Goal: Task Accomplishment & Management: Use online tool/utility

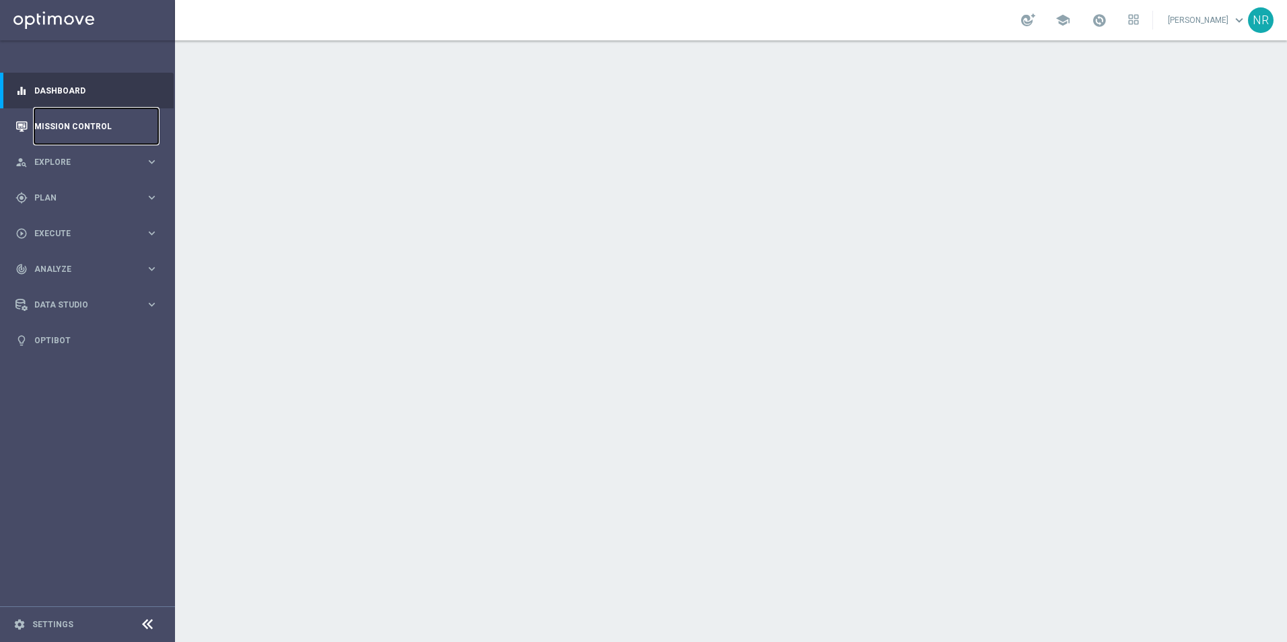
click at [95, 125] on link "Mission Control" at bounding box center [96, 126] width 124 height 36
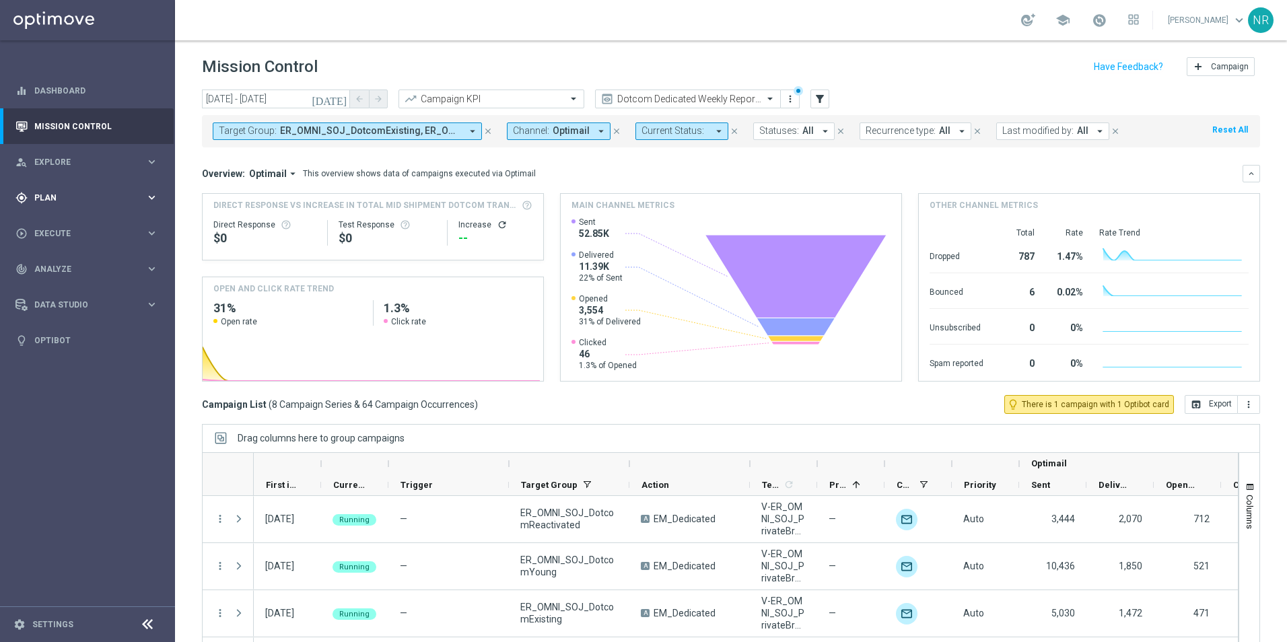
click at [61, 196] on span "Plan" at bounding box center [89, 198] width 111 height 8
click at [63, 265] on span "Templates" at bounding box center [84, 266] width 96 height 8
click at [69, 286] on link "Optimail" at bounding box center [91, 286] width 98 height 11
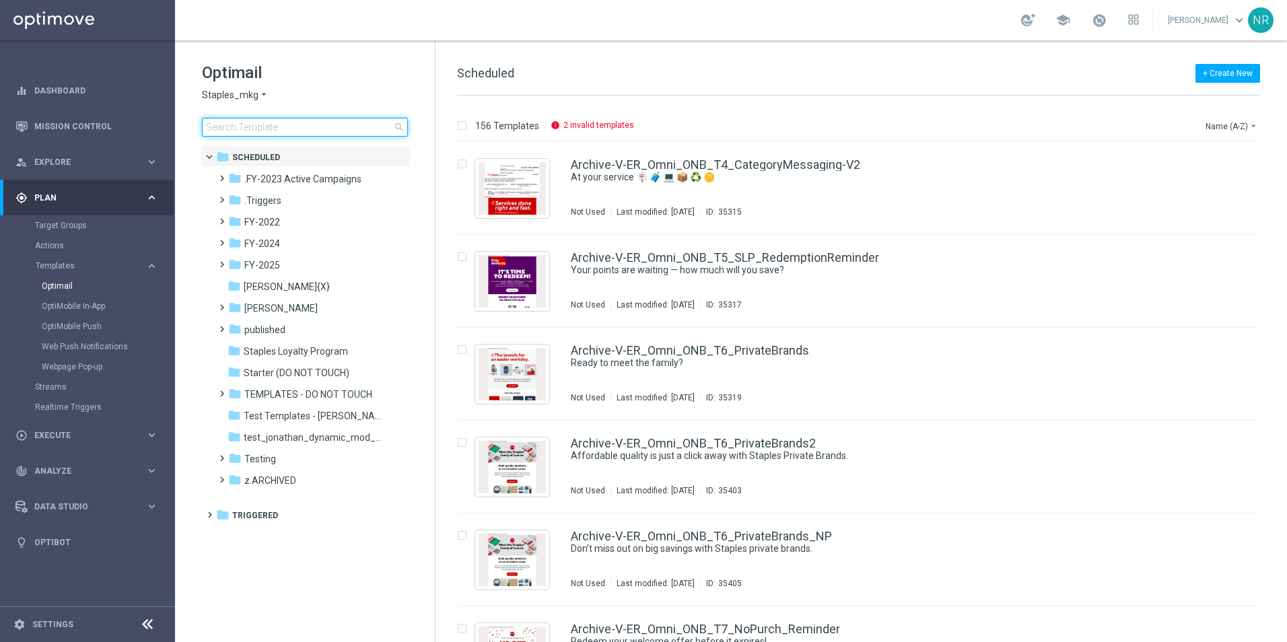
click at [294, 129] on input at bounding box center [305, 127] width 206 height 19
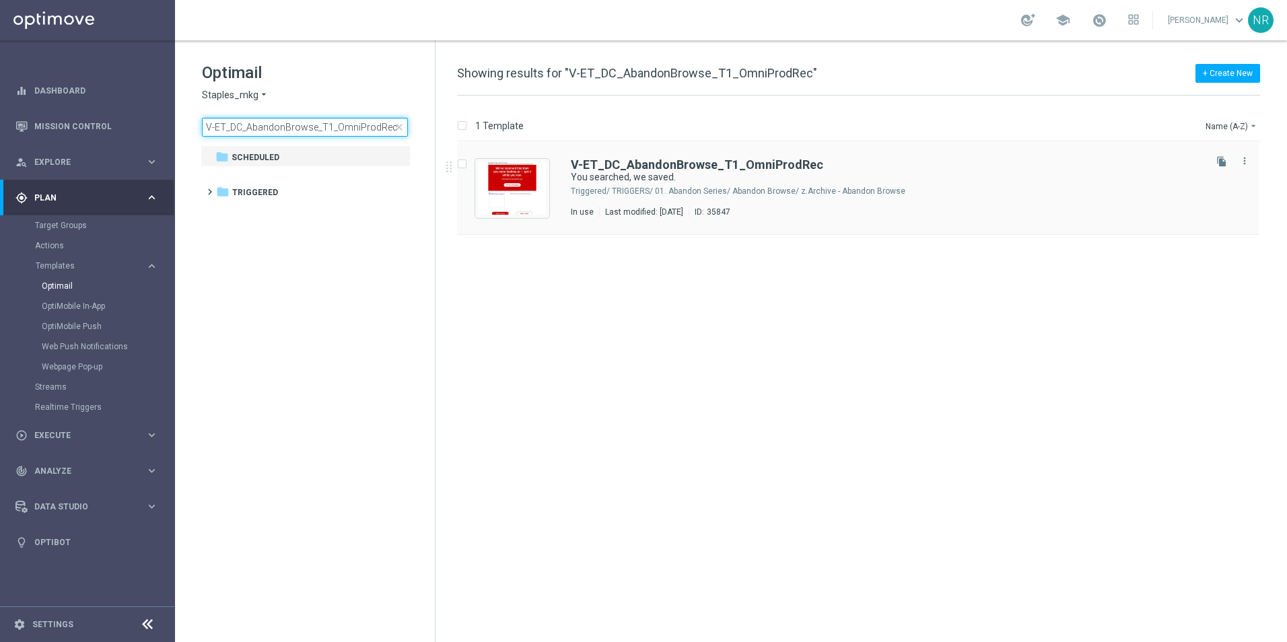
type input "V-ET_DC_AbandonBrowse_T1_OmniProdRec"
click at [681, 157] on div "V-ET_DC_AbandonBrowse_T1_OmniProdRec You searched, we saved. Triggered/ TRIGGER…" at bounding box center [858, 188] width 802 height 93
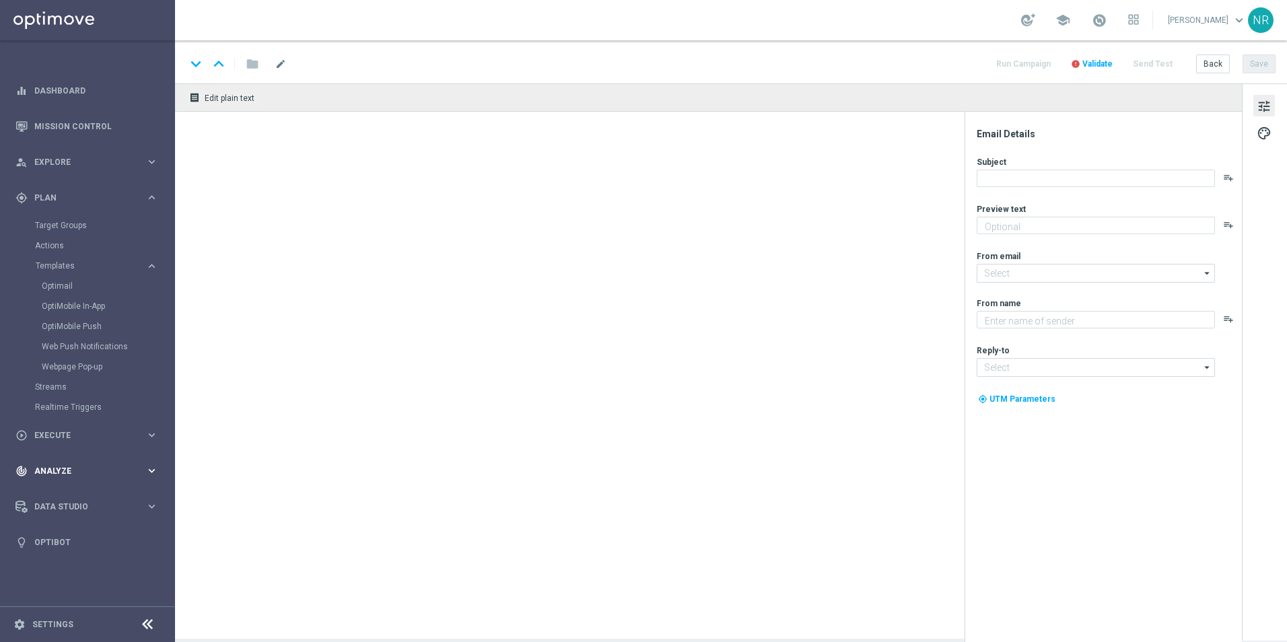
type textarea "Continue shopping at Staples today."
type input "staples@connected.staples.com"
type textarea "Staples"
type input "info@staples.com"
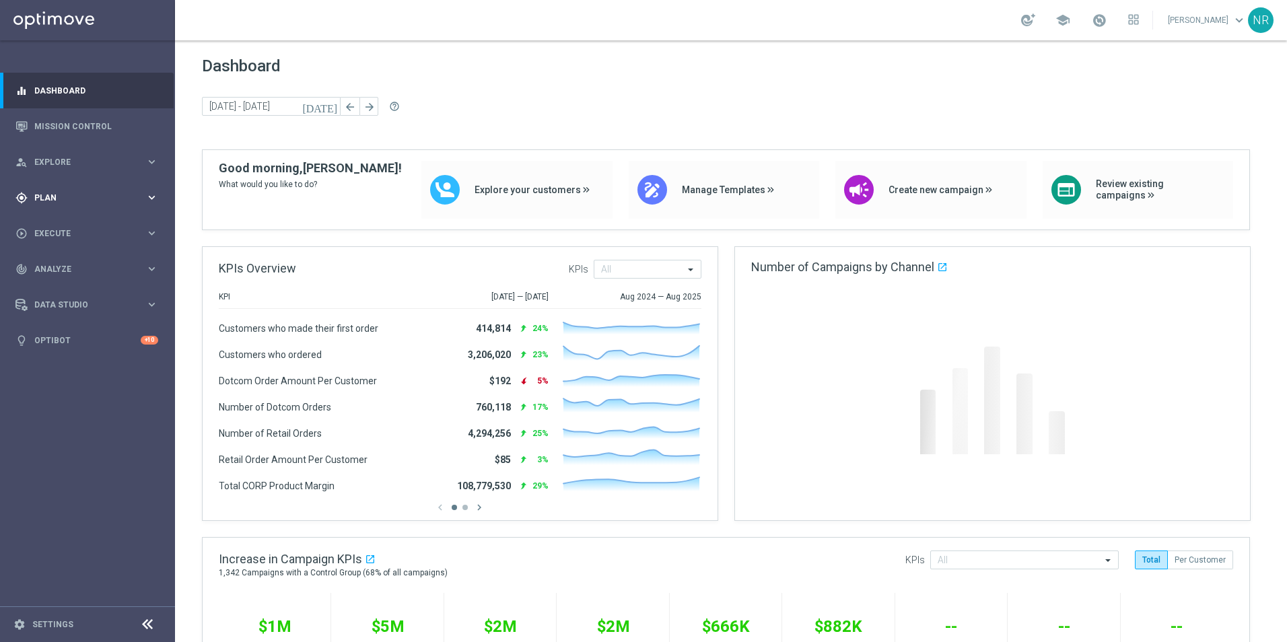
click at [69, 201] on span "Plan" at bounding box center [89, 198] width 111 height 8
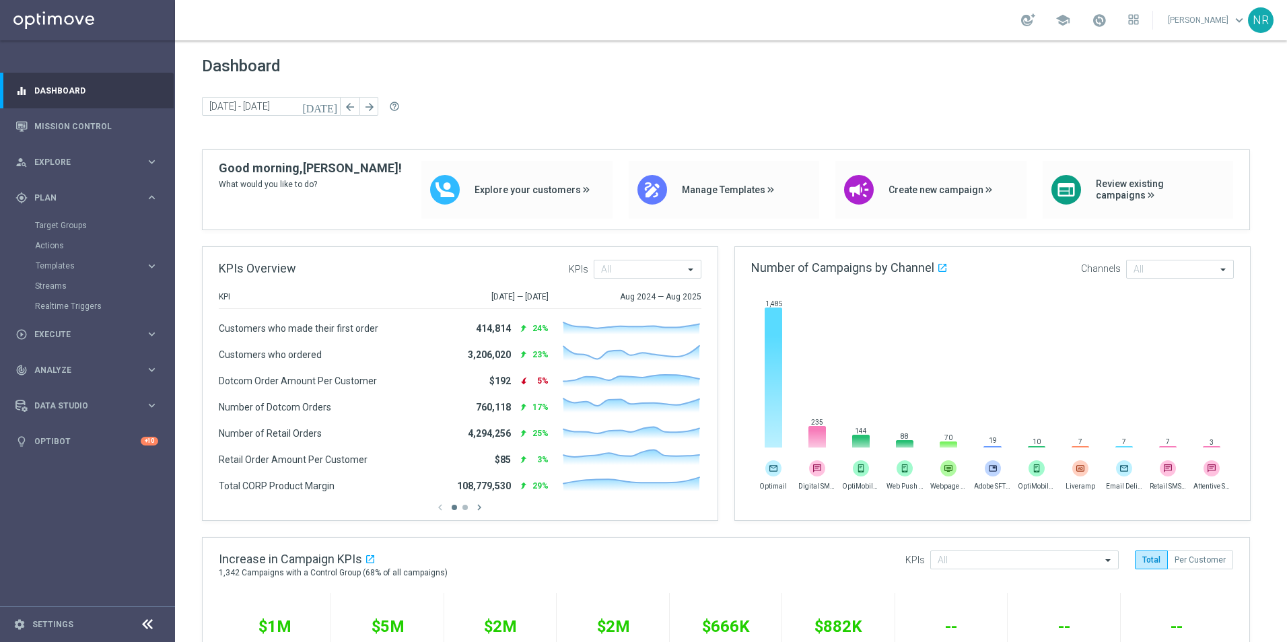
click at [65, 275] on accordion "Templates keyboard_arrow_right Optimail OptiMobile In-App OptiMobile Push Web P…" at bounding box center [104, 266] width 139 height 20
click at [67, 262] on span "Templates" at bounding box center [84, 266] width 96 height 8
click at [66, 284] on link "Optimail" at bounding box center [91, 286] width 98 height 11
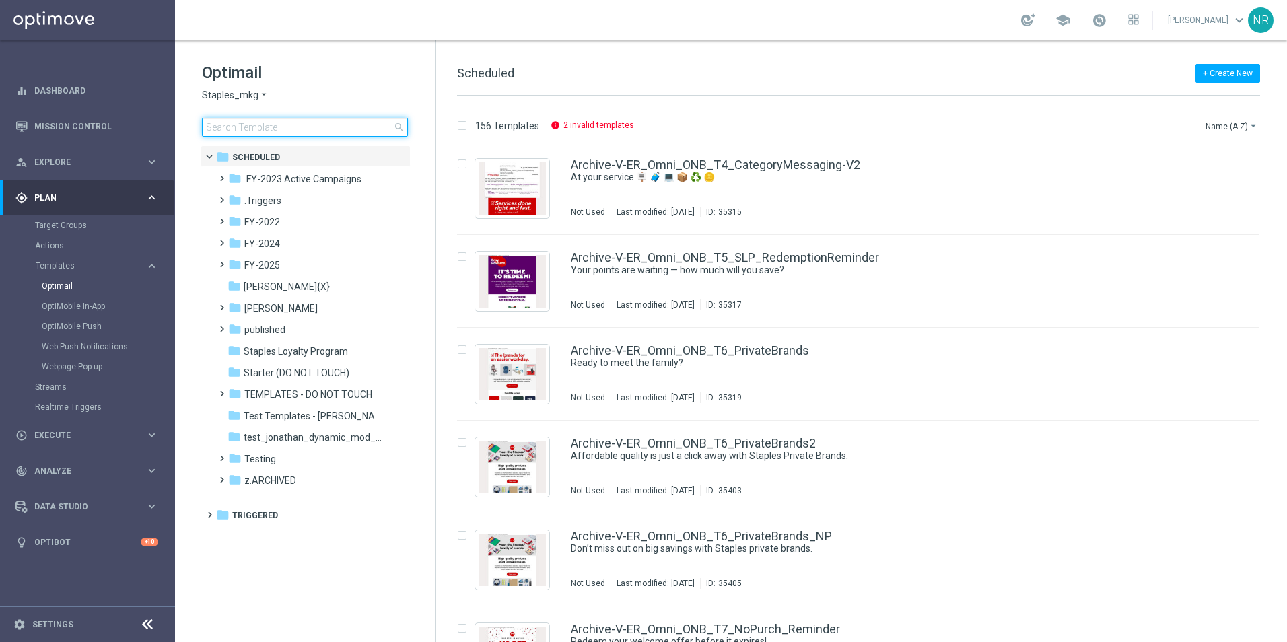
click at [338, 123] on input at bounding box center [305, 127] width 206 height 19
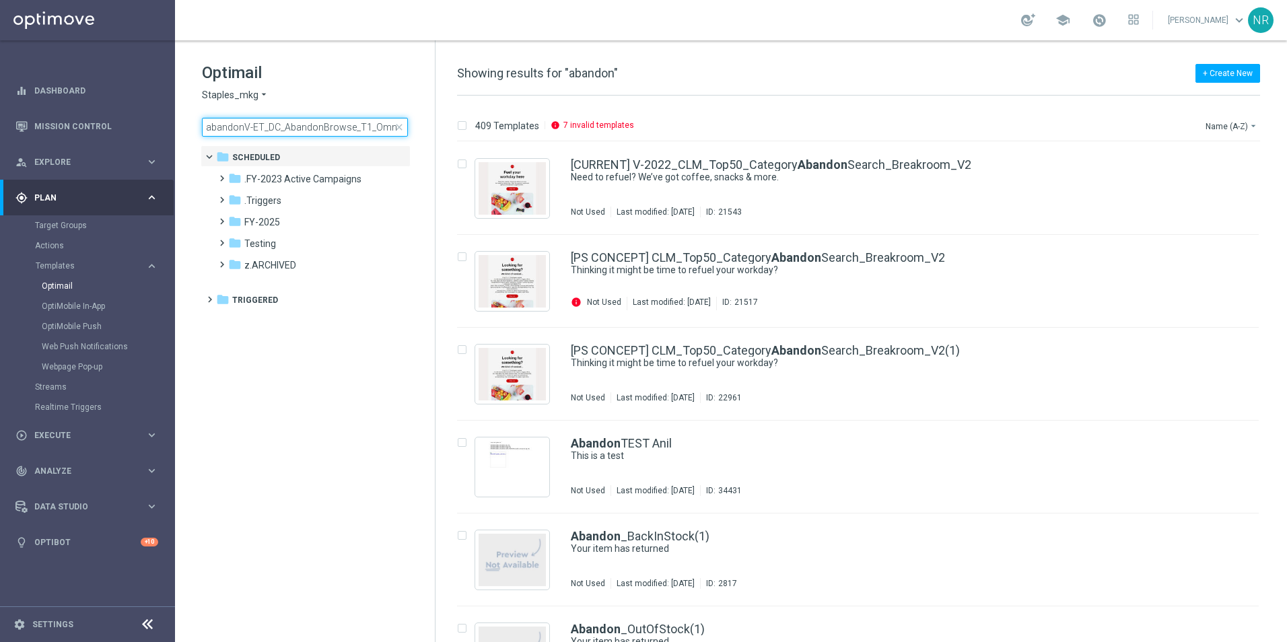
scroll to position [0, 28]
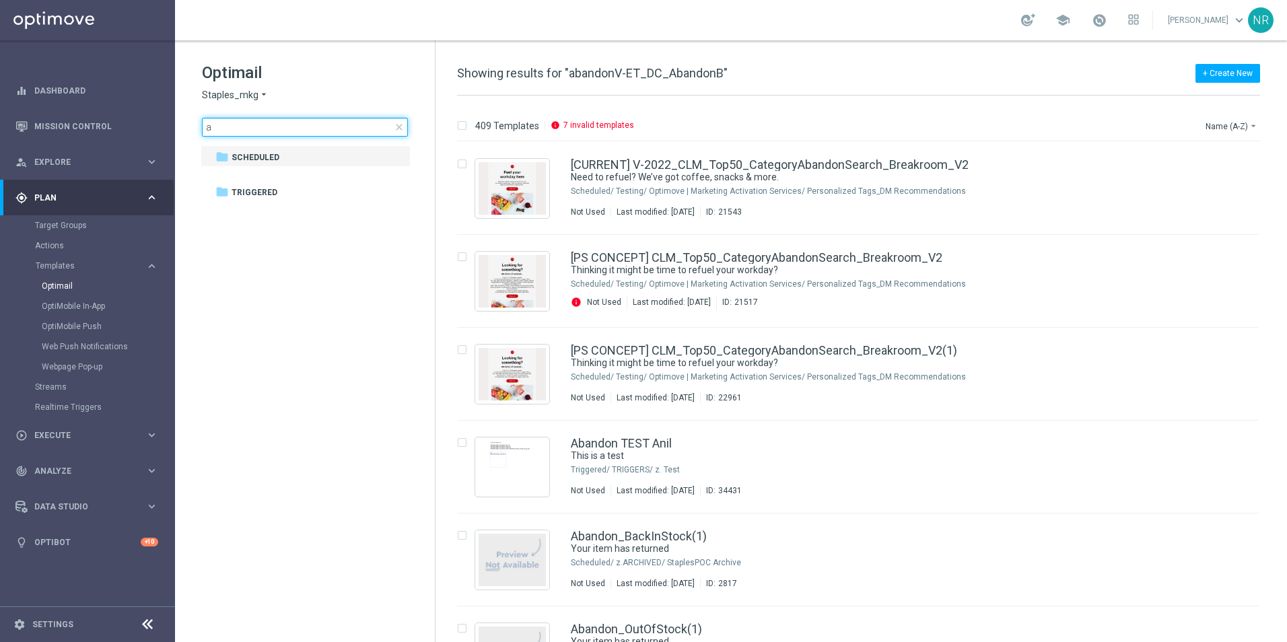
type input "a"
click at [400, 131] on span "close" at bounding box center [399, 127] width 11 height 11
click at [209, 131] on input "a" at bounding box center [305, 127] width 206 height 19
click at [247, 133] on input "a" at bounding box center [305, 127] width 206 height 19
click at [395, 125] on span "close" at bounding box center [399, 127] width 11 height 11
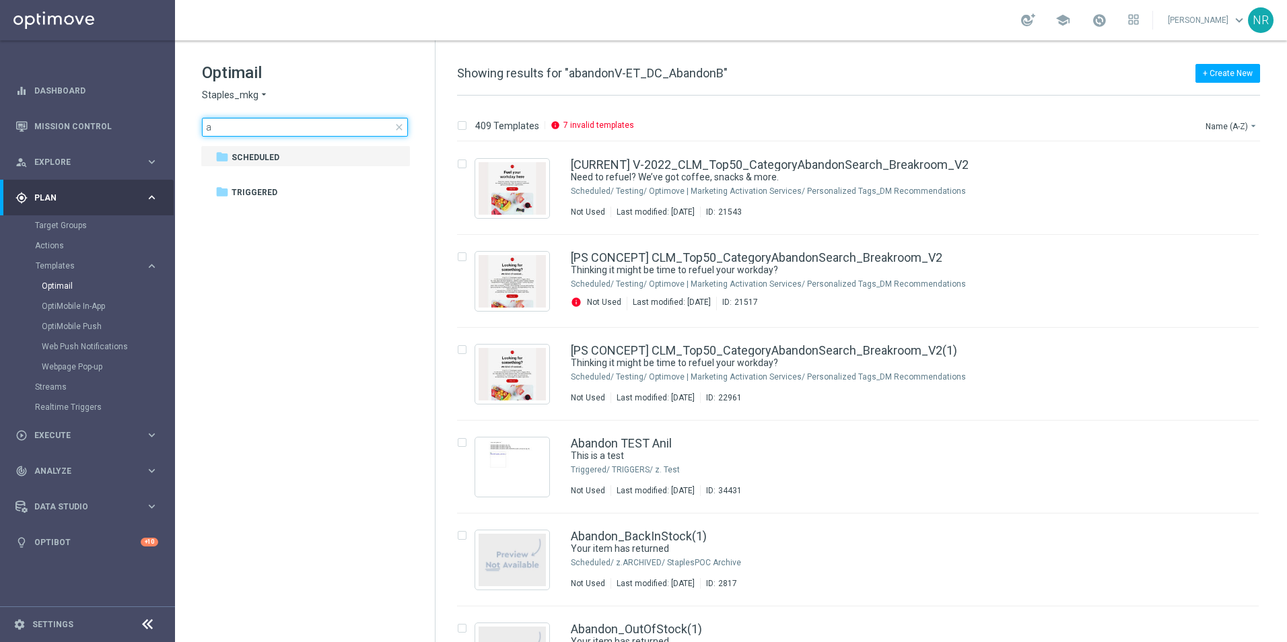
click at [183, 118] on div "Optimail Staples_mkg arrow_drop_down × Staples_mkg a close folder 1 Folder fold…" at bounding box center [305, 132] width 260 height 185
click at [321, 140] on div "Optimail Staples_mkg arrow_drop_down × Staples_mkg a close folder 1 Folder fold…" at bounding box center [305, 132] width 260 height 185
click at [83, 131] on link "Mission Control" at bounding box center [96, 126] width 124 height 36
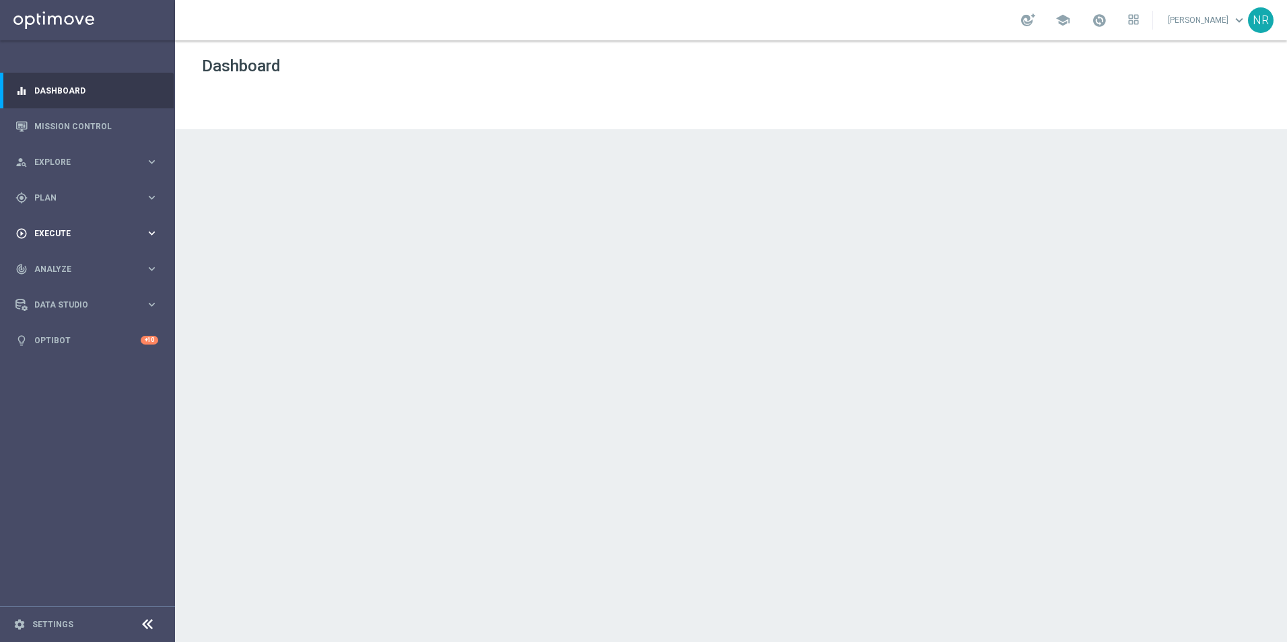
click at [52, 227] on div "play_circle_outline Execute" at bounding box center [80, 233] width 130 height 12
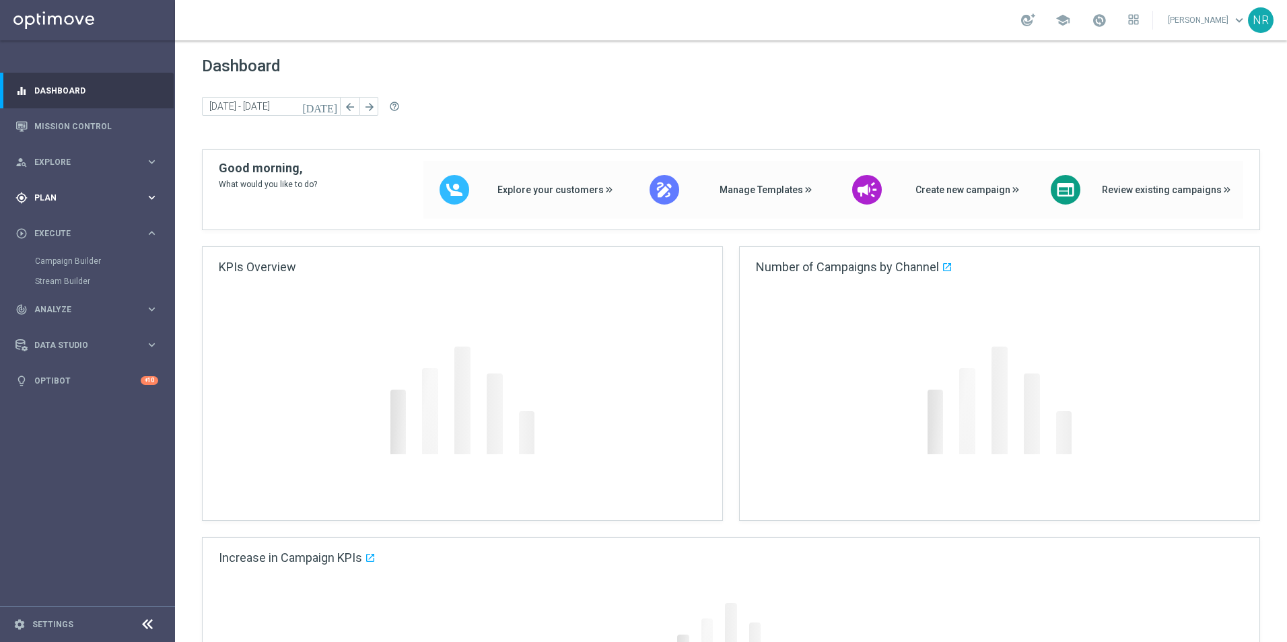
click at [55, 203] on div "gps_fixed Plan" at bounding box center [80, 198] width 130 height 12
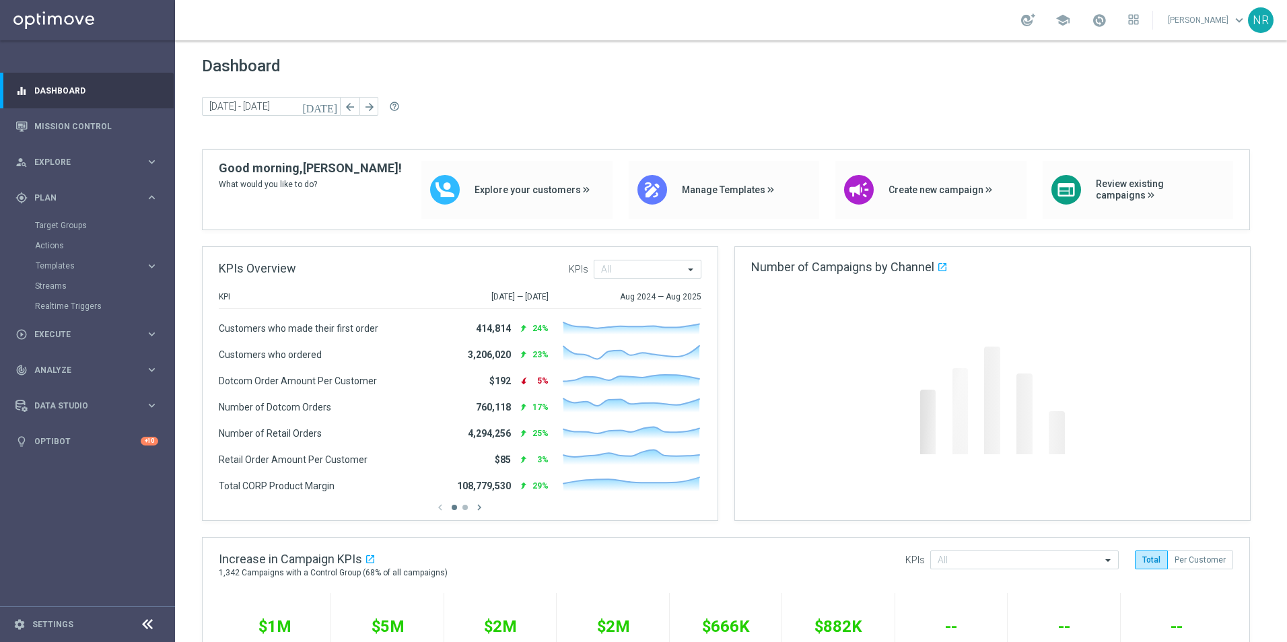
click at [60, 259] on accordion "Templates keyboard_arrow_right Optimail OptiMobile In-App OptiMobile Push Web P…" at bounding box center [104, 266] width 139 height 20
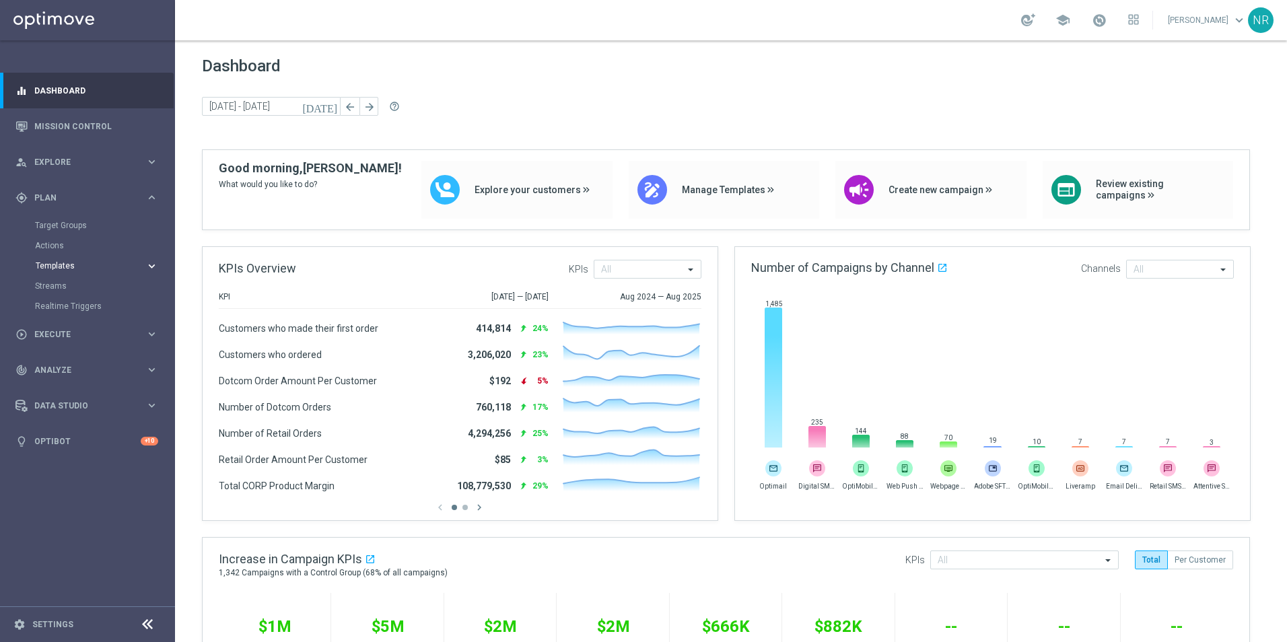
click at [57, 265] on span "Templates" at bounding box center [84, 266] width 96 height 8
click at [55, 281] on link "Optimail" at bounding box center [91, 286] width 98 height 11
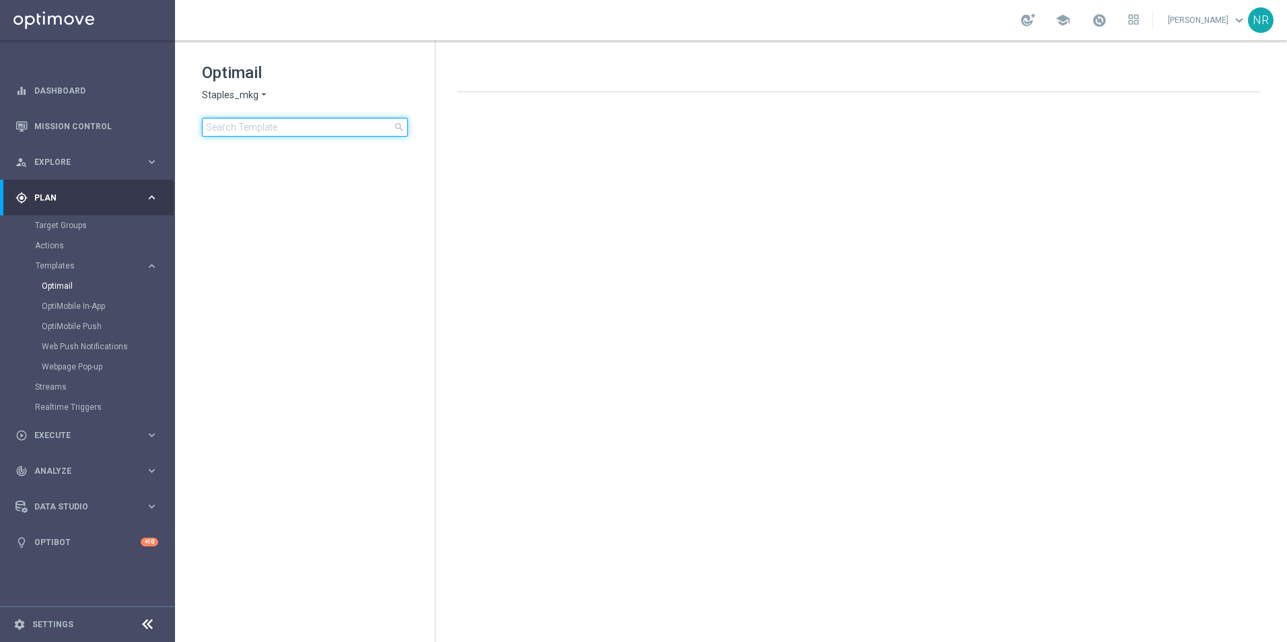
click at [288, 131] on input at bounding box center [305, 127] width 206 height 19
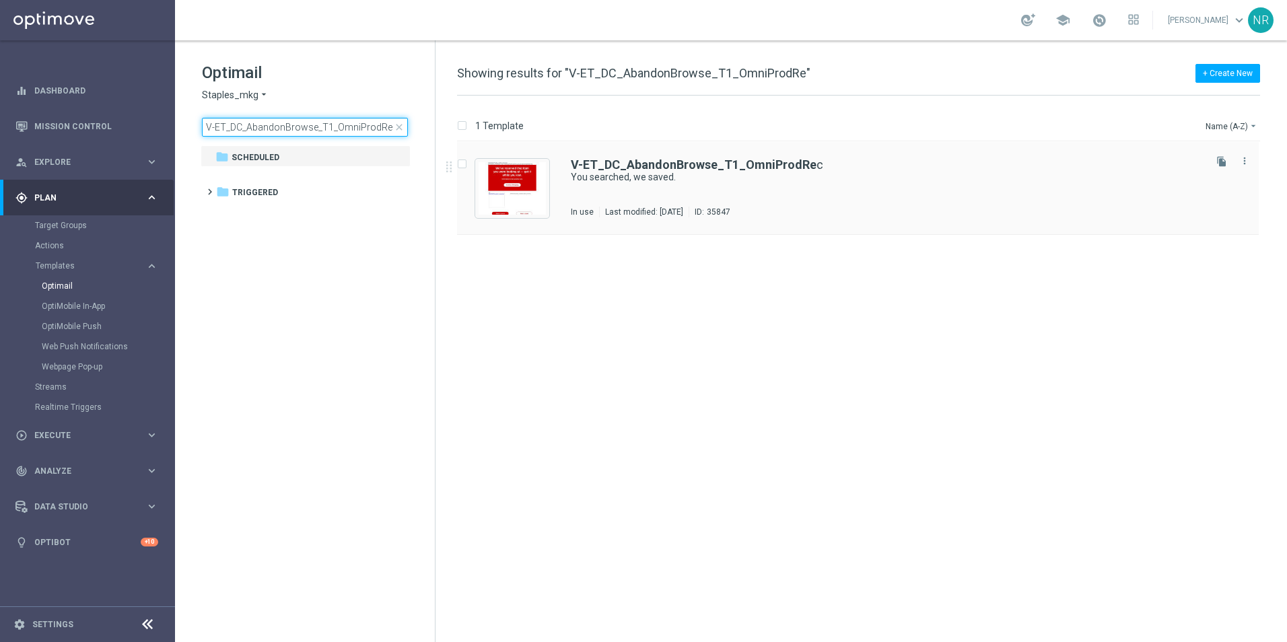
type input "V-ET_DC_AbandonBrowse_T1_OmniProdRe"
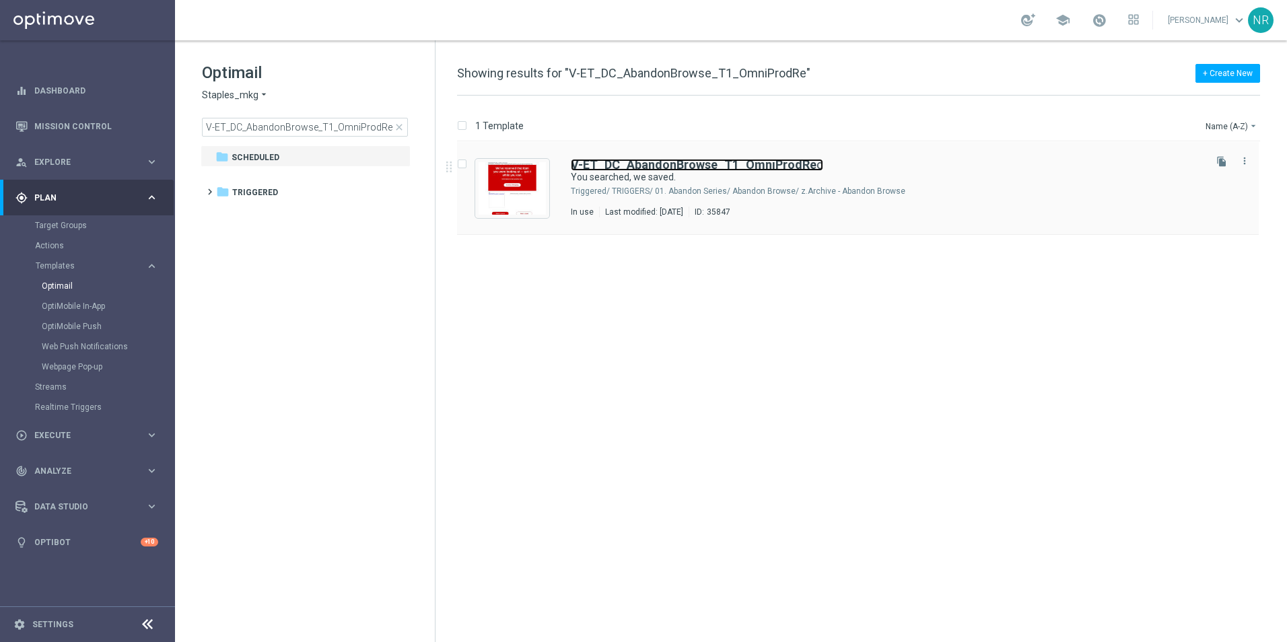
click at [770, 165] on b "V-ET_DC_AbandonBrowse_T1_OmniProdRe" at bounding box center [694, 164] width 246 height 14
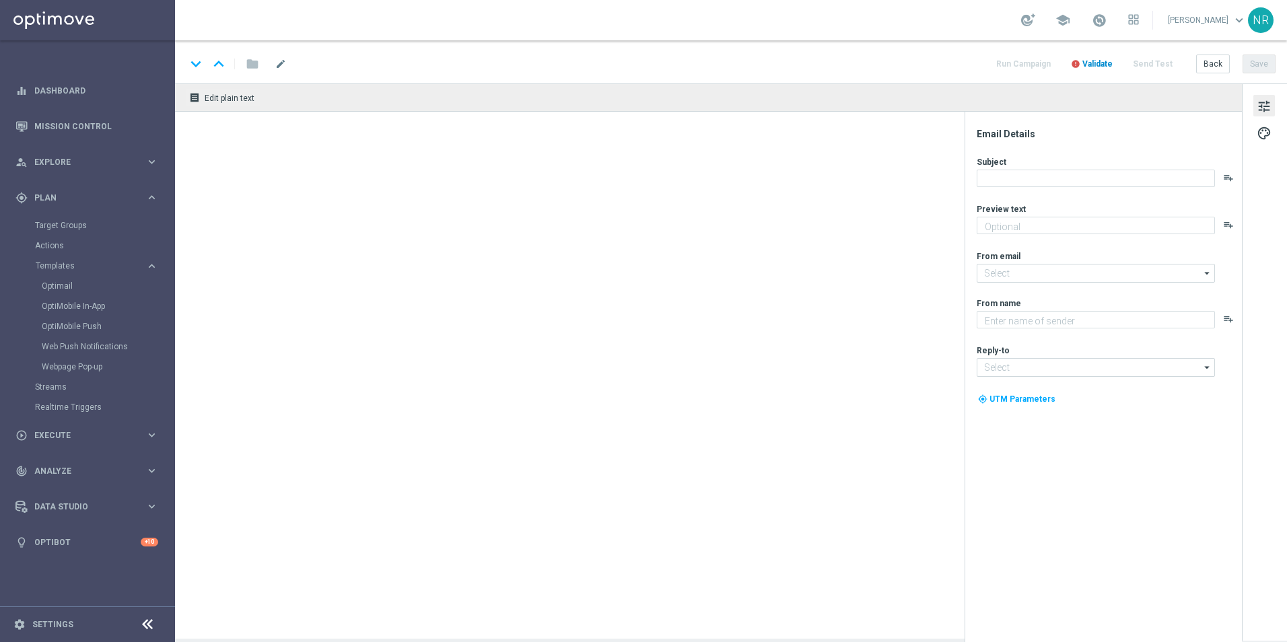
type textarea "Continue shopping at [GEOGRAPHIC_DATA] [DATE]."
type textarea "Staples"
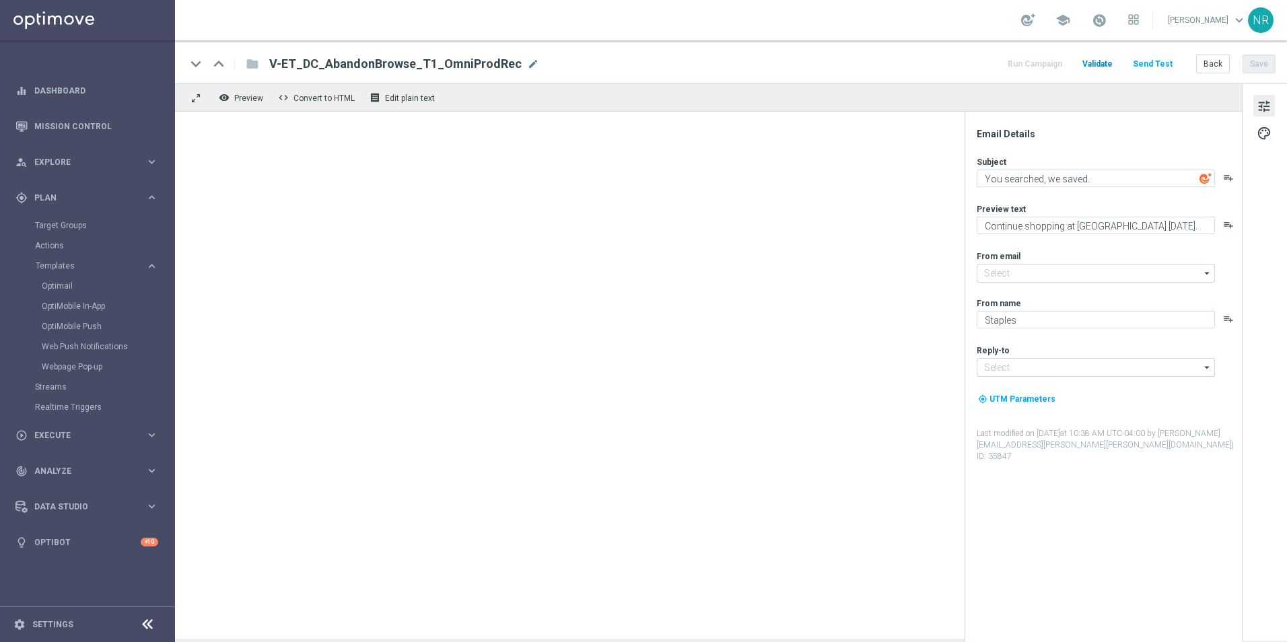
type input "[EMAIL_ADDRESS][DOMAIN_NAME]"
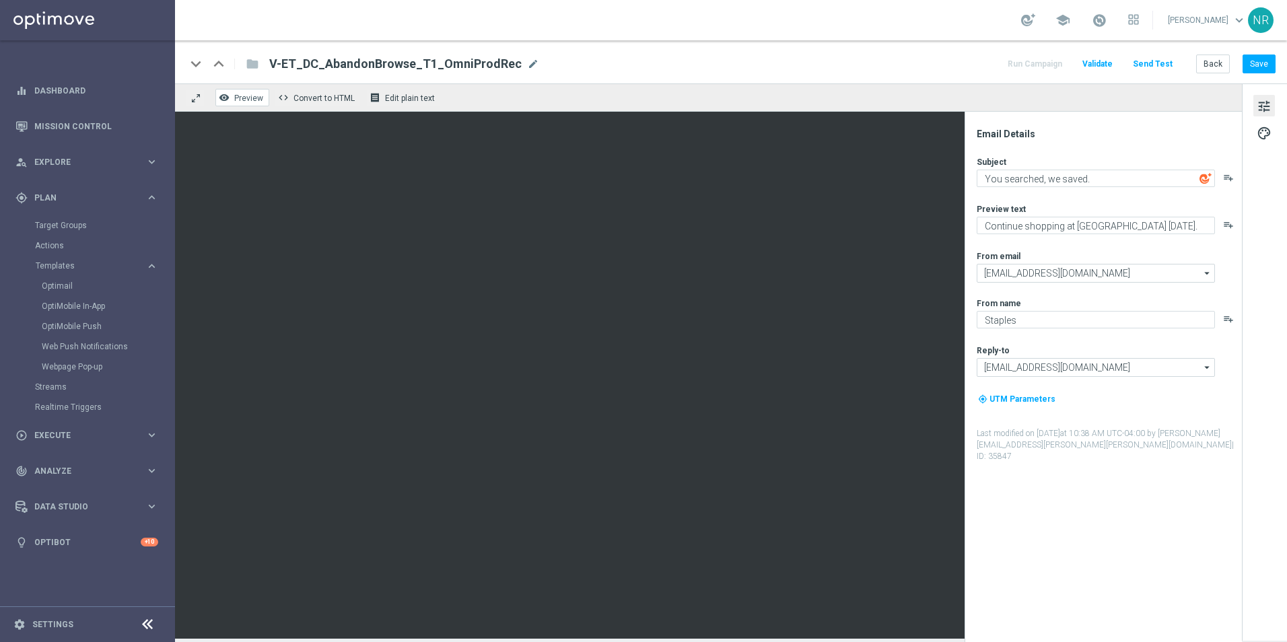
click at [244, 97] on span "Preview" at bounding box center [248, 98] width 29 height 9
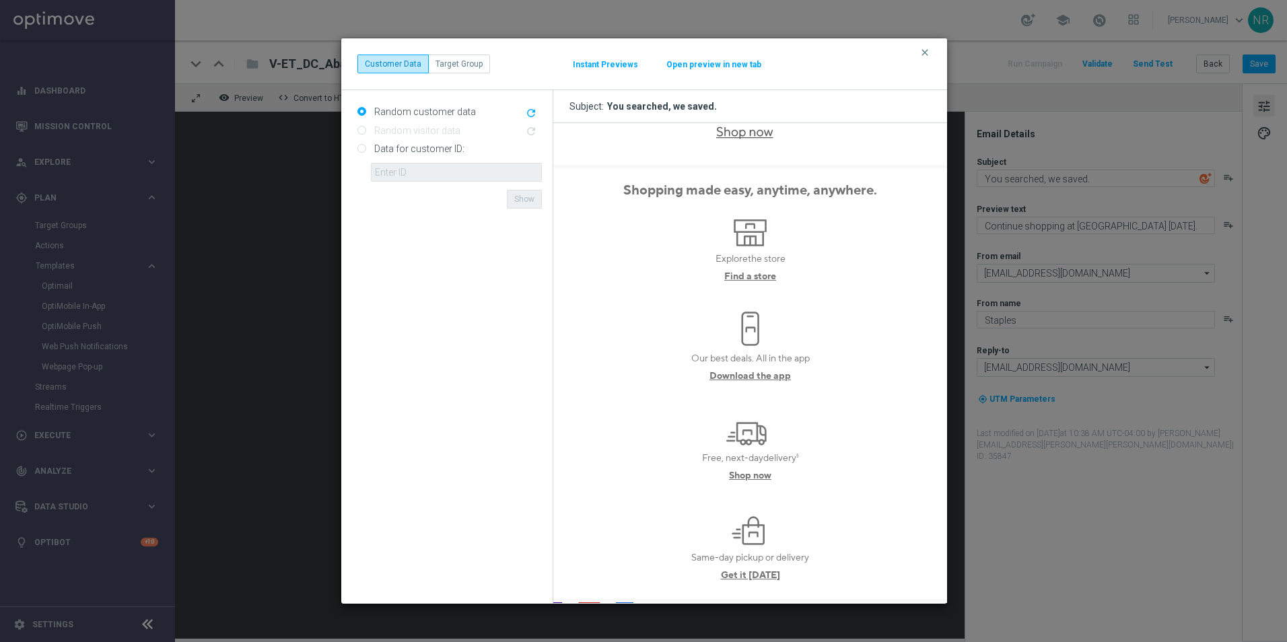
scroll to position [1481, 0]
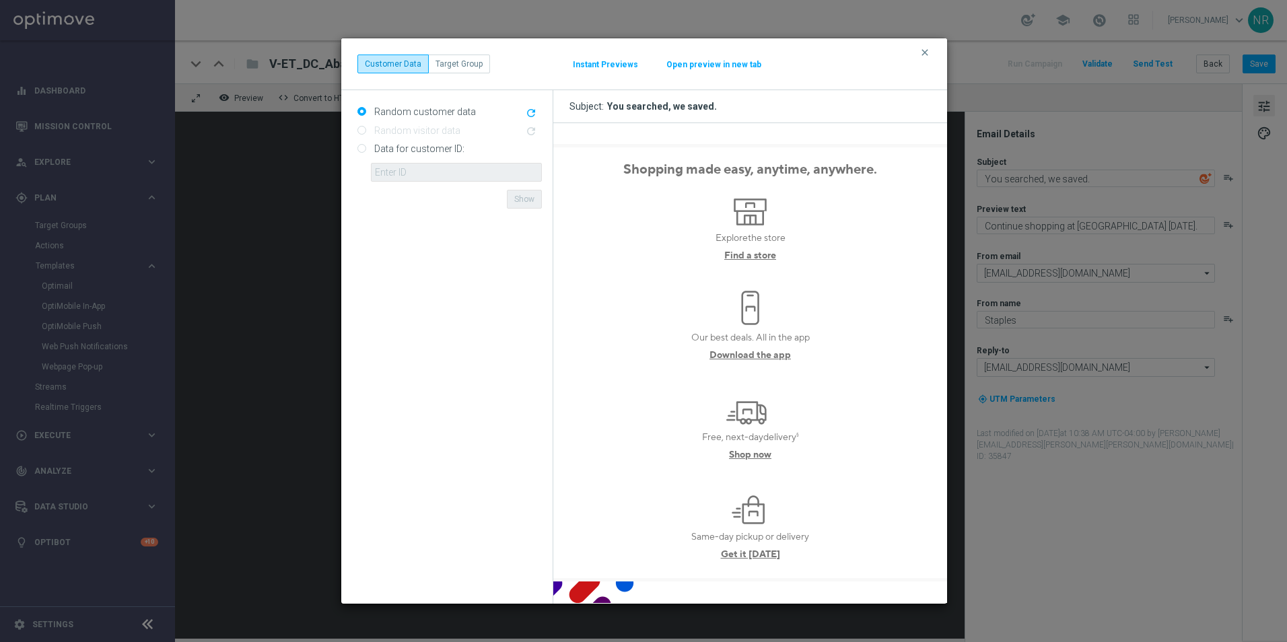
click at [425, 148] on label "Data for customer ID:" at bounding box center [418, 149] width 94 height 12
click at [366, 148] on input "Data for customer ID:" at bounding box center [361, 149] width 9 height 9
radio input "true"
click at [922, 52] on icon "clear" at bounding box center [924, 52] width 11 height 11
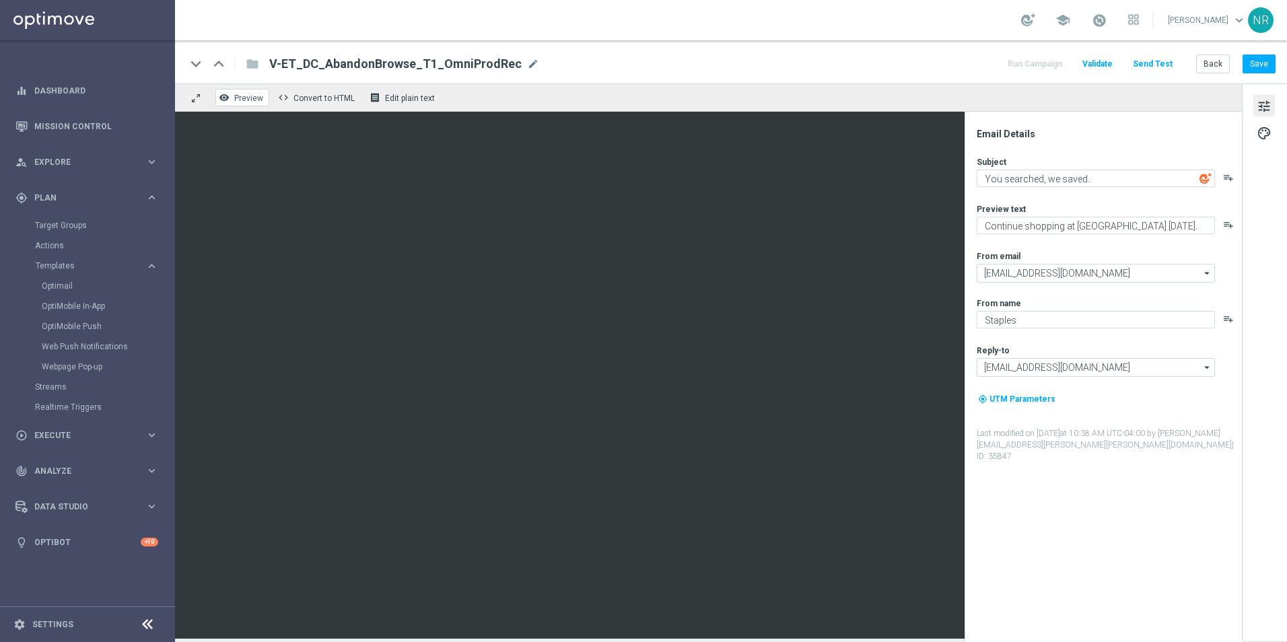
click at [235, 101] on span "Preview" at bounding box center [248, 98] width 29 height 9
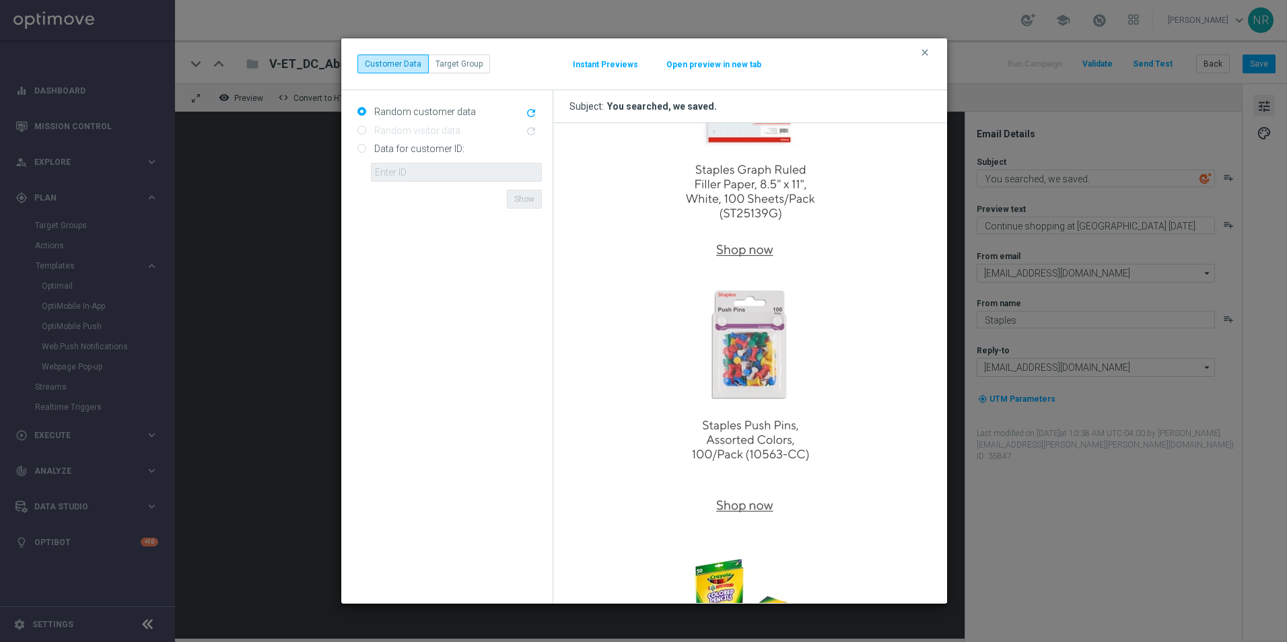
scroll to position [808, 0]
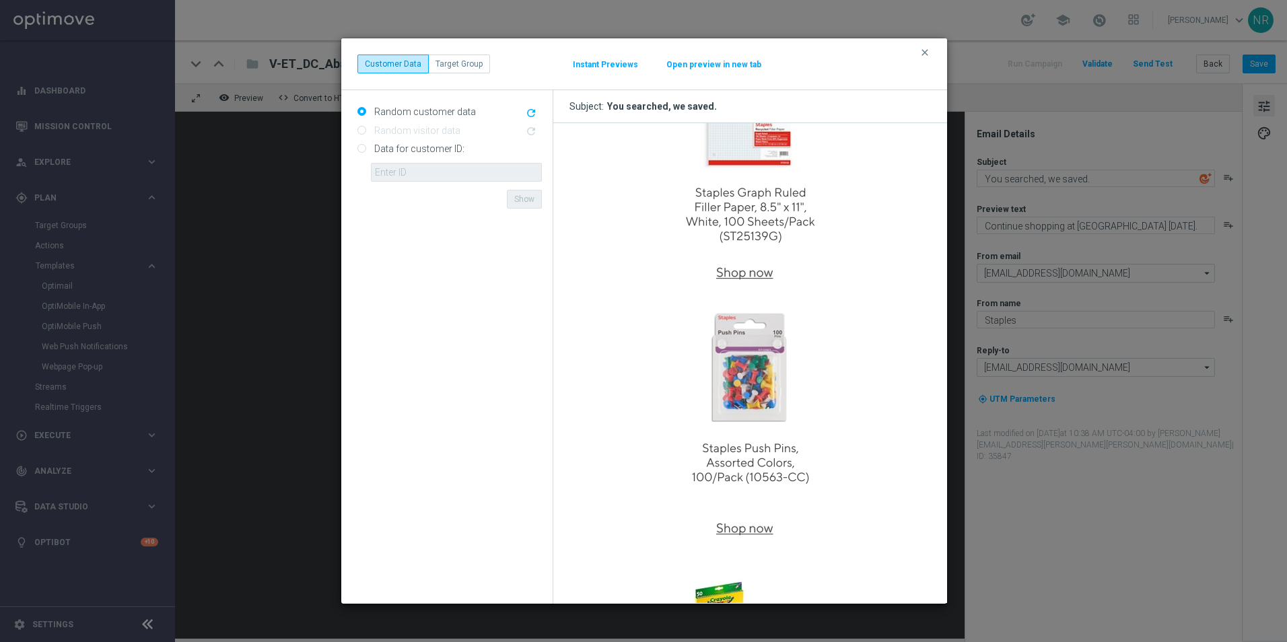
click at [921, 42] on div "clear Customer Data Target Group Instant Previews Open preview in new tab" at bounding box center [644, 64] width 606 height 52
click at [920, 44] on div "clear Customer Data Target Group Instant Previews Open preview in new tab" at bounding box center [644, 64] width 606 height 52
click at [922, 52] on icon "clear" at bounding box center [924, 52] width 11 height 11
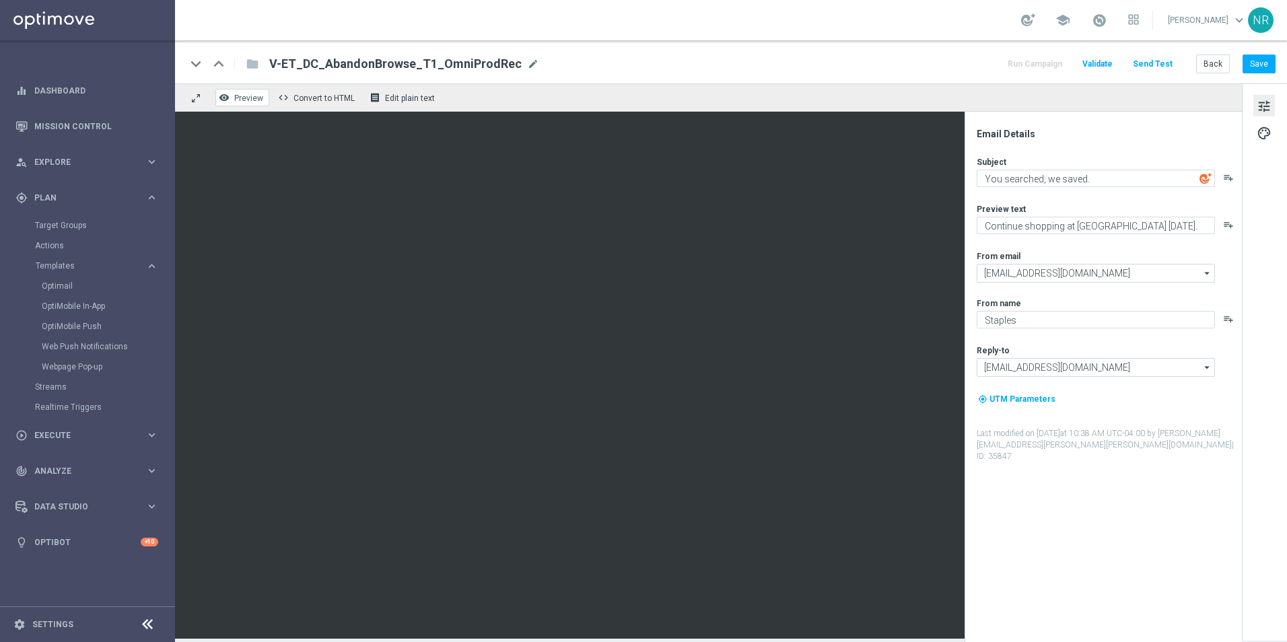
click at [246, 94] on span "Preview" at bounding box center [248, 98] width 29 height 9
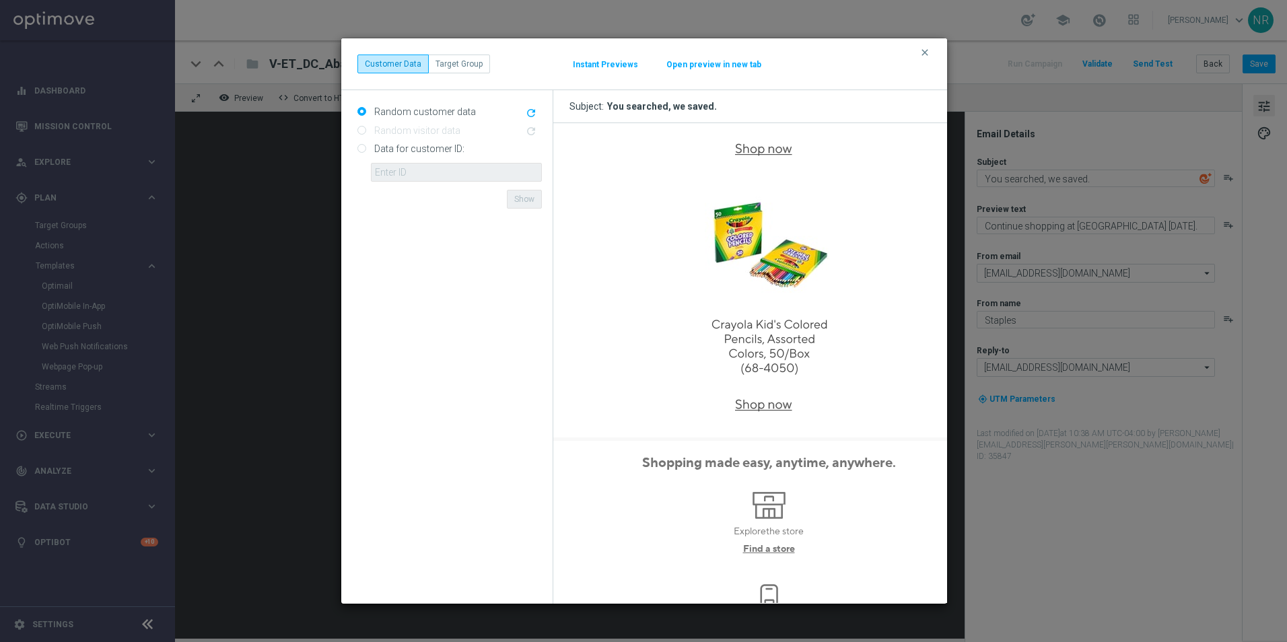
scroll to position [1211, 0]
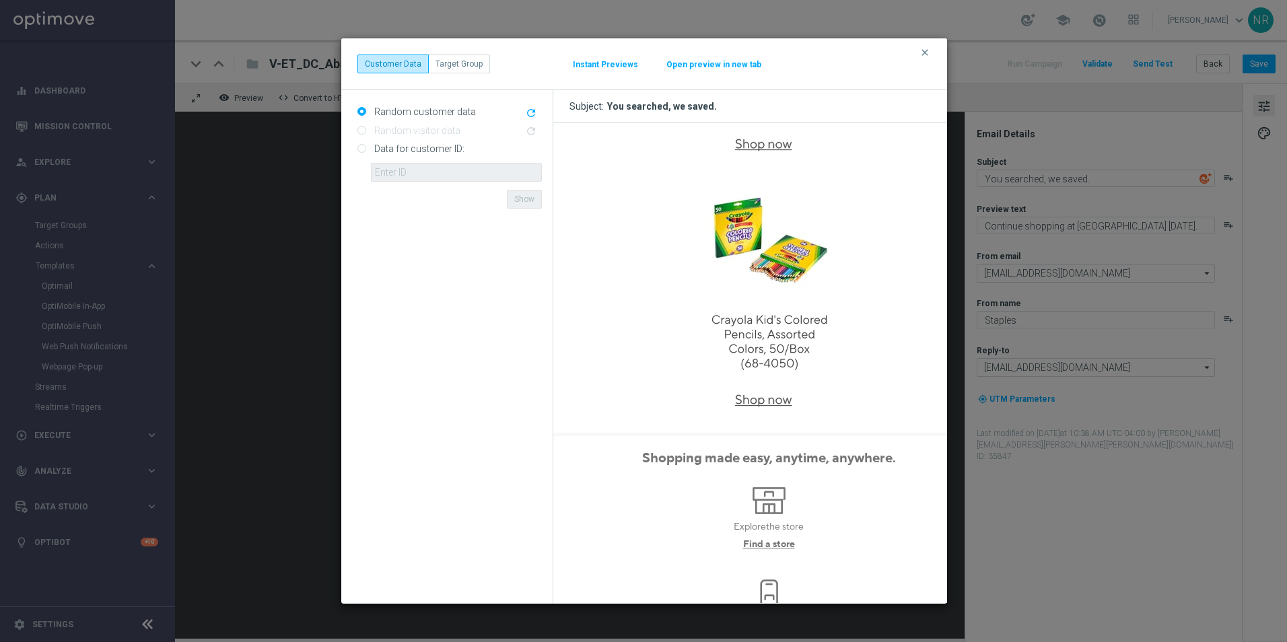
click at [530, 110] on icon "refresh" at bounding box center [531, 113] width 12 height 12
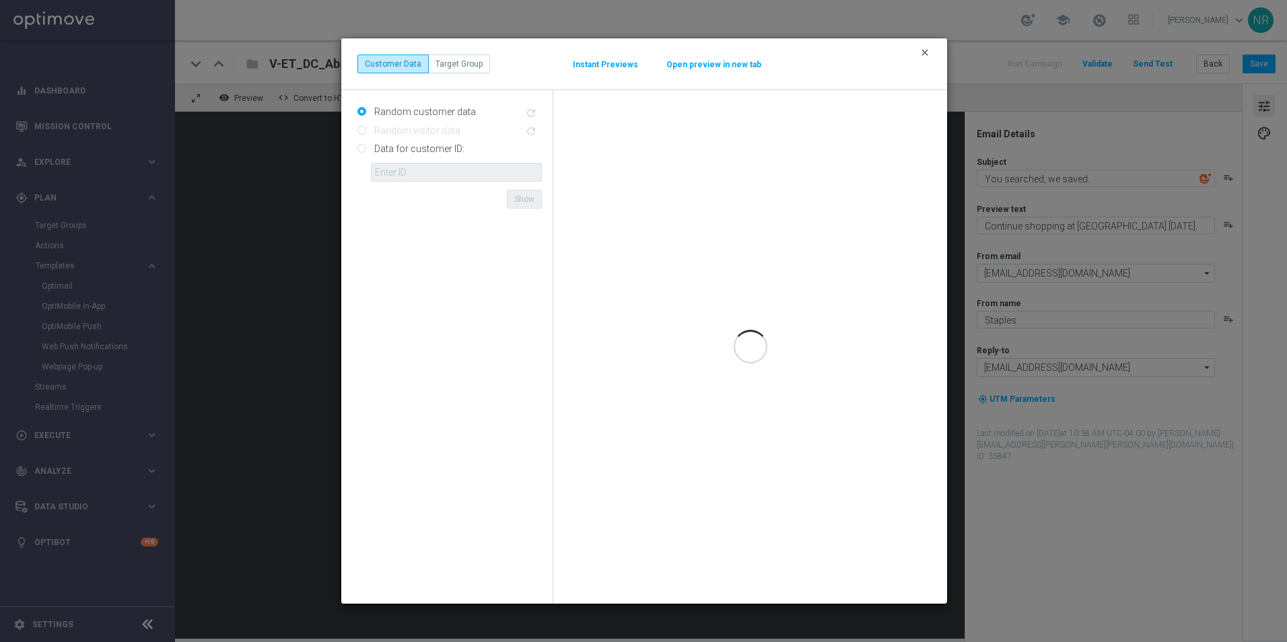
click at [923, 49] on icon "clear" at bounding box center [924, 52] width 11 height 11
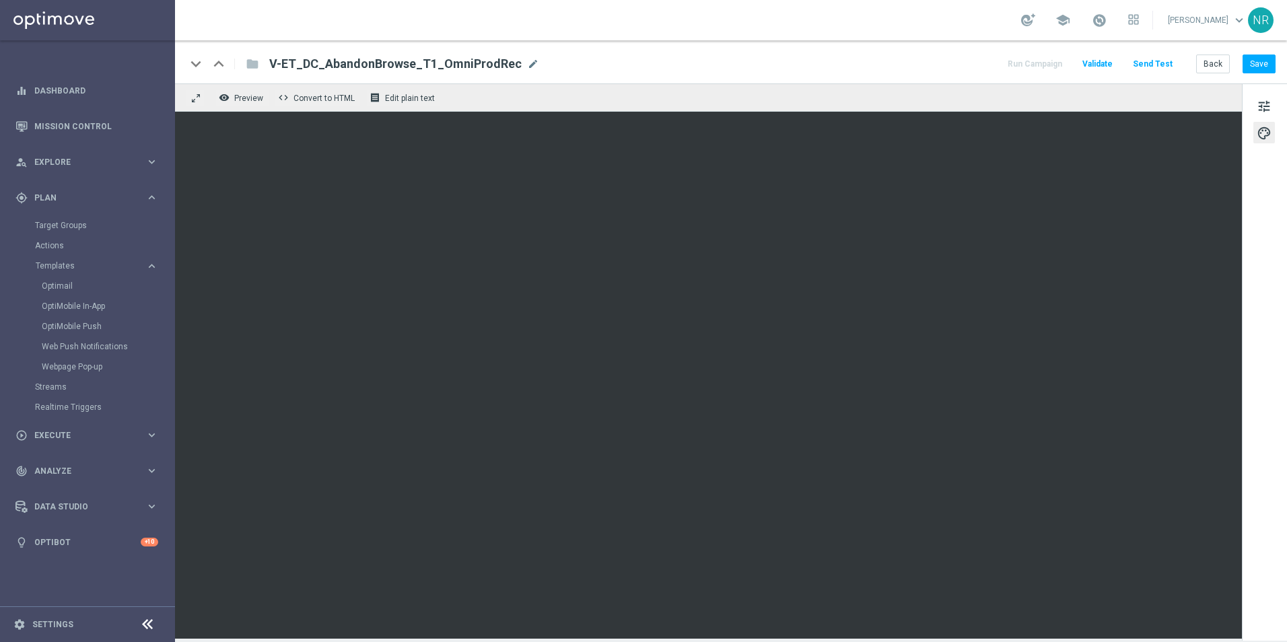
click at [736, 45] on div "keyboard_arrow_down keyboard_arrow_up folder V-ET_DC_AbandonBrowse_T1_OmniProdR…" at bounding box center [731, 61] width 1112 height 43
click at [66, 286] on link "Optimail" at bounding box center [91, 286] width 98 height 11
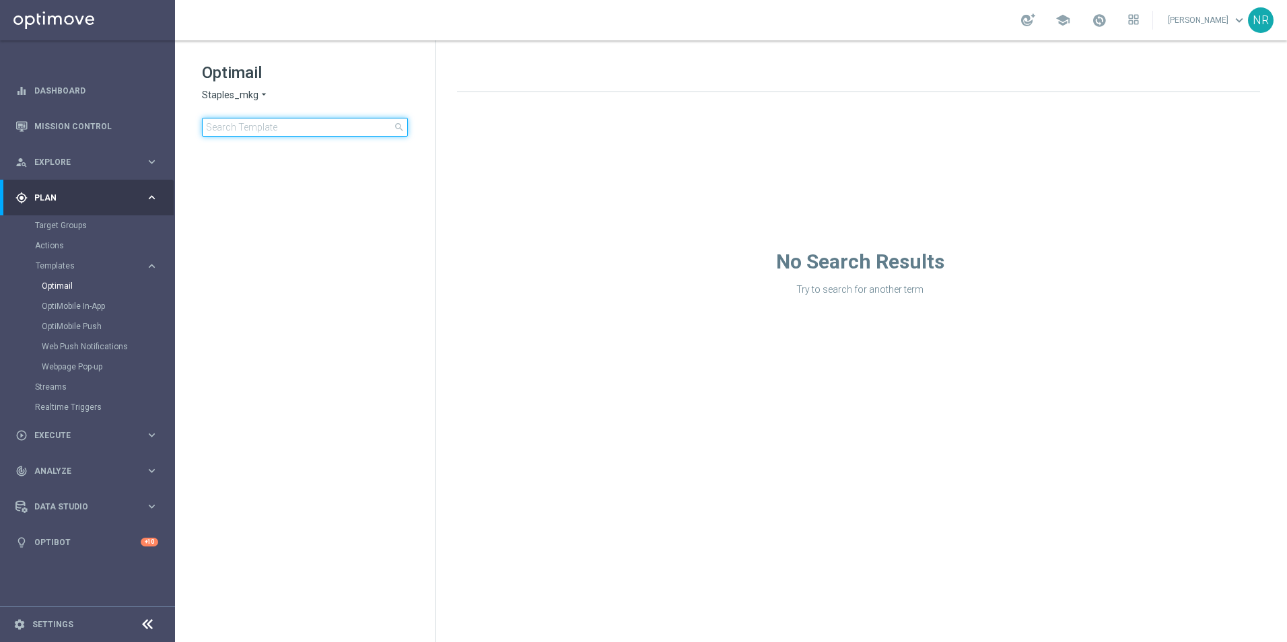
click at [260, 131] on input at bounding box center [305, 127] width 206 height 19
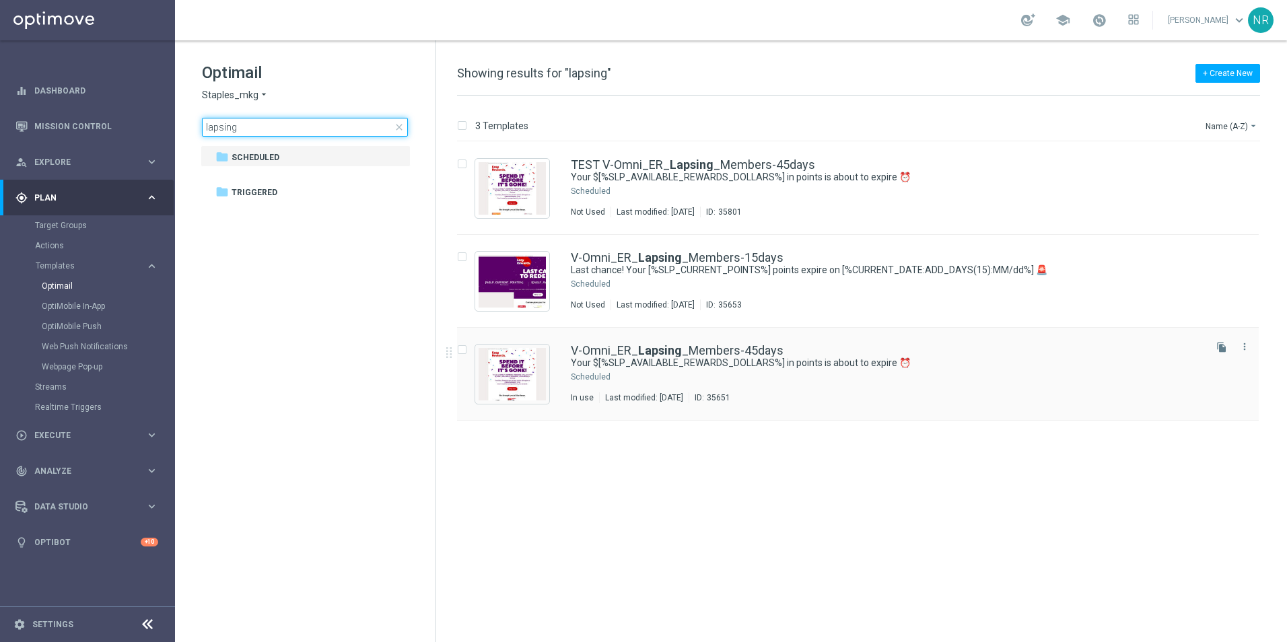
type input "lapsing"
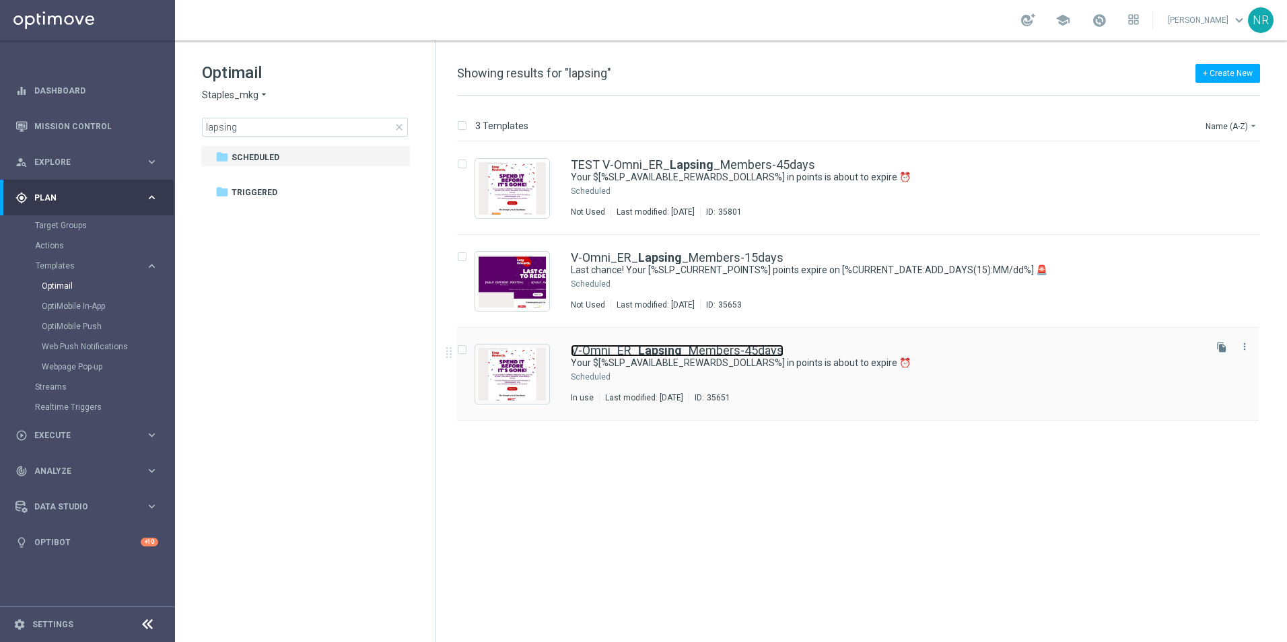
click at [745, 352] on link "V-Omni_ER_ Lapsing _Members-45days" at bounding box center [677, 351] width 213 height 12
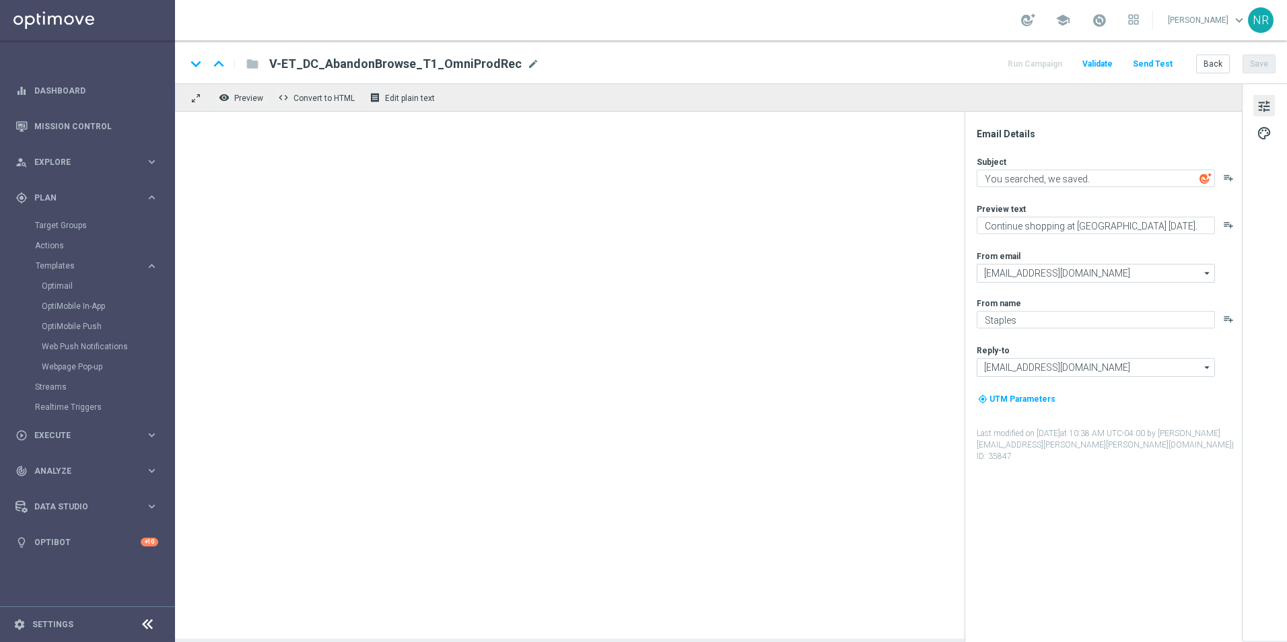
type textarea "Your $[%SLP_AVAILABLE_REWARDS_DOLLARS%] in points is about to expire ⏰"
type textarea "Redeem them now before they're gone!"
type input "staples@connected.staples.com"
type input "info@staples.com"
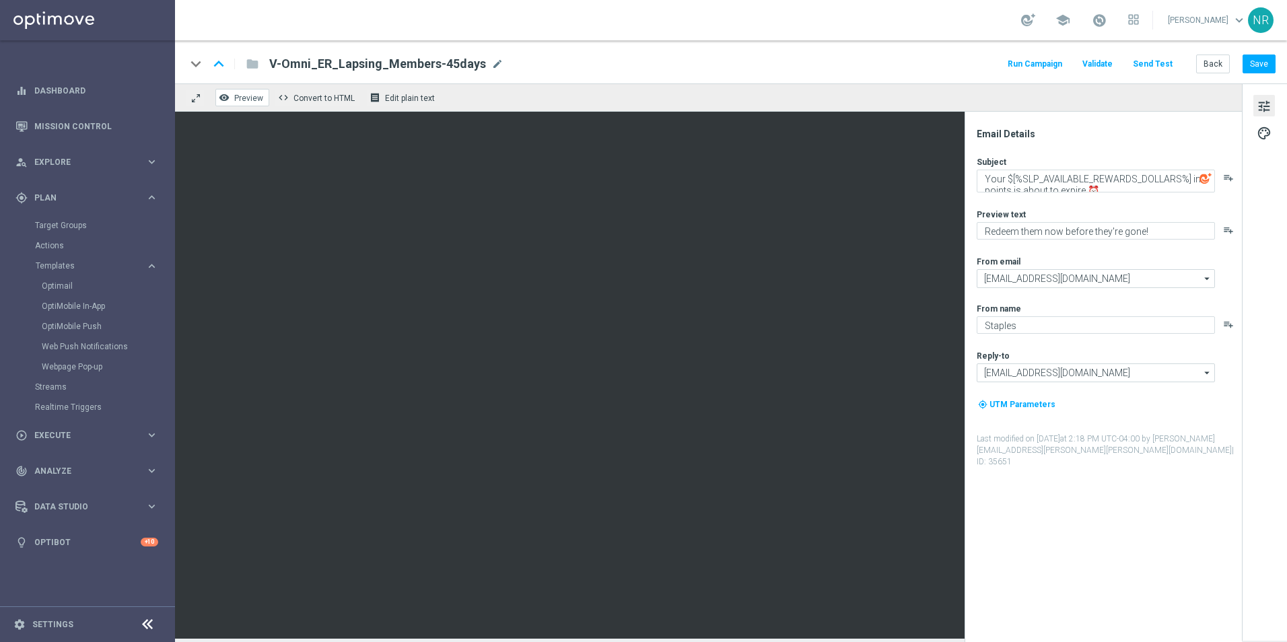
click at [246, 102] on span "Preview" at bounding box center [248, 98] width 29 height 9
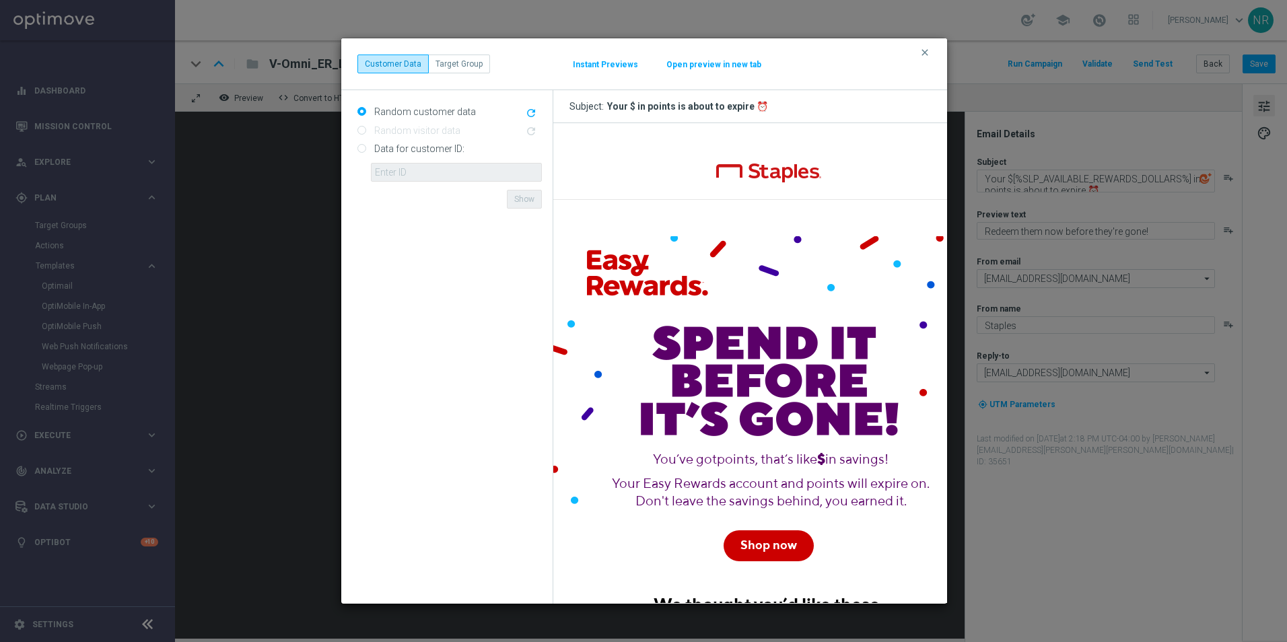
click at [385, 151] on label "Data for customer ID:" at bounding box center [418, 149] width 94 height 12
click at [366, 151] on input "Data for customer ID:" at bounding box center [361, 149] width 9 height 9
radio input "true"
click at [407, 164] on input "text" at bounding box center [456, 172] width 171 height 19
paste input "10000038028"
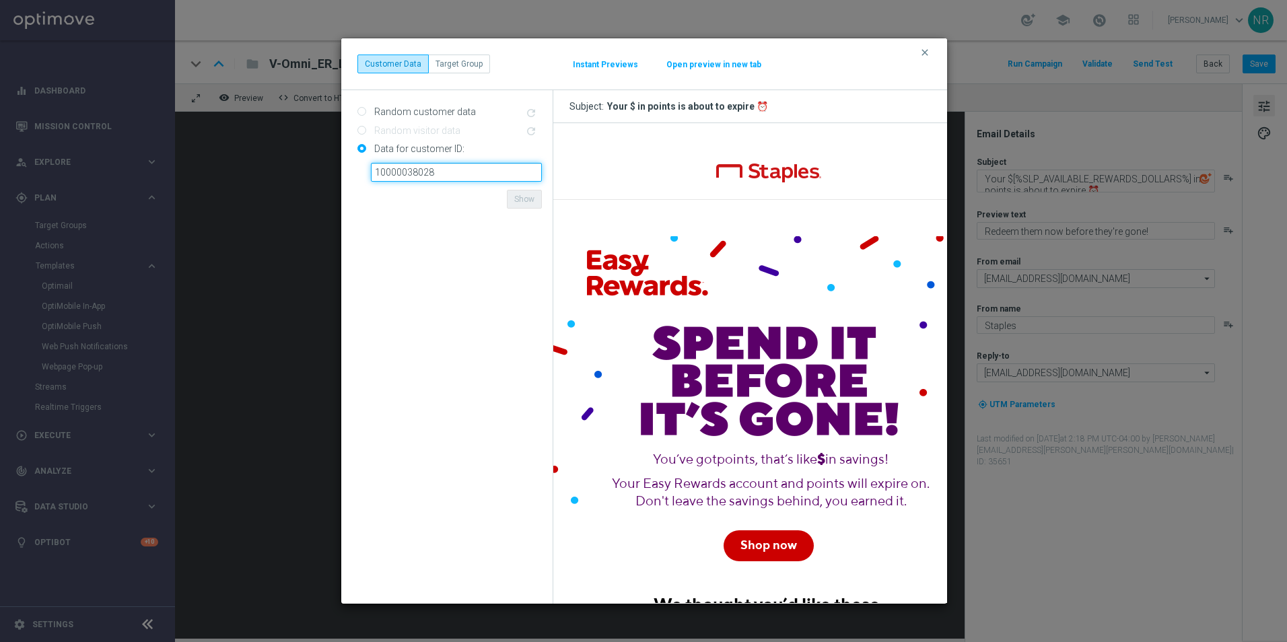
type input "10000038028"
click at [464, 210] on form "Random customer data refresh Random visitor data refresh Data for customer ID: …" at bounding box center [449, 347] width 184 height 492
click at [525, 202] on button "Show" at bounding box center [524, 199] width 35 height 19
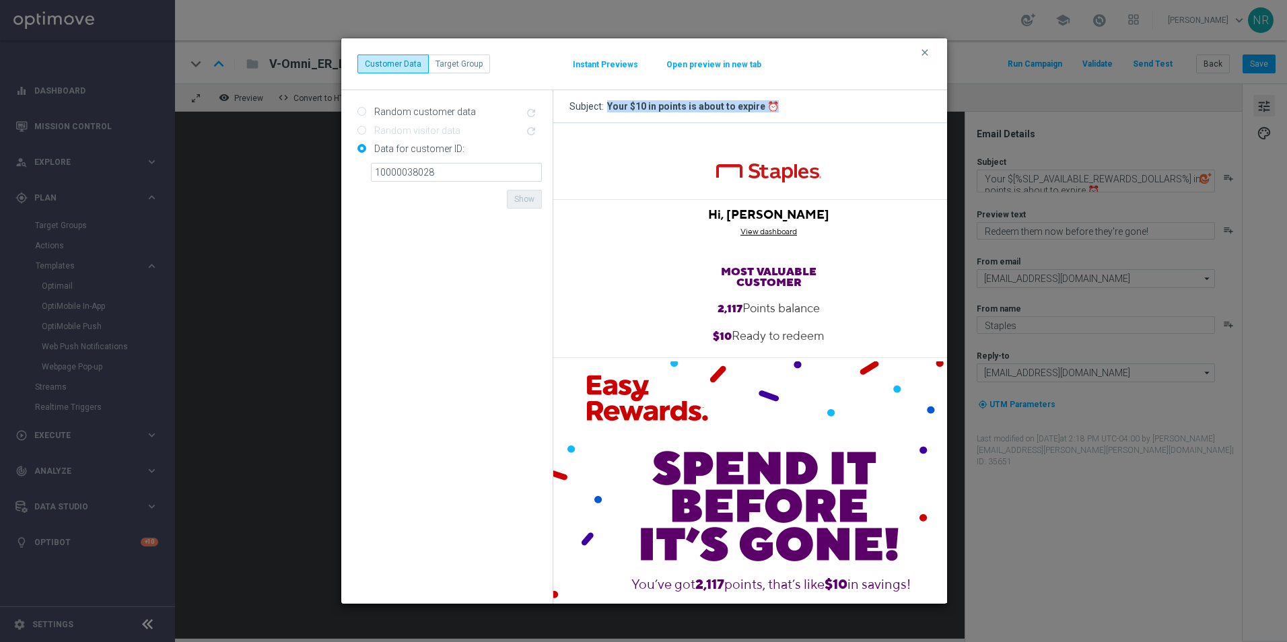
drag, startPoint x: 759, startPoint y: 104, endPoint x: 607, endPoint y: 107, distance: 152.1
click at [607, 107] on h3 "Subject: Your $10 in points is about to expire ⏰" at bounding box center [750, 106] width 394 height 33
copy div "Your $10 in points is about to expire ⏰"
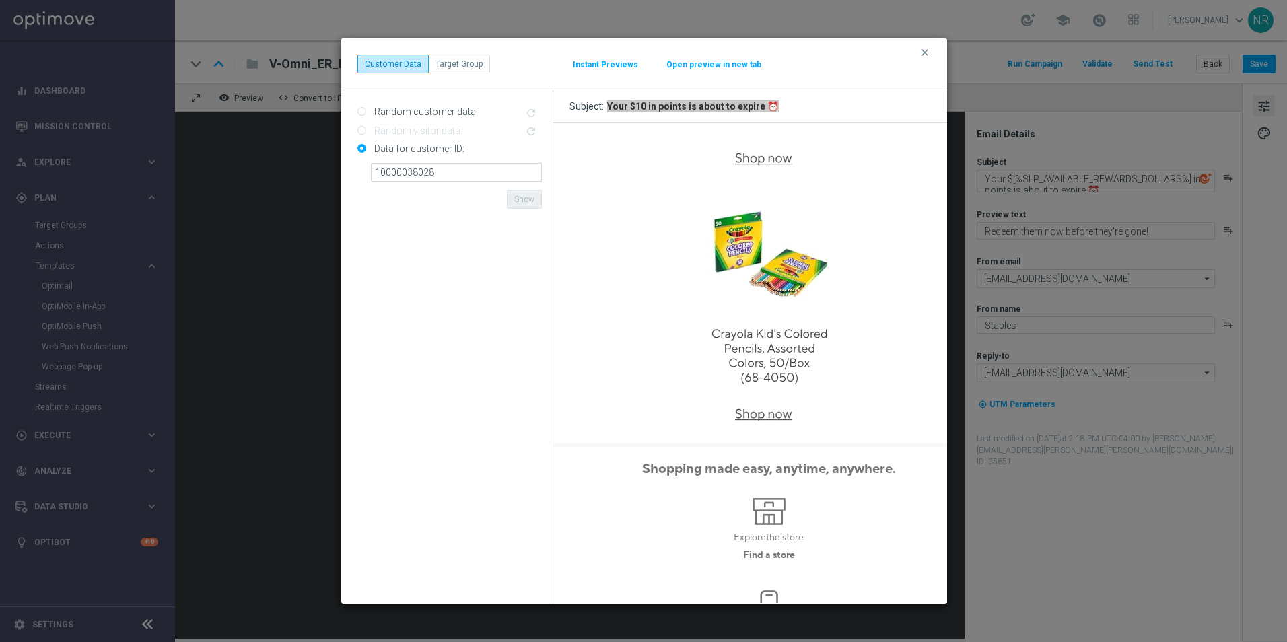
scroll to position [1077, 0]
click at [925, 50] on icon "clear" at bounding box center [924, 52] width 11 height 11
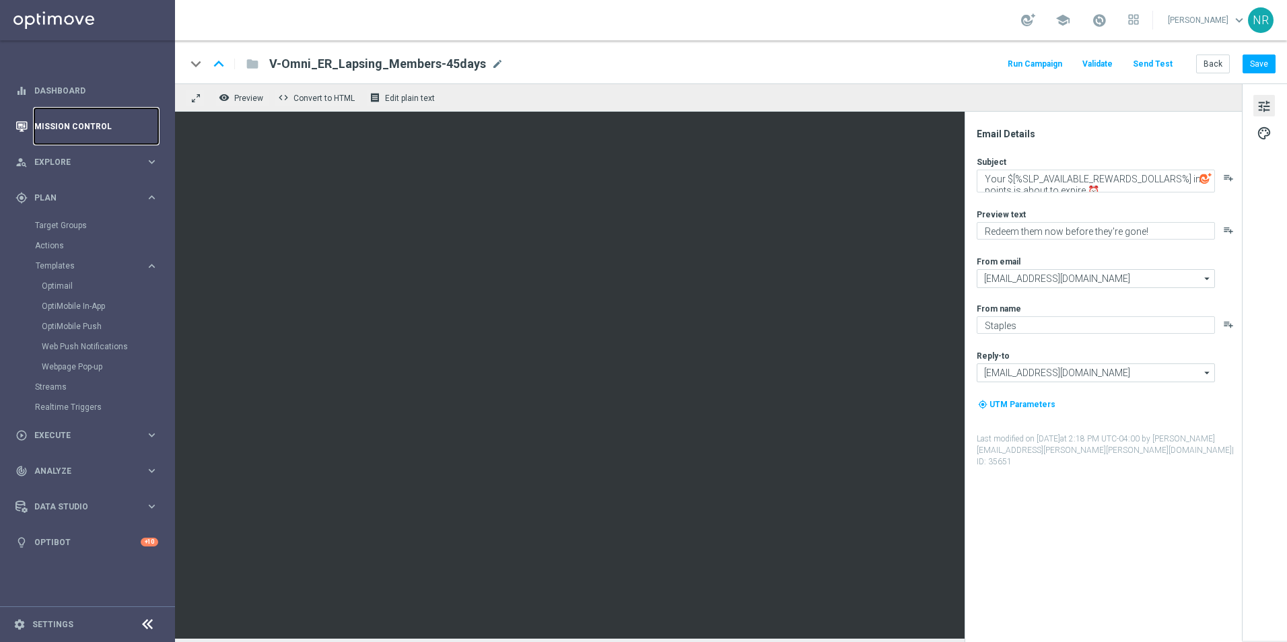
click at [77, 129] on link "Mission Control" at bounding box center [96, 126] width 124 height 36
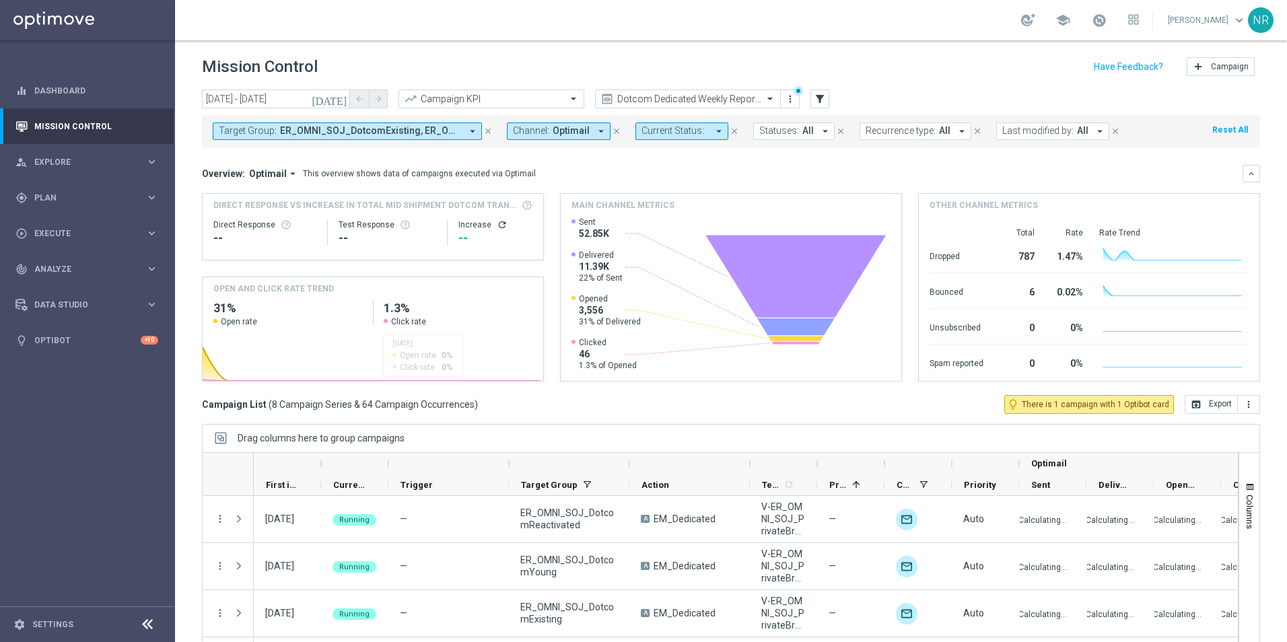
click at [441, 132] on span "ER_OMNI_SOJ_DotcomExisting, ER_OMNI_SOJ_DotcomExisting_RED6to12, ER_OMNI_SOJ_Do…" at bounding box center [370, 130] width 181 height 11
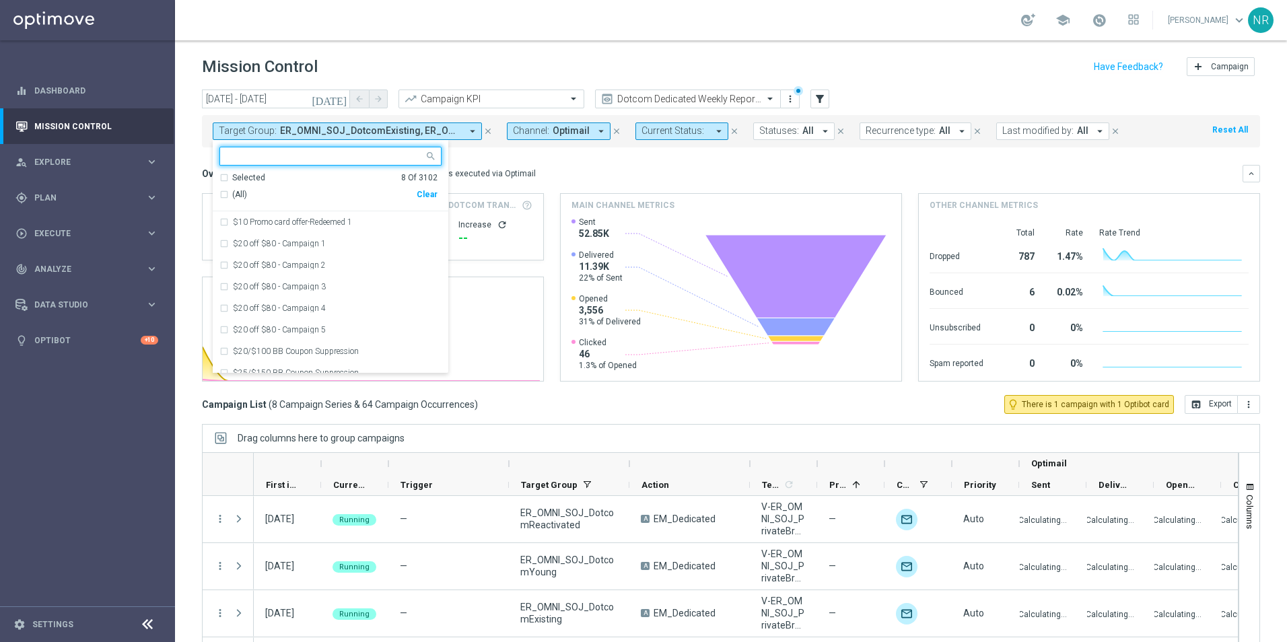
click at [0, 0] on div "Clear" at bounding box center [0, 0] width 0 height 0
click at [334, 158] on input "text" at bounding box center [325, 156] width 197 height 11
paste input "Your $10 in points is about to expire ⏰"
type input "Your $10 in points is about to expire ⏰"
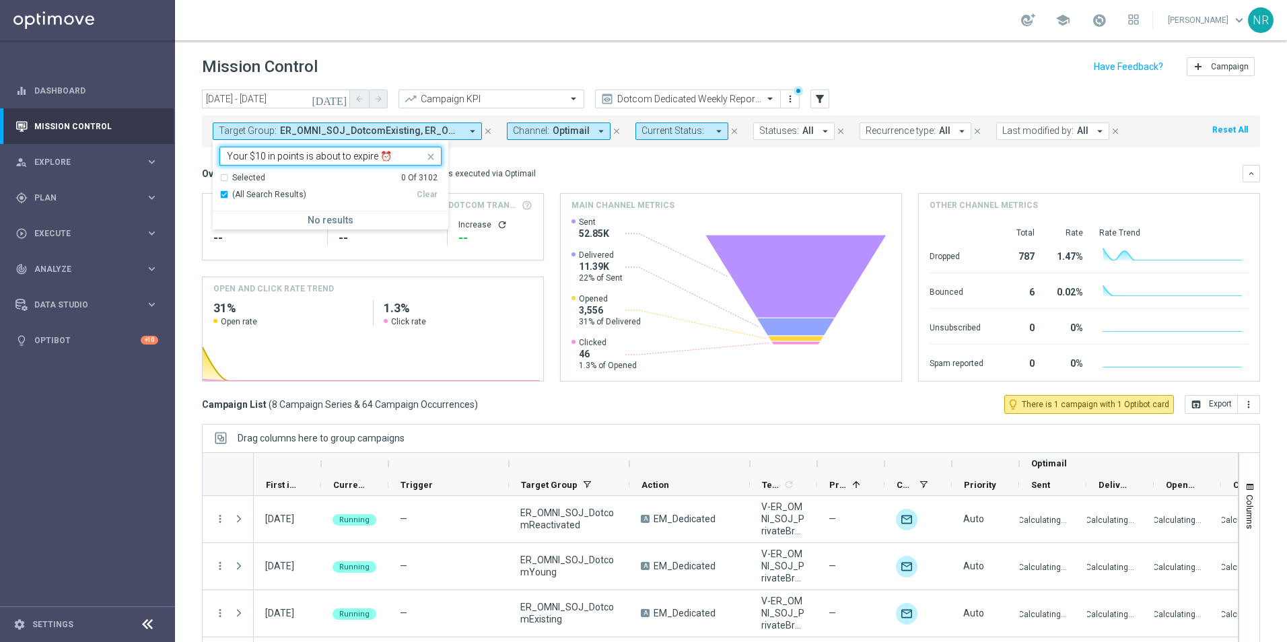
drag, startPoint x: 391, startPoint y: 155, endPoint x: 182, endPoint y: 134, distance: 210.4
click at [182, 134] on div "today 08 Sep 2025 - 21 Sep 2025 arrow_back arrow_forward Campaign KPI trending_…" at bounding box center [731, 360] width 1112 height 540
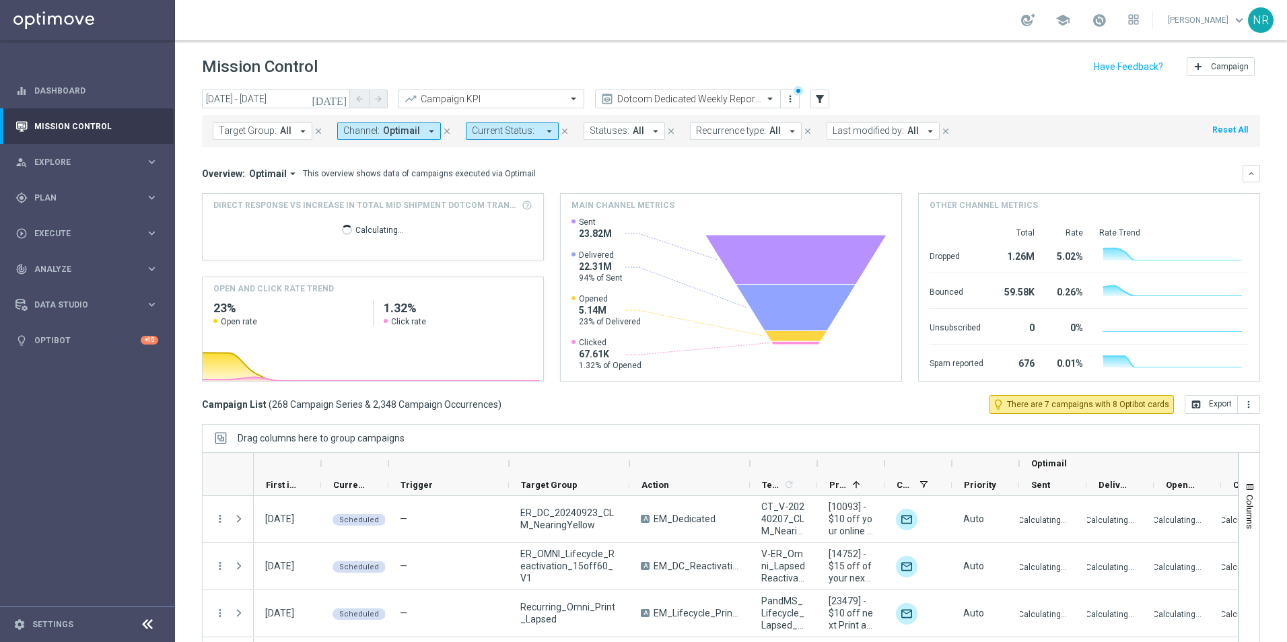
click at [256, 135] on span "Target Group:" at bounding box center [248, 130] width 58 height 11
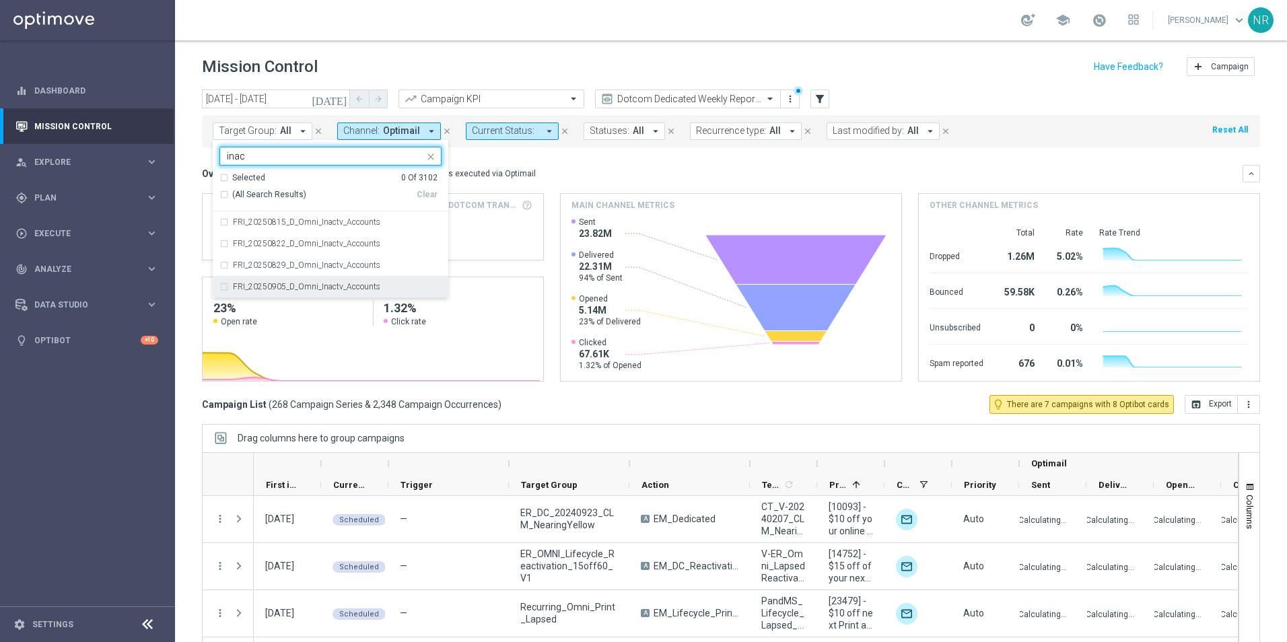
drag, startPoint x: 358, startPoint y: 285, endPoint x: 367, endPoint y: 284, distance: 8.8
click at [358, 285] on label "FRI_20250905_D_Omni_Inactv_Accounts" at bounding box center [306, 287] width 147 height 8
type input "inac"
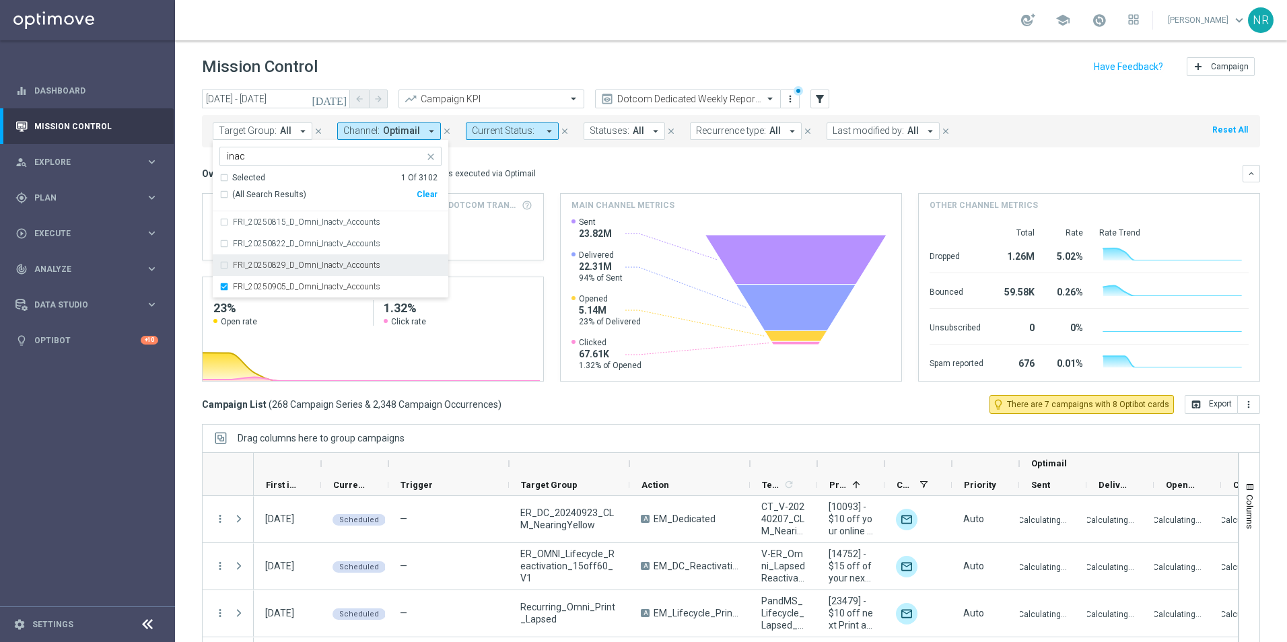
click at [693, 165] on div "Overview: Optimail arrow_drop_down This overview shows data of campaigns execut…" at bounding box center [731, 173] width 1058 height 17
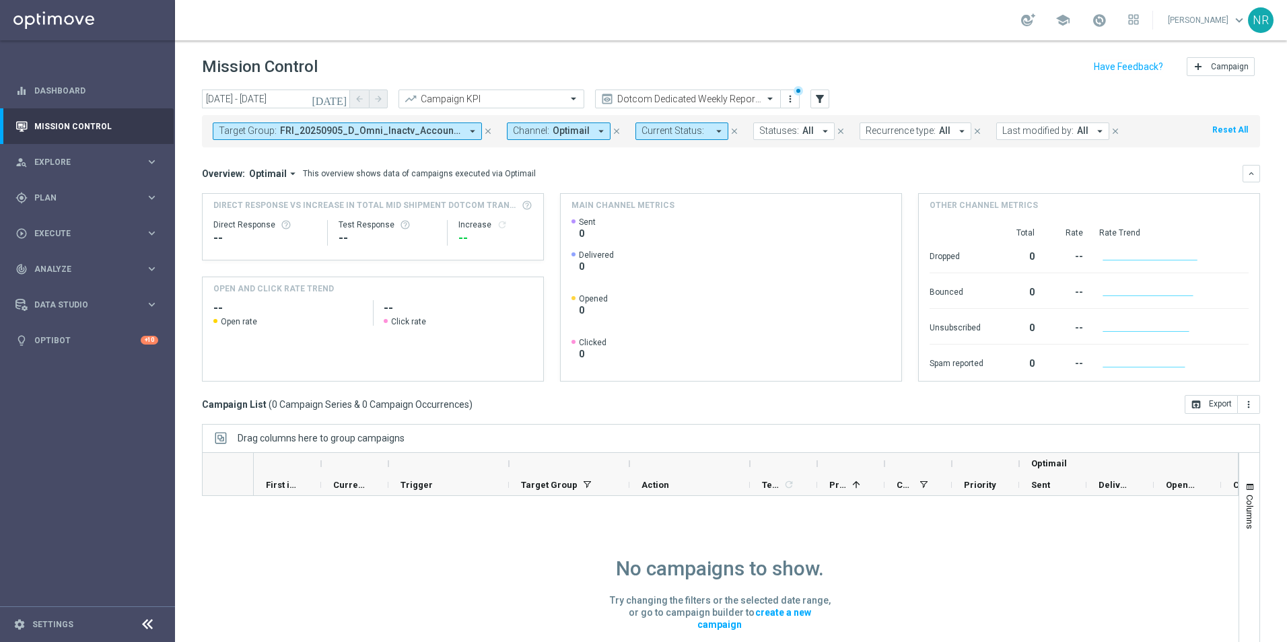
click at [340, 102] on icon "[DATE]" at bounding box center [330, 99] width 36 height 12
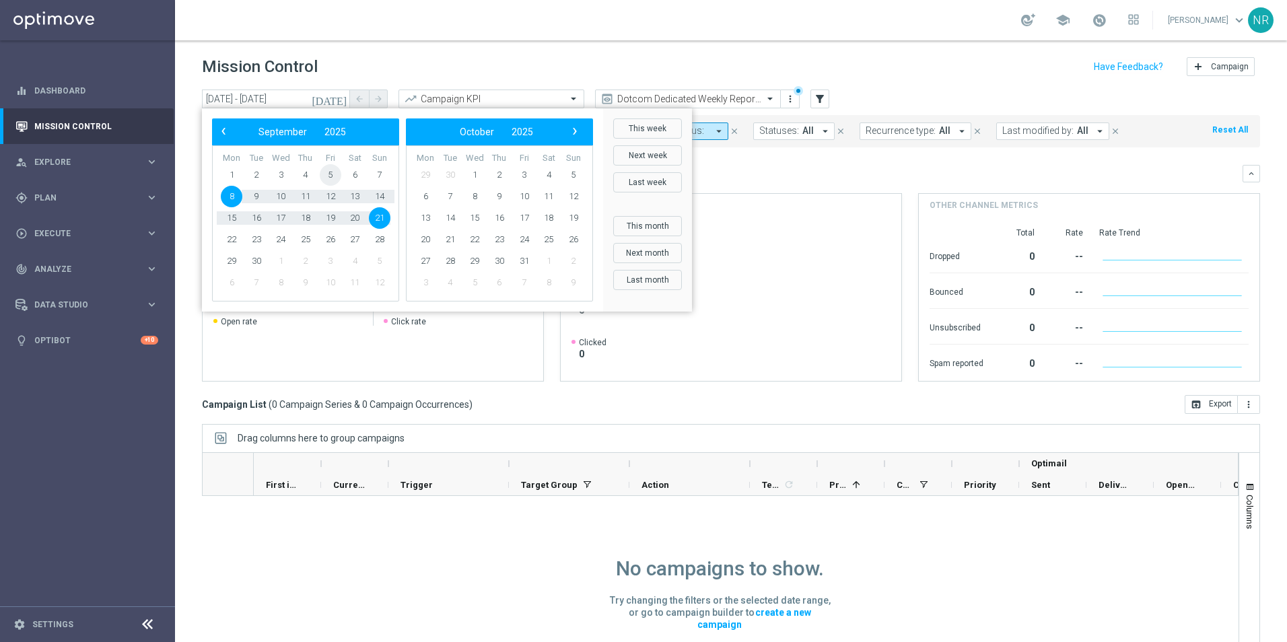
click at [329, 173] on span "5" at bounding box center [331, 175] width 22 height 22
click at [332, 174] on span "5" at bounding box center [331, 175] width 22 height 22
type input "[DATE] - [DATE]"
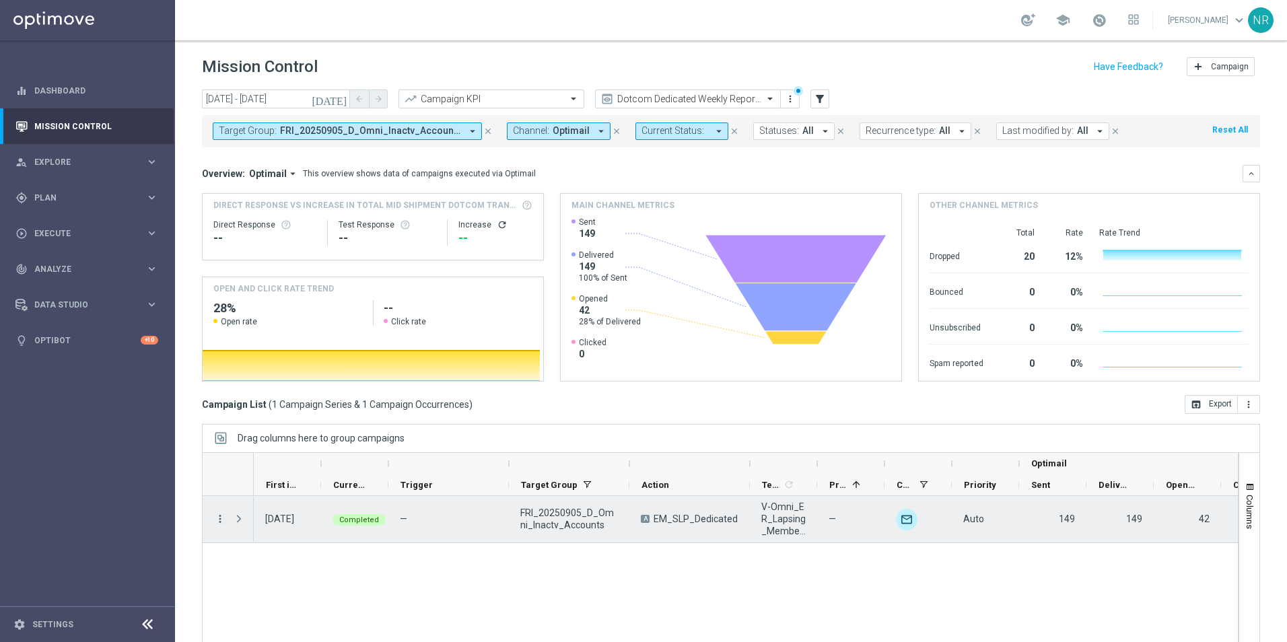
click at [219, 519] on icon "more_vert" at bounding box center [220, 519] width 12 height 12
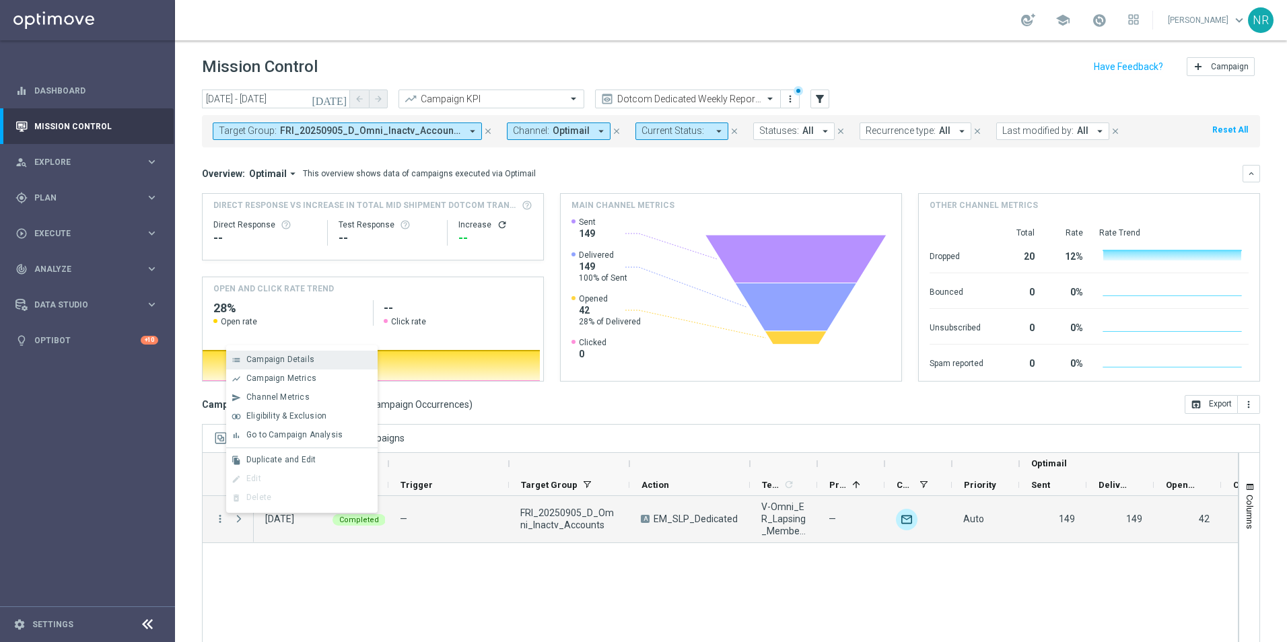
drag, startPoint x: 295, startPoint y: 384, endPoint x: 257, endPoint y: 357, distance: 45.9
click at [257, 357] on div "list Campaign Details show_chart Campaign Metrics send Channel Metrics" at bounding box center [301, 429] width 151 height 168
click at [258, 357] on span "Campaign Details" at bounding box center [280, 359] width 68 height 9
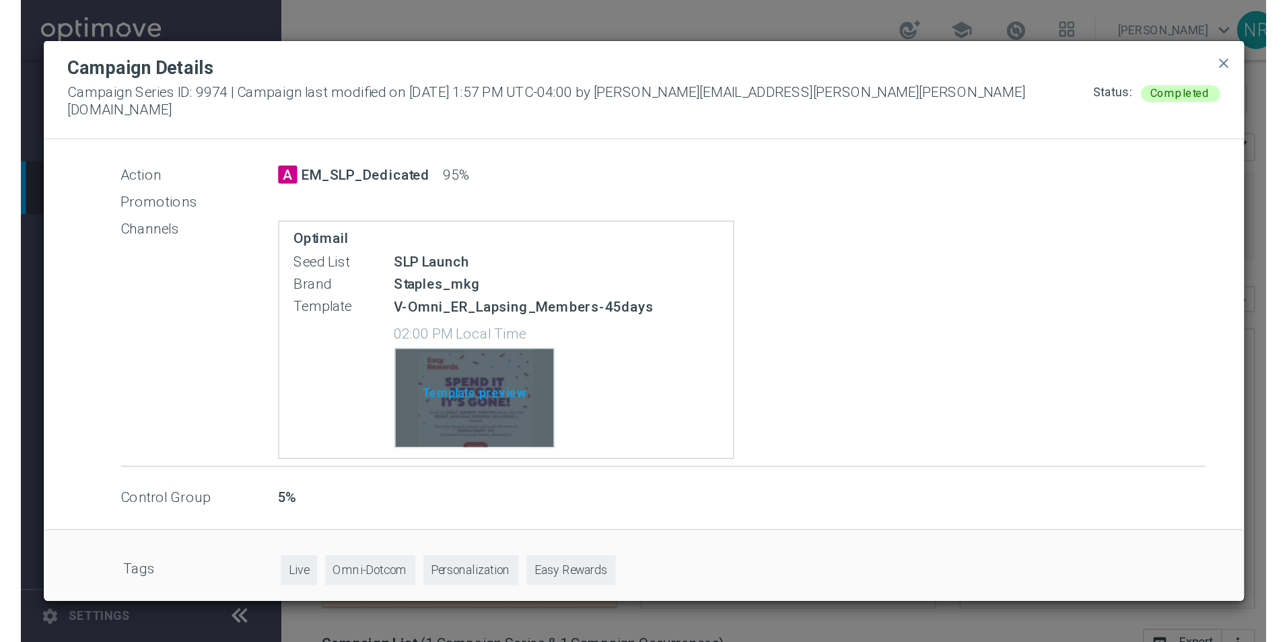
scroll to position [244, 0]
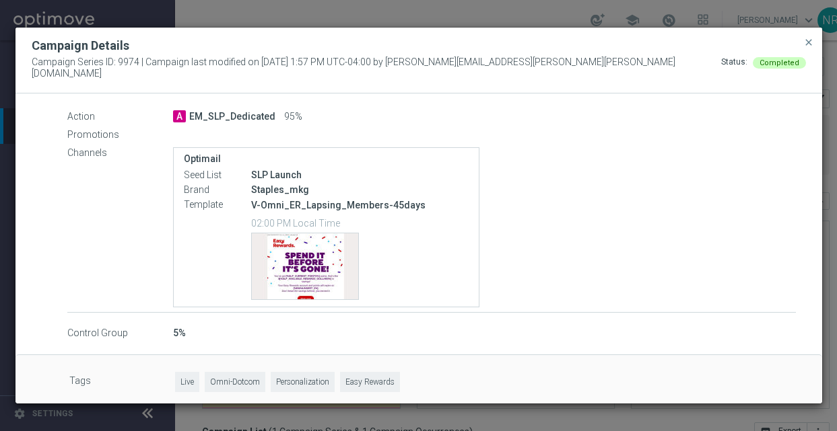
click at [82, 231] on div "Channels Optimail Seed List SLP Launch Brand Staples_mkg Template V-Omni_ER_Lap…" at bounding box center [431, 227] width 728 height 163
drag, startPoint x: 306, startPoint y: 164, endPoint x: 239, endPoint y: 169, distance: 67.5
click at [239, 169] on div "Seed List SLP Launch" at bounding box center [326, 175] width 285 height 15
copy div "SLP Launch"
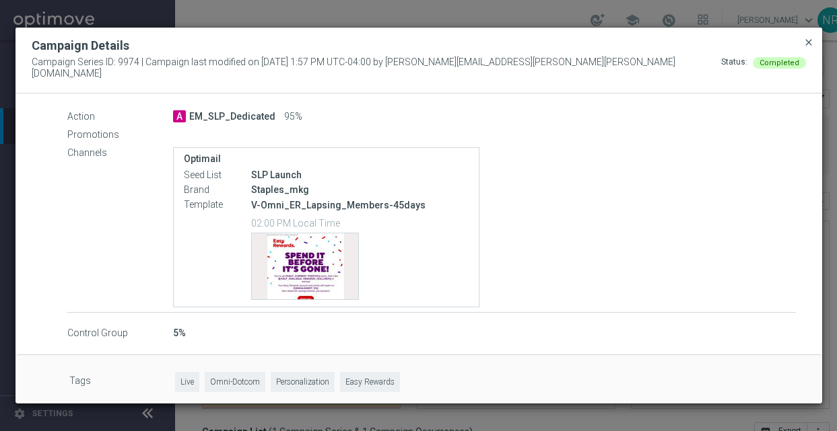
click at [807, 48] on span "close" at bounding box center [808, 42] width 11 height 11
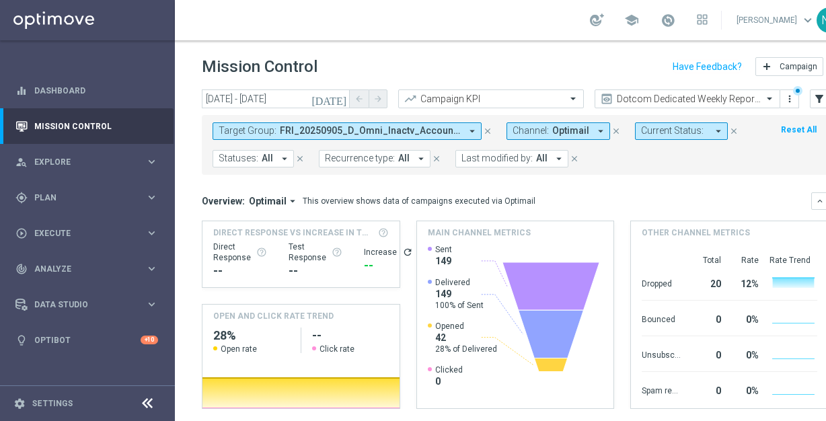
click at [415, 55] on div "Mission Control add Campaign" at bounding box center [515, 67] width 627 height 26
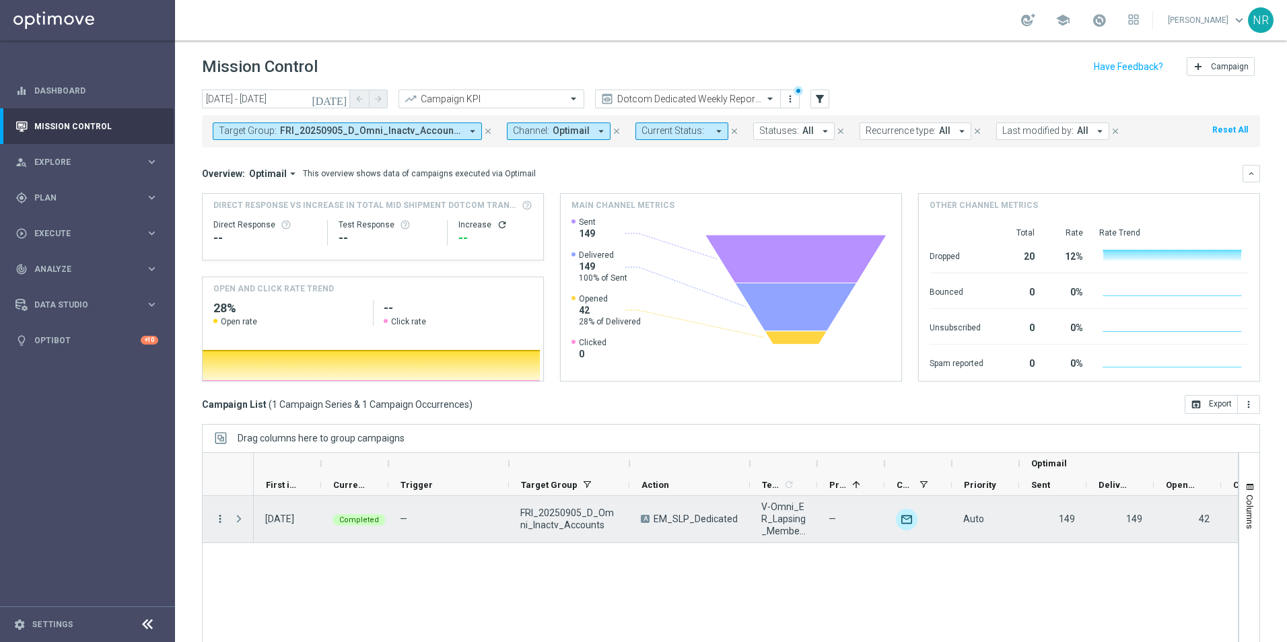
click at [219, 523] on icon "more_vert" at bounding box center [220, 519] width 12 height 12
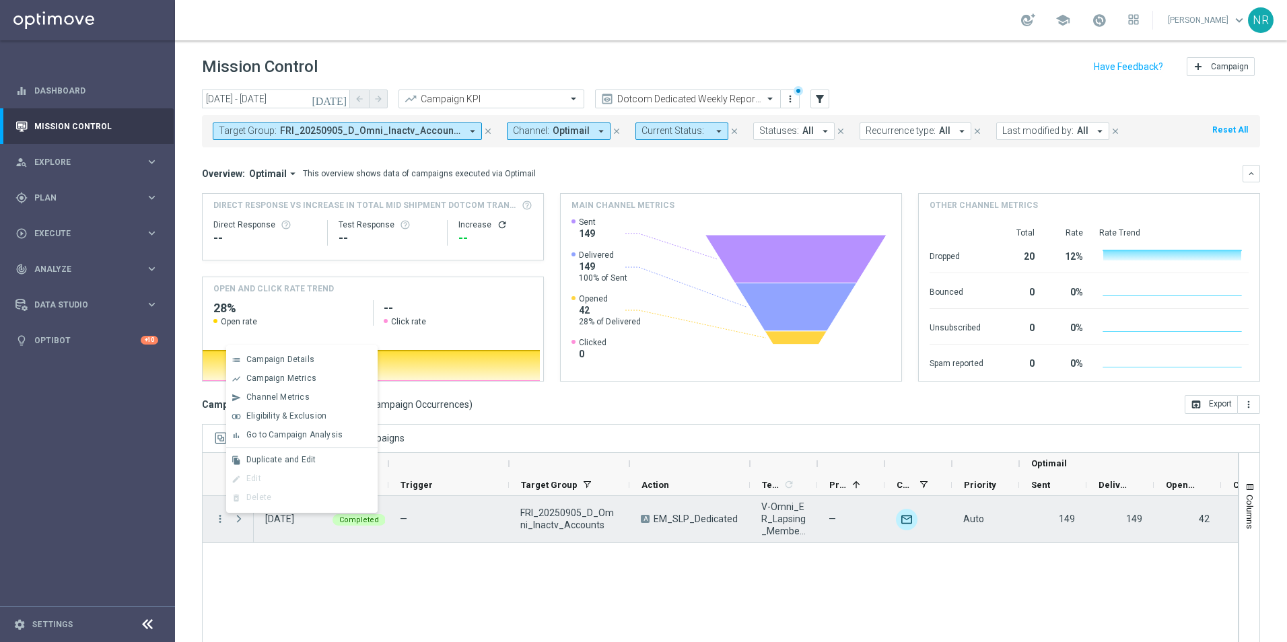
click at [1028, 512] on div "149" at bounding box center [1052, 519] width 67 height 46
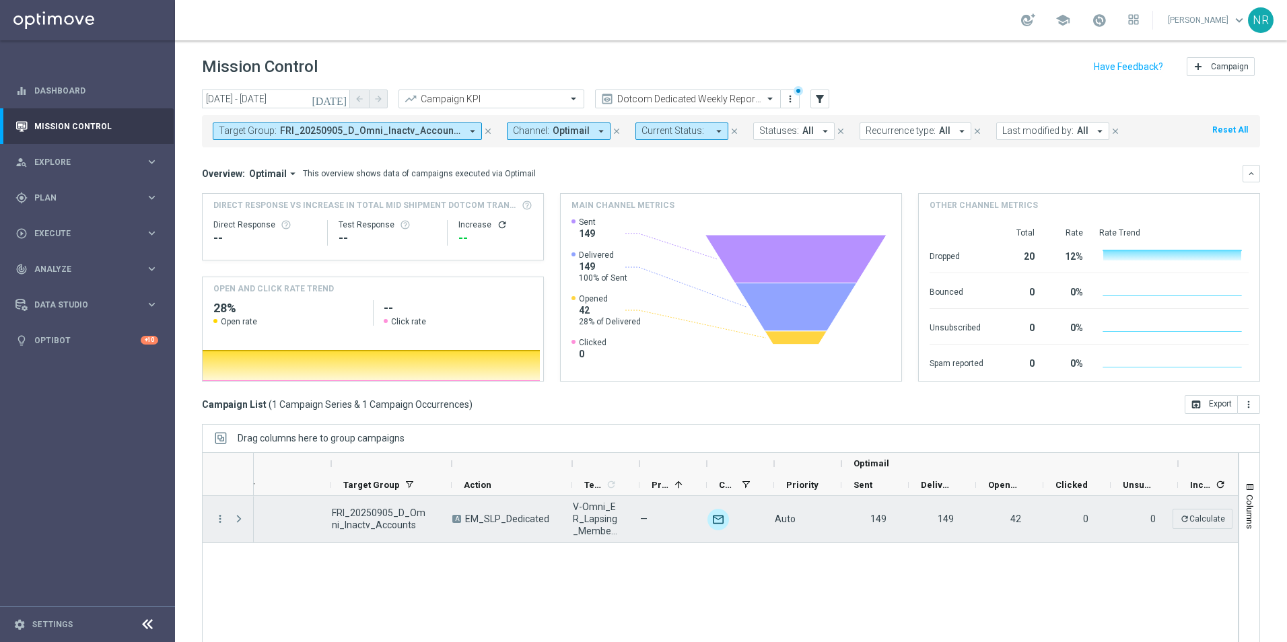
scroll to position [0, 0]
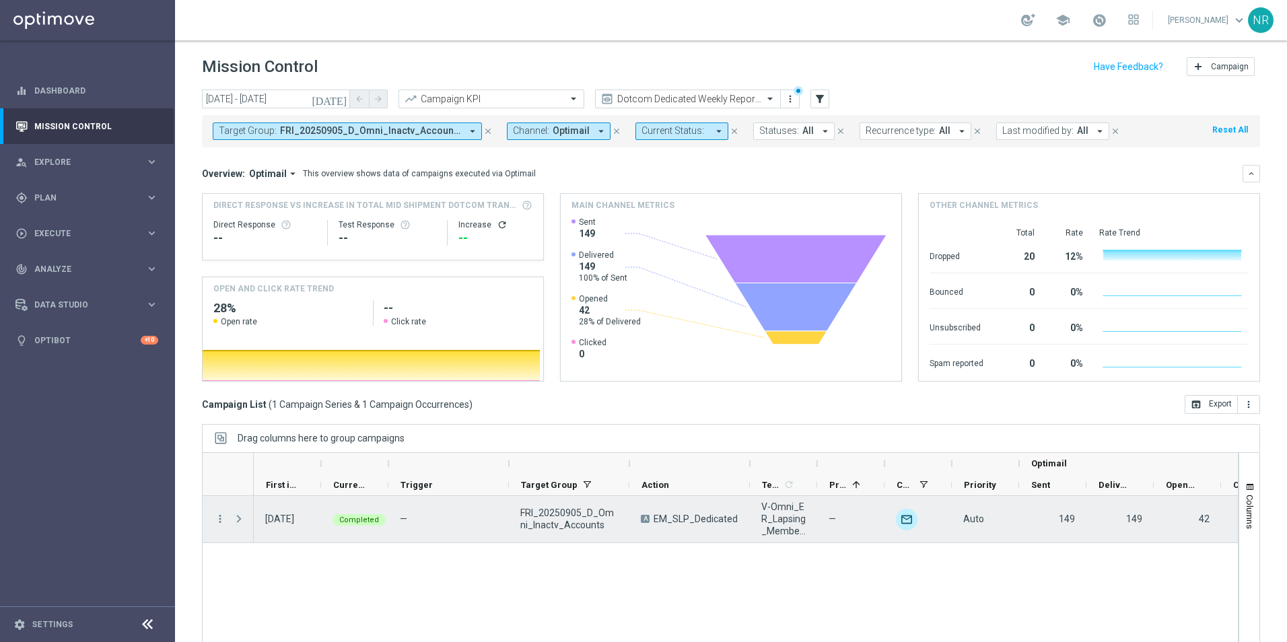
click at [238, 520] on span "Press SPACE to select this row." at bounding box center [239, 519] width 12 height 11
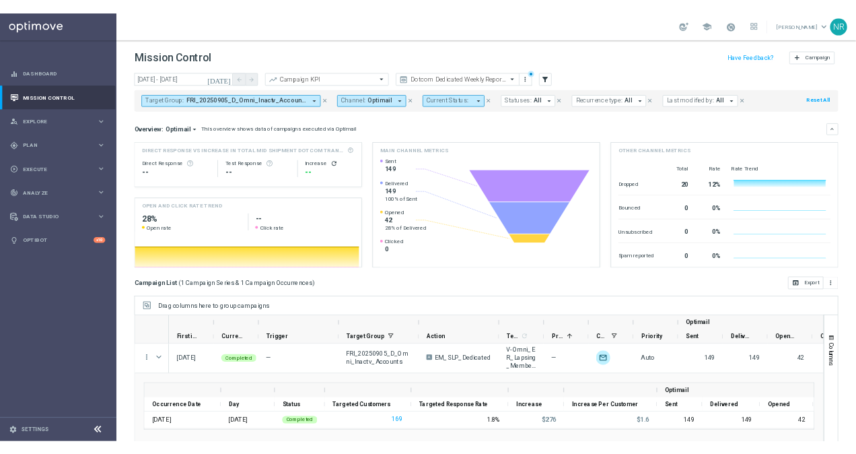
scroll to position [3, 0]
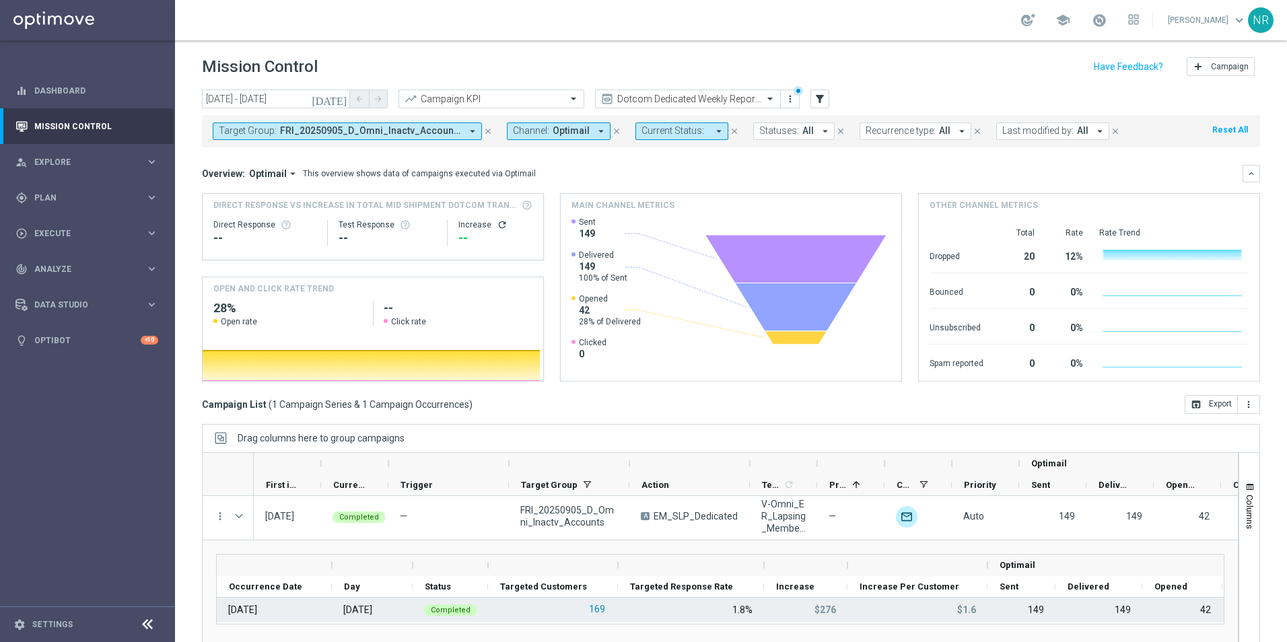
click at [597, 607] on button "169" at bounding box center [597, 609] width 19 height 17
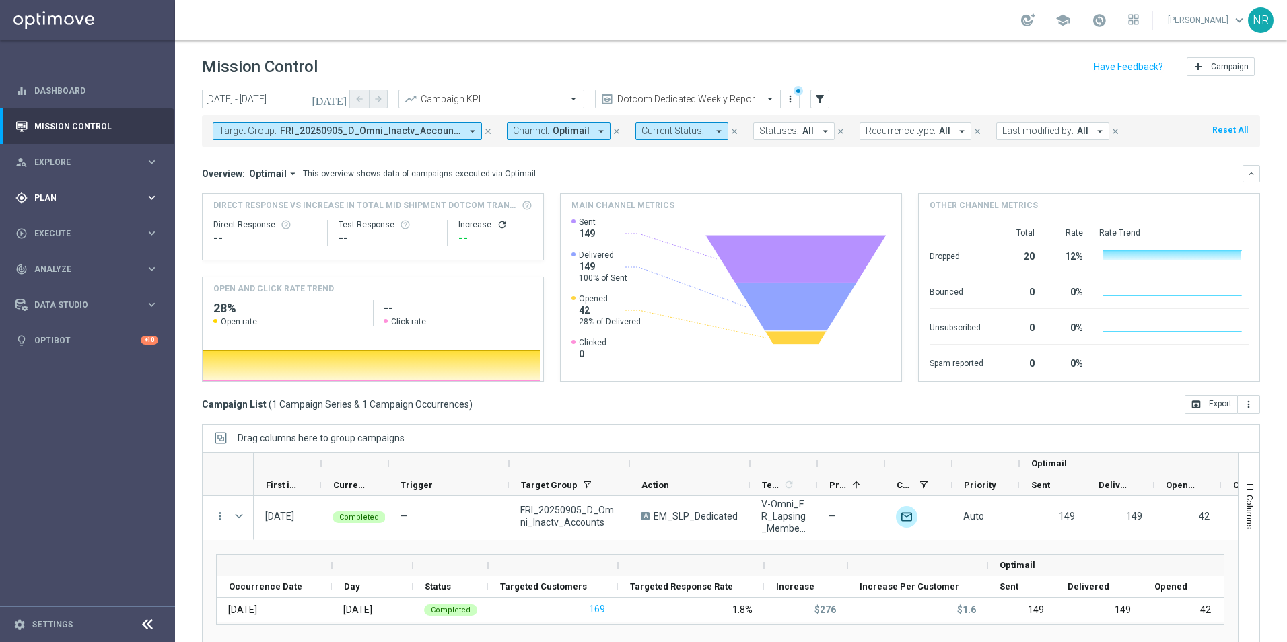
click at [71, 201] on span "Plan" at bounding box center [89, 198] width 111 height 8
click at [144, 192] on div "gps_fixed Plan" at bounding box center [80, 198] width 130 height 12
click at [77, 205] on div "gps_fixed Plan keyboard_arrow_right" at bounding box center [87, 198] width 174 height 36
click at [65, 284] on link "Optimail" at bounding box center [91, 286] width 98 height 11
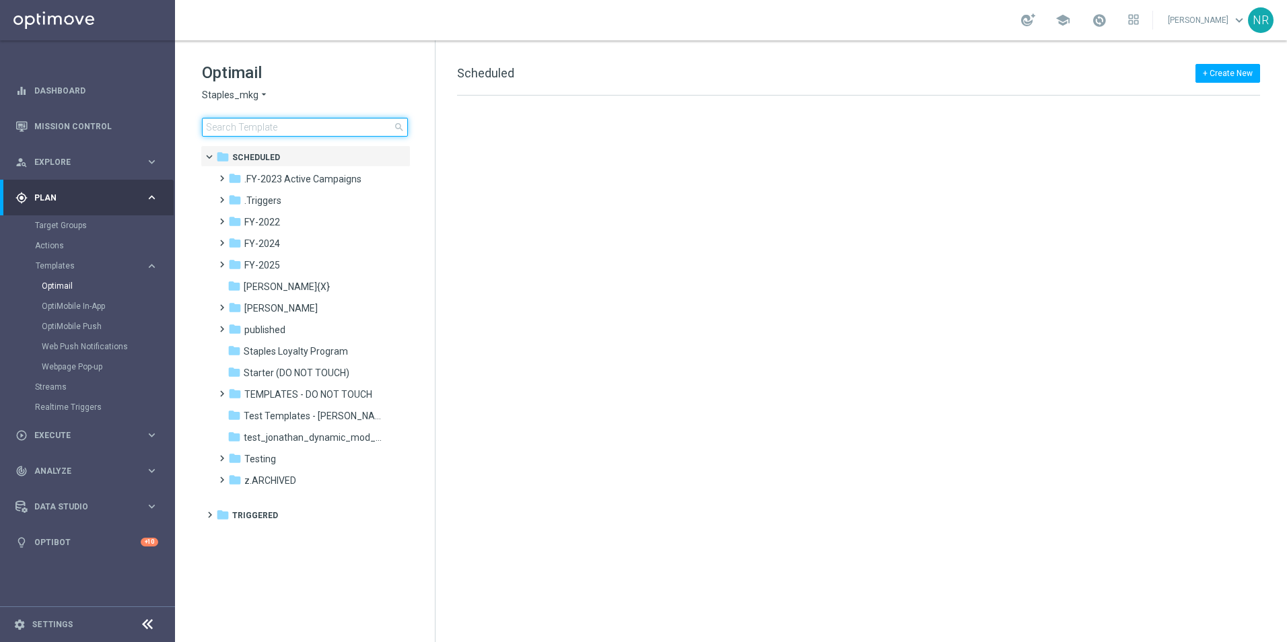
click at [330, 122] on input at bounding box center [305, 127] width 206 height 19
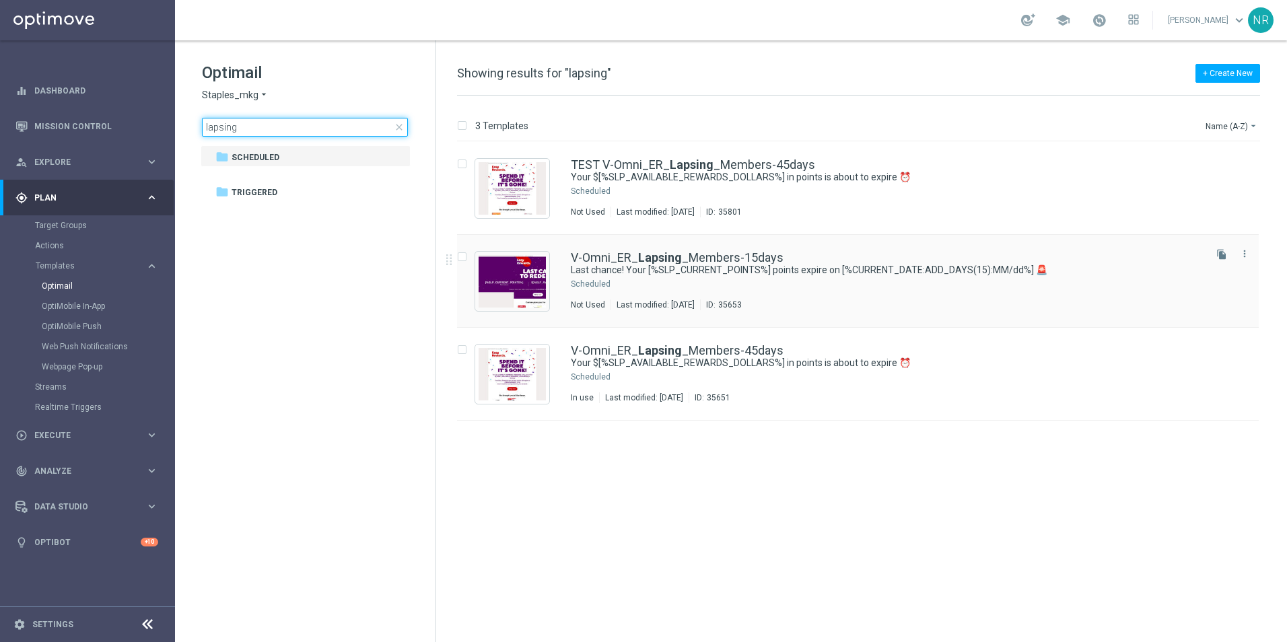
type input "lapsing"
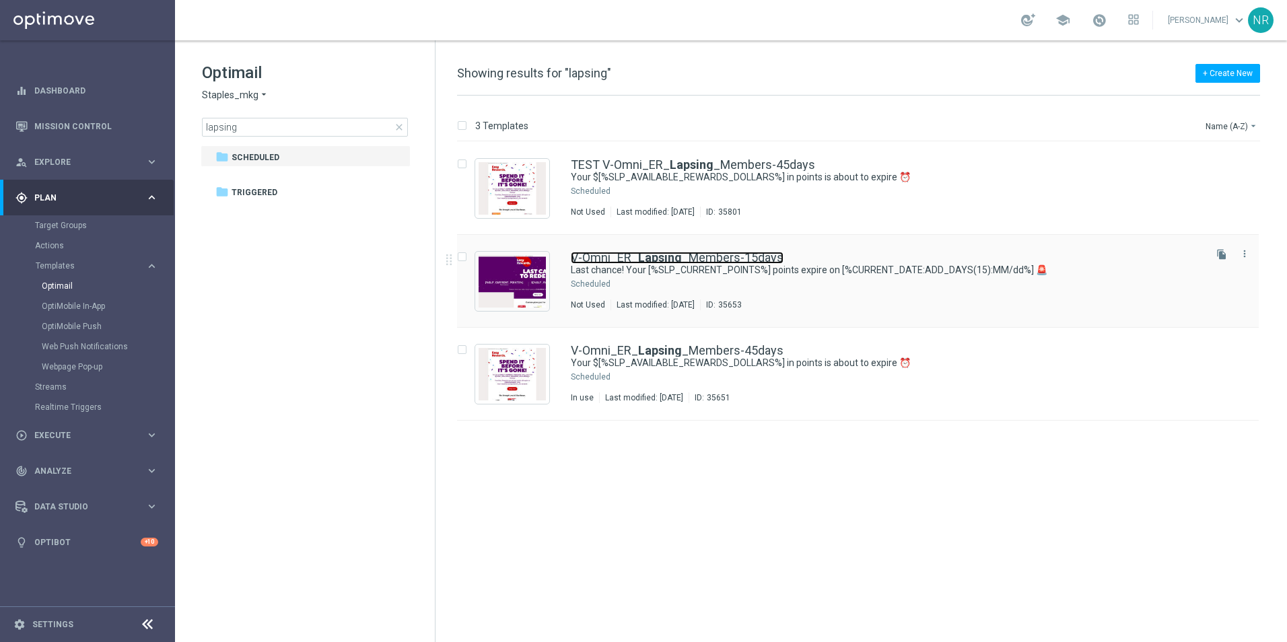
click at [715, 258] on link "V-Omni_ER_ Lapsing _Members-15days" at bounding box center [677, 258] width 213 height 12
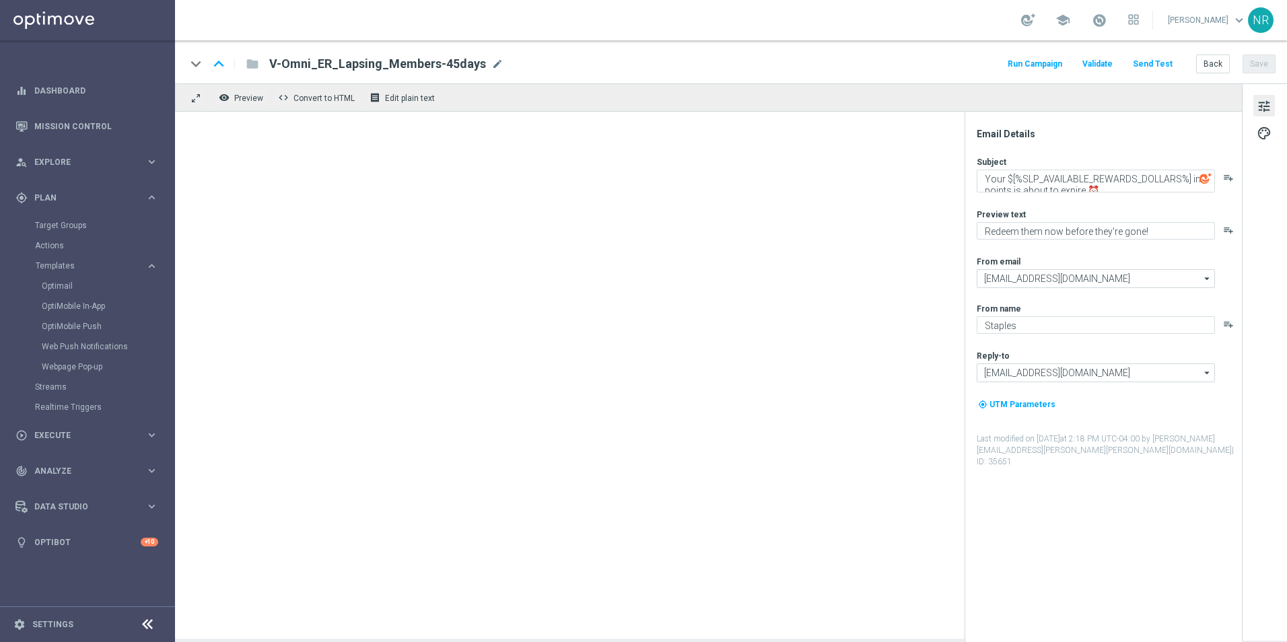
type textarea "Last chance! Your [%SLP_CURRENT_POINTS%] points expire on [%CURRENT_DATE:ADD_DA…"
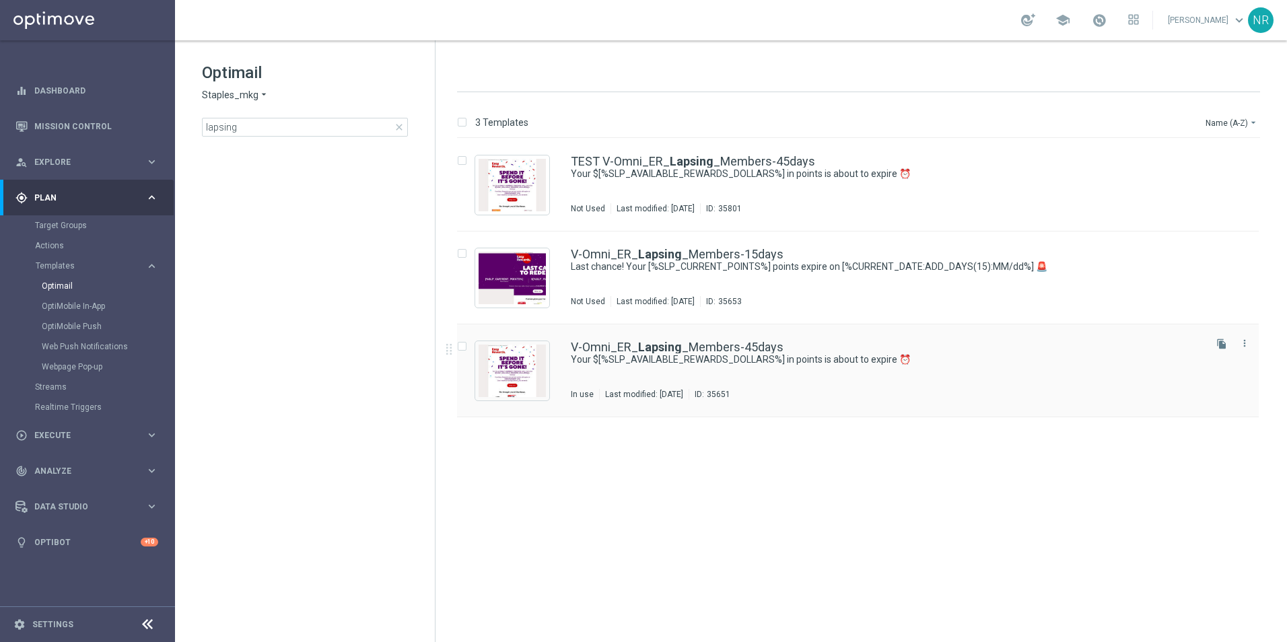
click at [680, 350] on div "insert_drive_file TEST V-Omni_ER_ Lapsing _Members-45days Your $[%SLP_AVAILABLE…" at bounding box center [864, 389] width 841 height 500
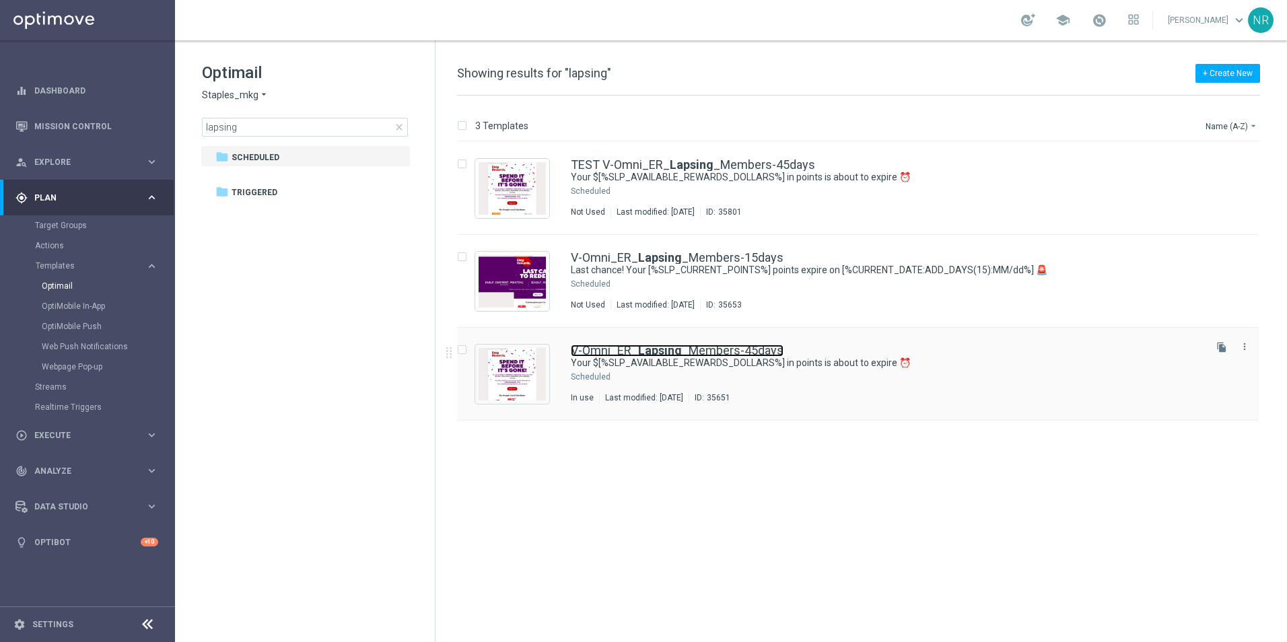
click at [652, 353] on b "Lapsing" at bounding box center [660, 350] width 44 height 14
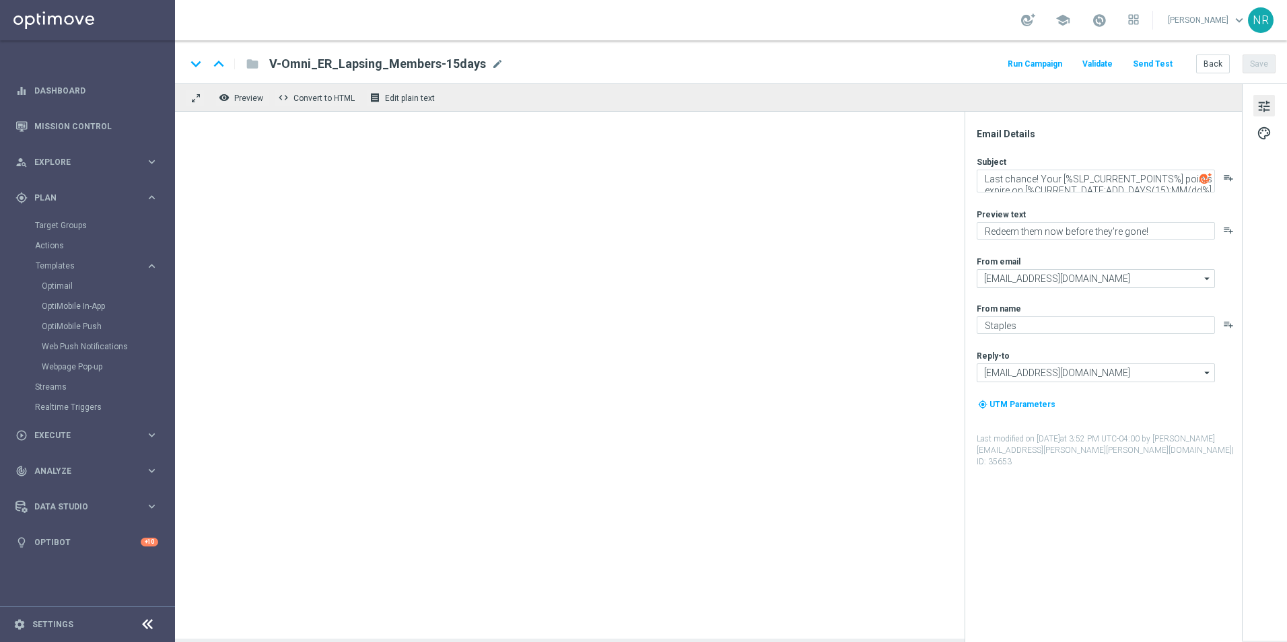
type textarea "Your $[%SLP_AVAILABLE_REWARDS_DOLLARS%] in points is about to expire ⏰"
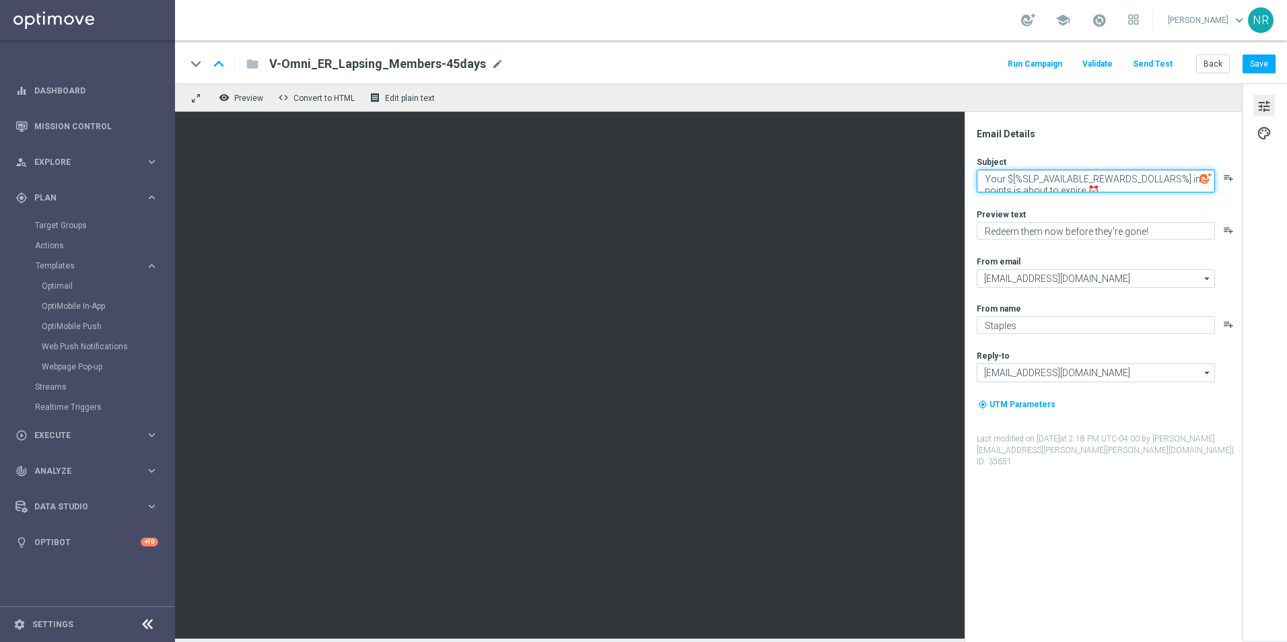
drag, startPoint x: 1113, startPoint y: 190, endPoint x: 986, endPoint y: 183, distance: 126.7
click at [986, 183] on textarea "Your $[%SLP_AVAILABLE_REWARDS_DOLLARS%] in points is about to expire ⏰" at bounding box center [1096, 181] width 238 height 23
click at [1134, 186] on textarea "Your $[%SLP_AVAILABLE_REWARDS_DOLLARS%] in points is about to expire ⏰" at bounding box center [1096, 181] width 238 height 23
click at [501, 69] on div "keyboard_arrow_down keyboard_arrow_up folder V-Omni_ER_Lapsing_Members-45days V…" at bounding box center [731, 63] width 1090 height 17
click at [491, 65] on span "mode_edit" at bounding box center [497, 64] width 12 height 12
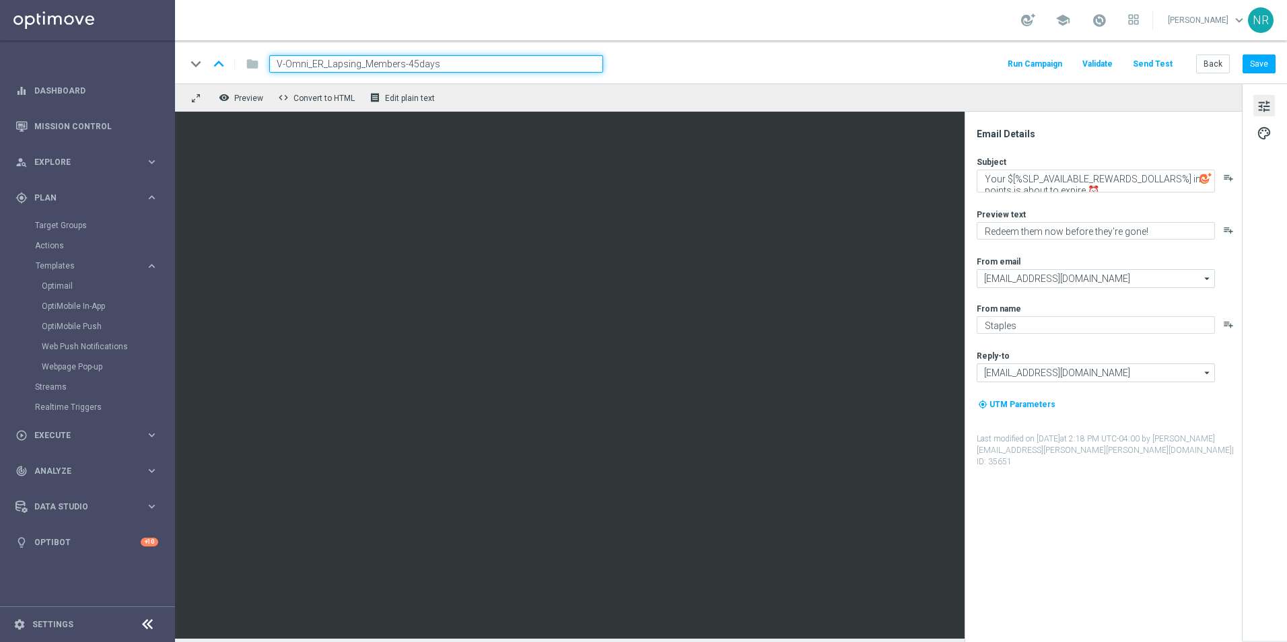
drag, startPoint x: 423, startPoint y: 60, endPoint x: 229, endPoint y: 46, distance: 195.0
click at [229, 46] on div "keyboard_arrow_down keyboard_arrow_up folder V-Omni_ER_Lapsing_Members-45days R…" at bounding box center [731, 61] width 1112 height 43
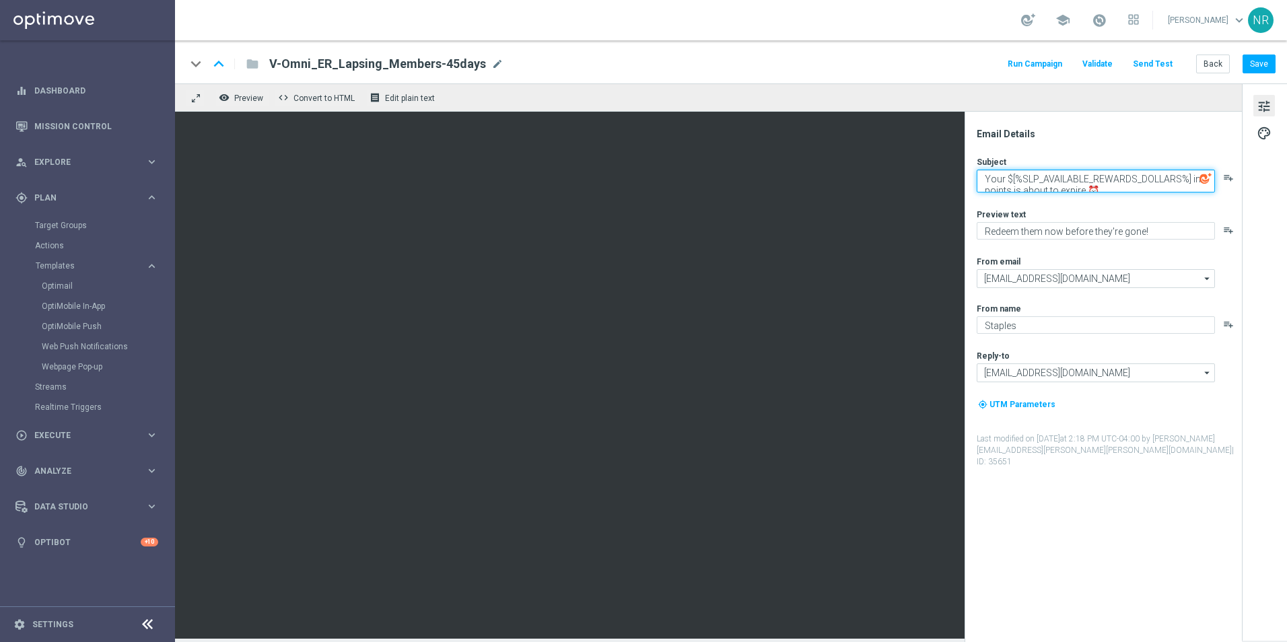
drag, startPoint x: 1096, startPoint y: 190, endPoint x: 979, endPoint y: 178, distance: 117.7
click at [979, 178] on textarea "Your $[%SLP_AVAILABLE_REWARDS_DOLLARS%] in points is about to expire ⏰" at bounding box center [1096, 181] width 238 height 23
click at [1132, 197] on div "Subject Your $[%SLP_AVAILABLE_REWARDS_DOLLARS%] in points is about to expire ⏰ …" at bounding box center [1109, 312] width 264 height 312
drag, startPoint x: 1191, startPoint y: 176, endPoint x: 1142, endPoint y: 192, distance: 51.9
click at [1142, 192] on div "Subject Your $[%SLP_AVAILABLE_REWARDS_DOLLARS%] in points is about to expire ⏰ …" at bounding box center [1109, 312] width 264 height 312
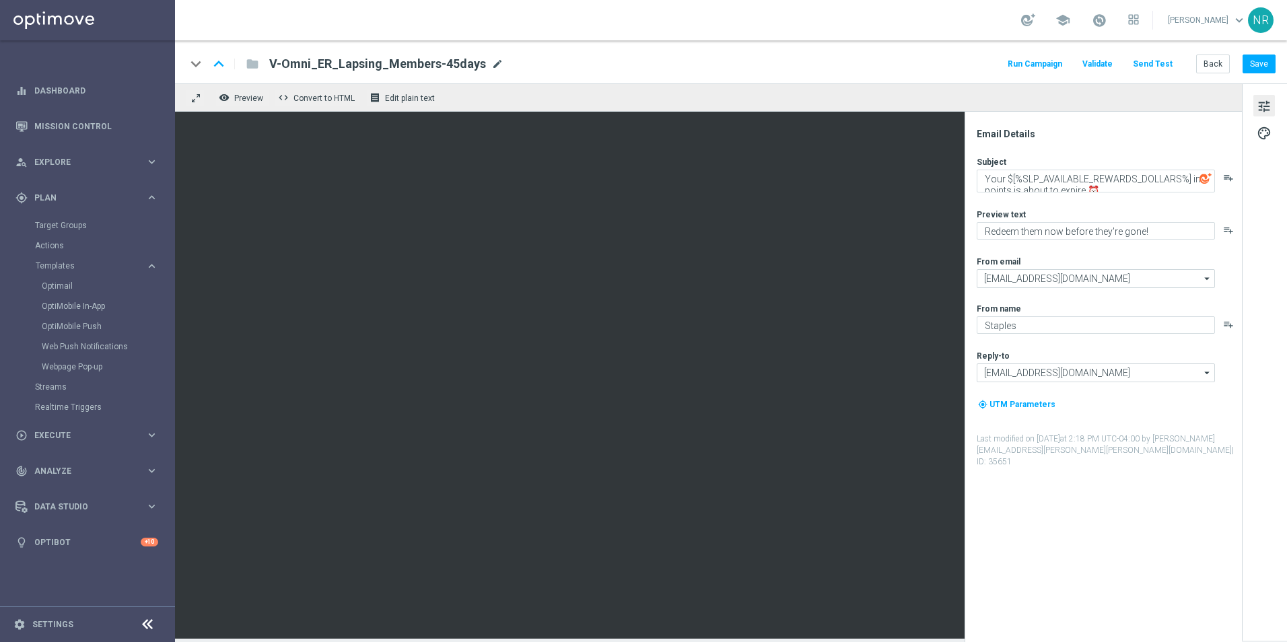
click at [493, 63] on span "mode_edit" at bounding box center [497, 64] width 12 height 12
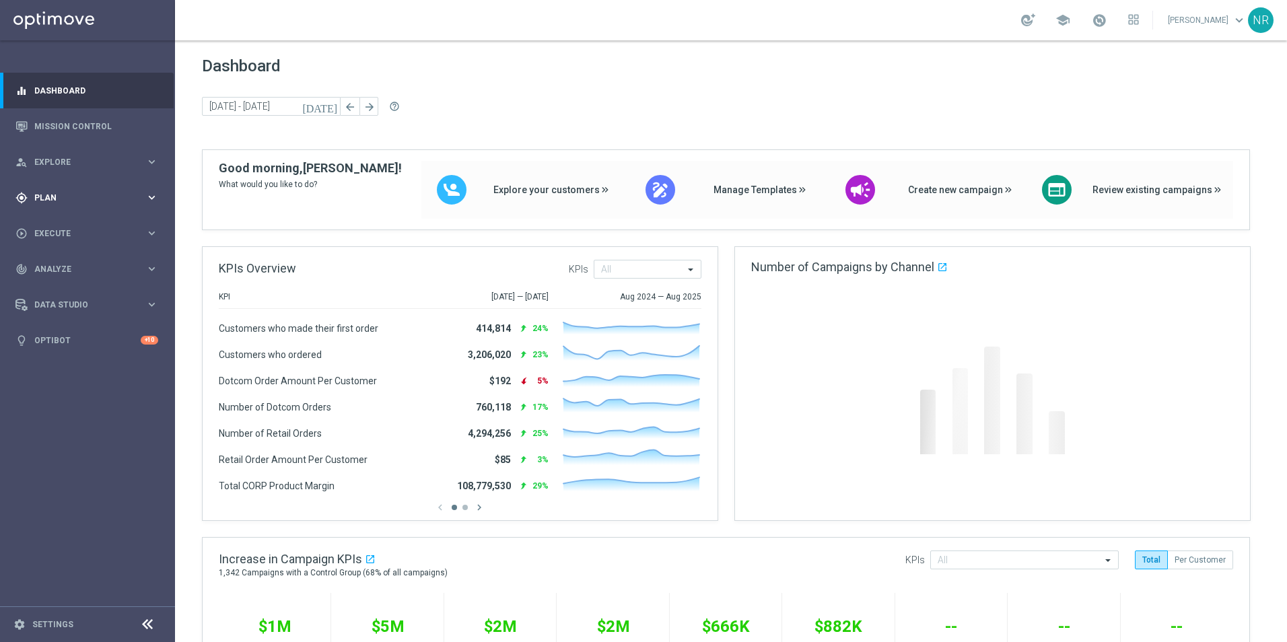
click at [87, 201] on span "Plan" at bounding box center [89, 198] width 111 height 8
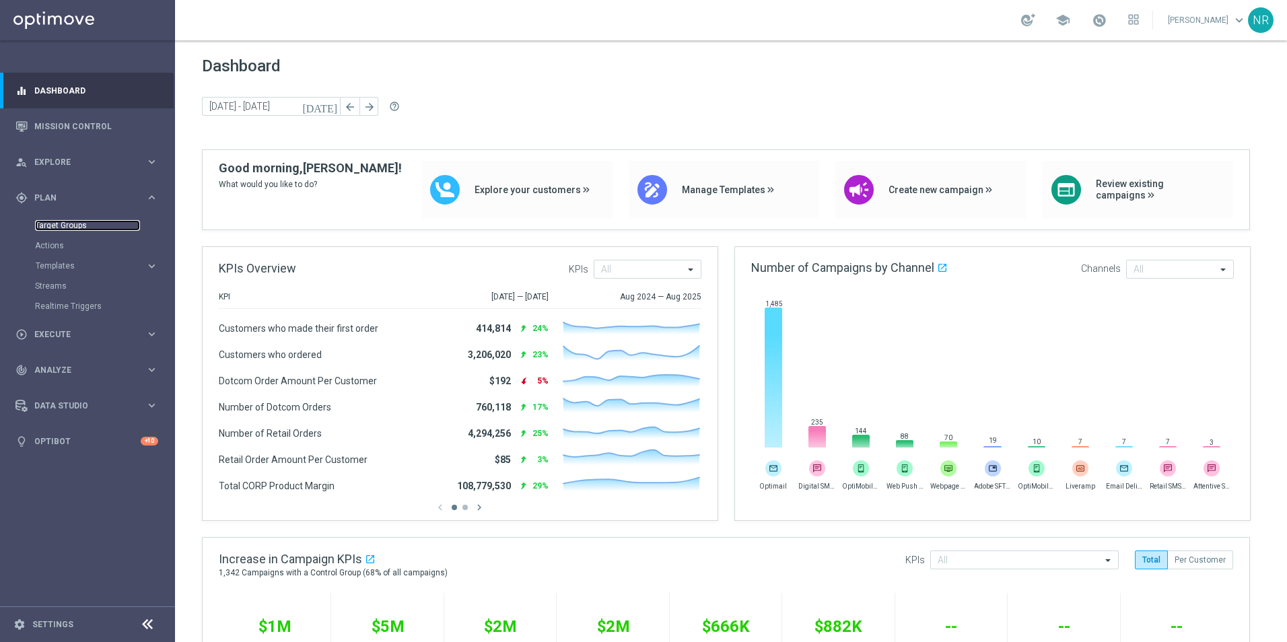
click at [75, 227] on link "Target Groups" at bounding box center [87, 225] width 105 height 11
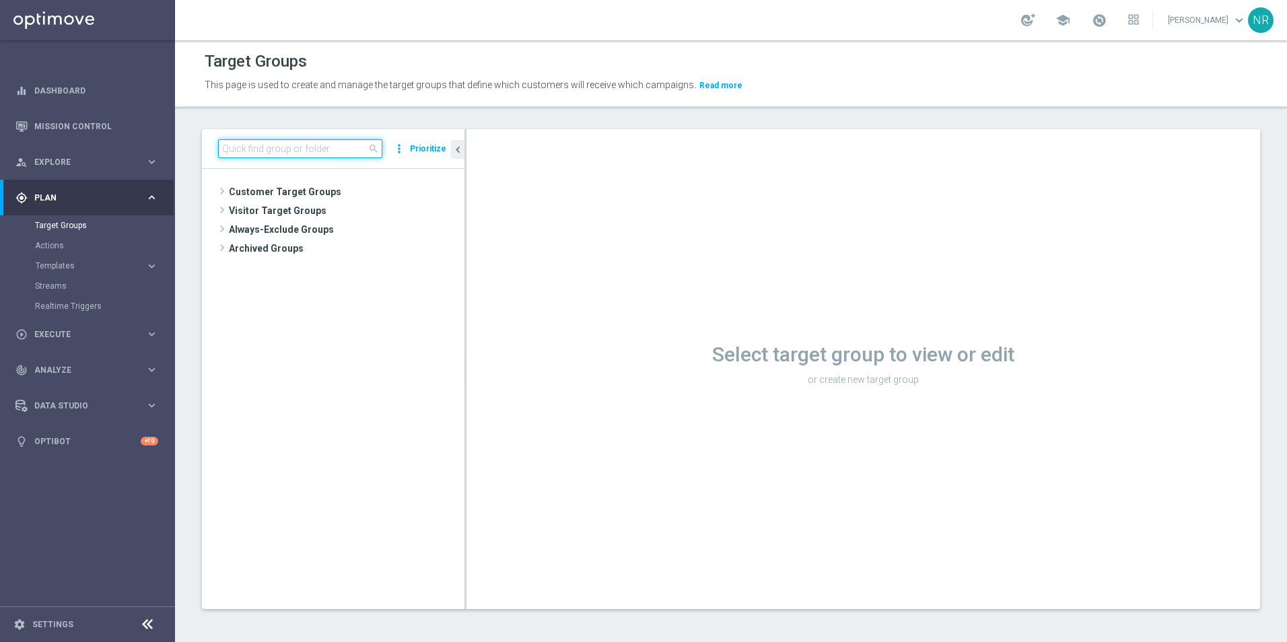
click at [281, 153] on input at bounding box center [300, 148] width 164 height 19
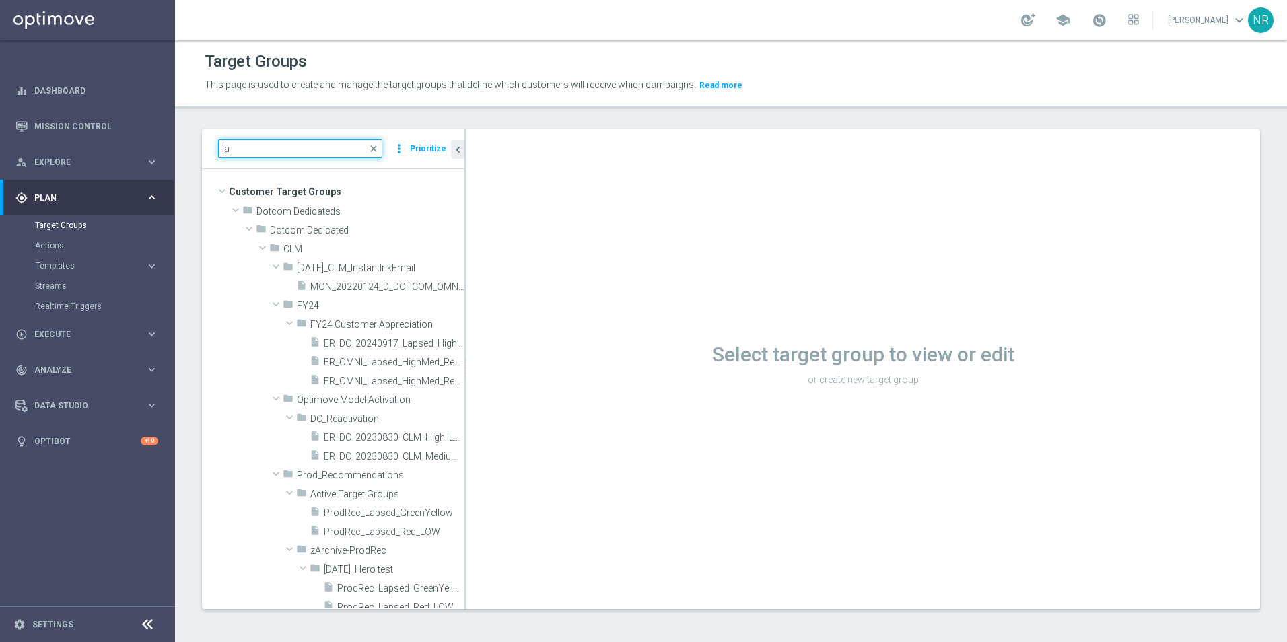
type input "l"
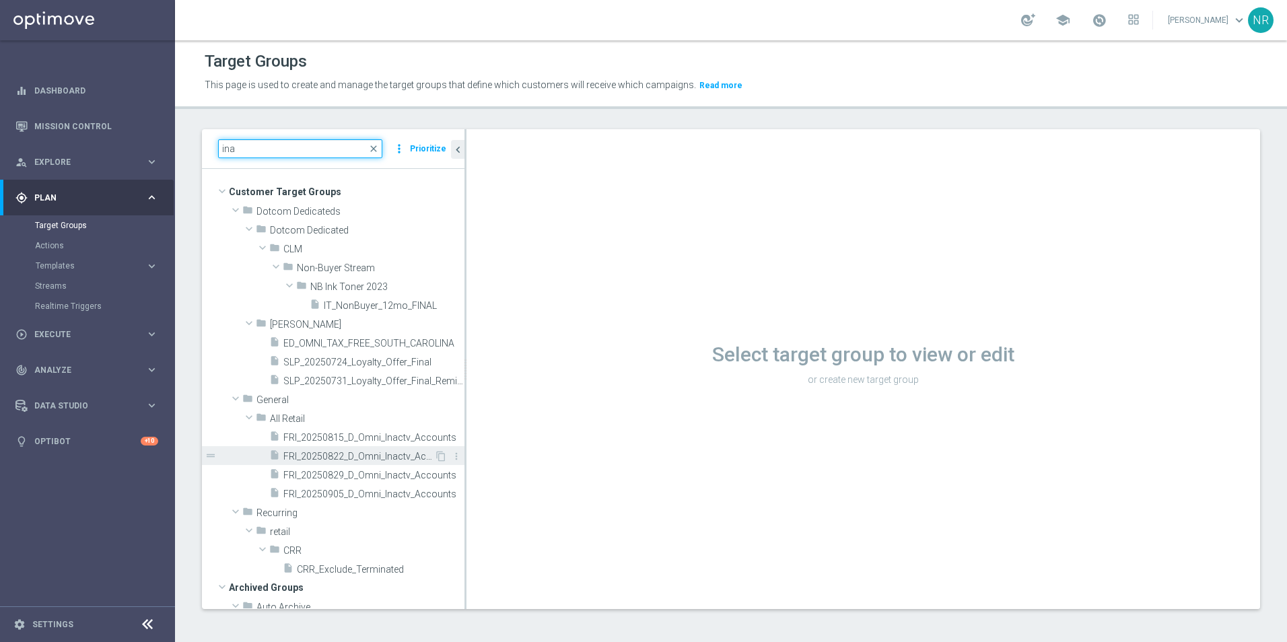
type input "ina"
click at [317, 450] on div "insert_drive_file FRI_20250822_D_Omni_Inactv_Accounts" at bounding box center [351, 455] width 165 height 19
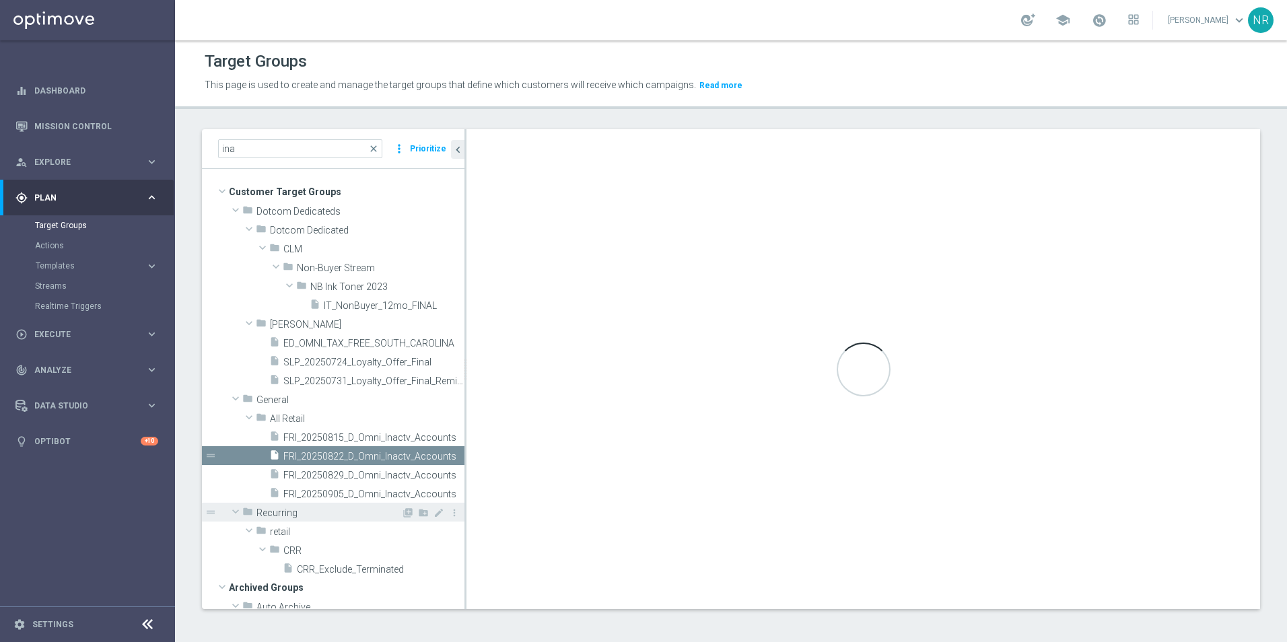
click at [328, 506] on div "folder Recurring" at bounding box center [321, 512] width 159 height 19
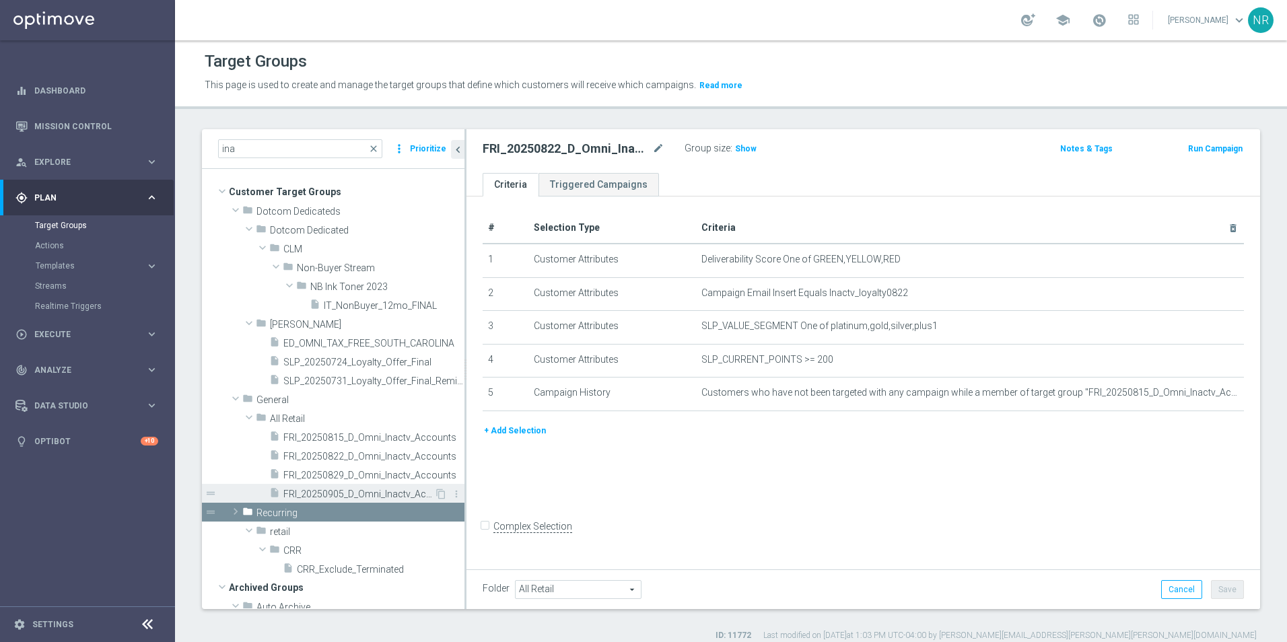
click at [343, 489] on span "FRI_20250905_D_Omni_Inactv_Accounts" at bounding box center [358, 494] width 151 height 11
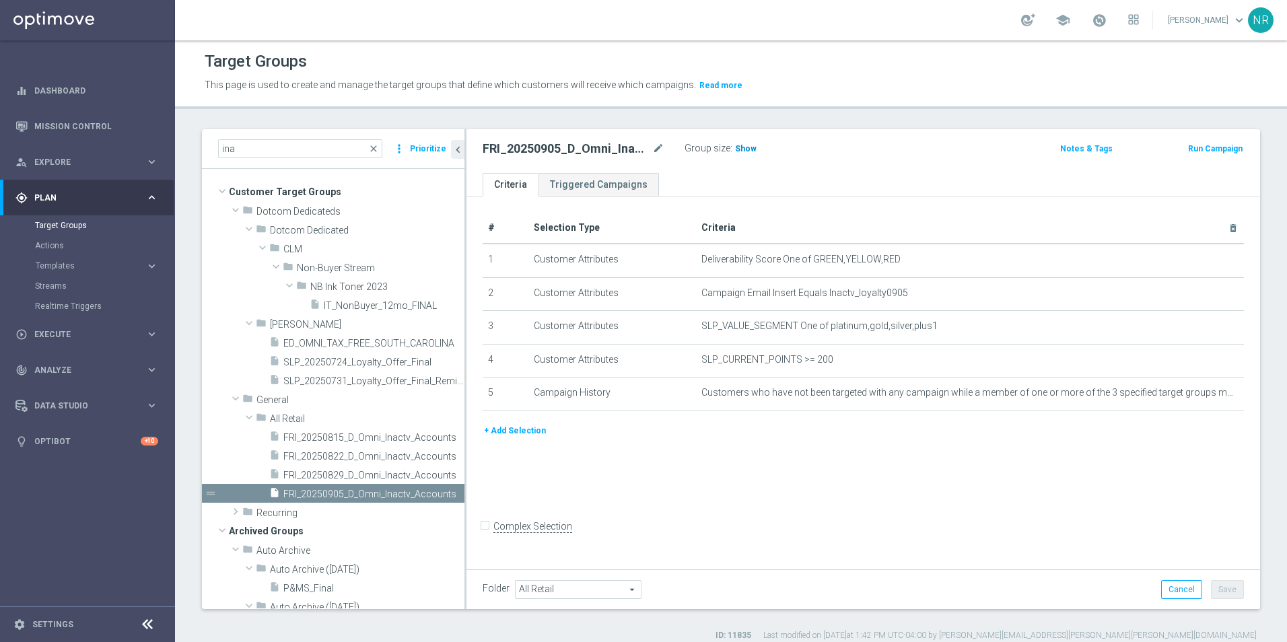
click at [746, 153] on span "Show" at bounding box center [746, 148] width 22 height 9
click at [742, 146] on span "233" at bounding box center [744, 150] width 17 height 13
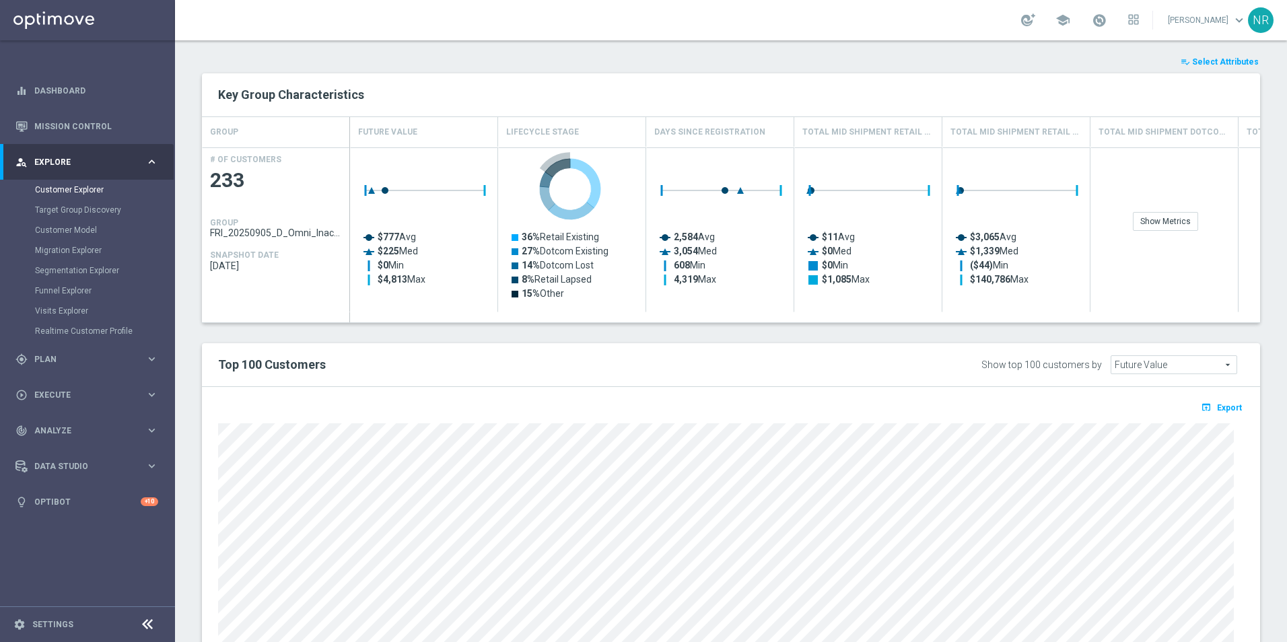
scroll to position [627, 0]
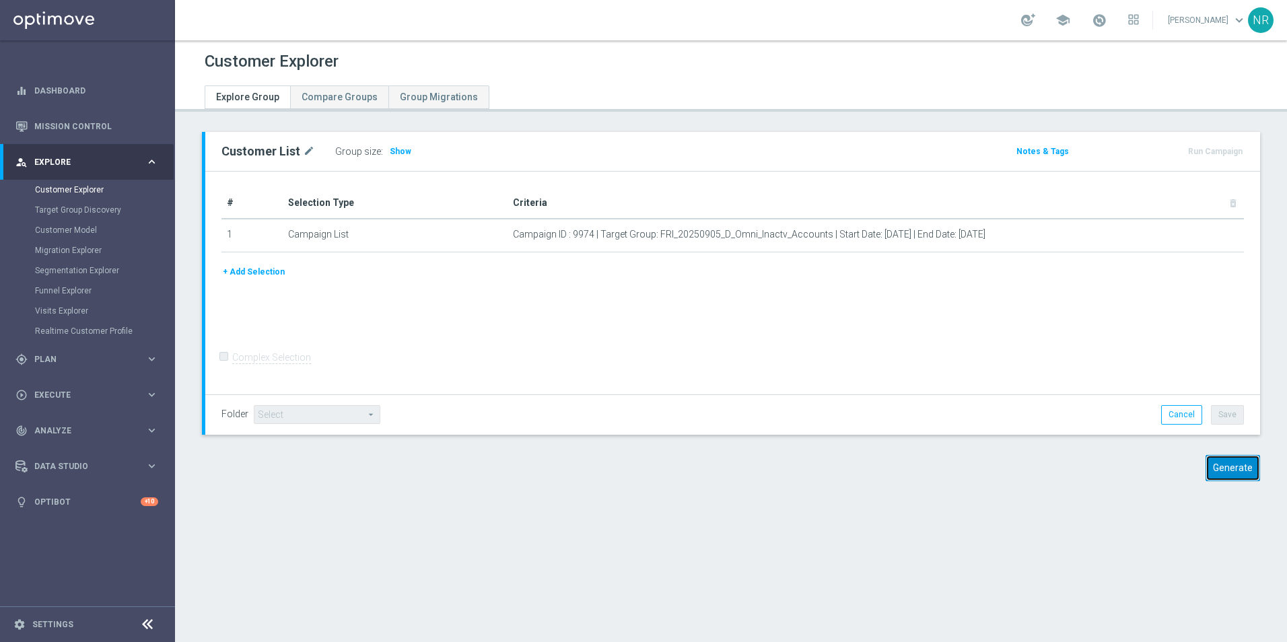
click at [1216, 481] on button "Generate" at bounding box center [1232, 468] width 55 height 26
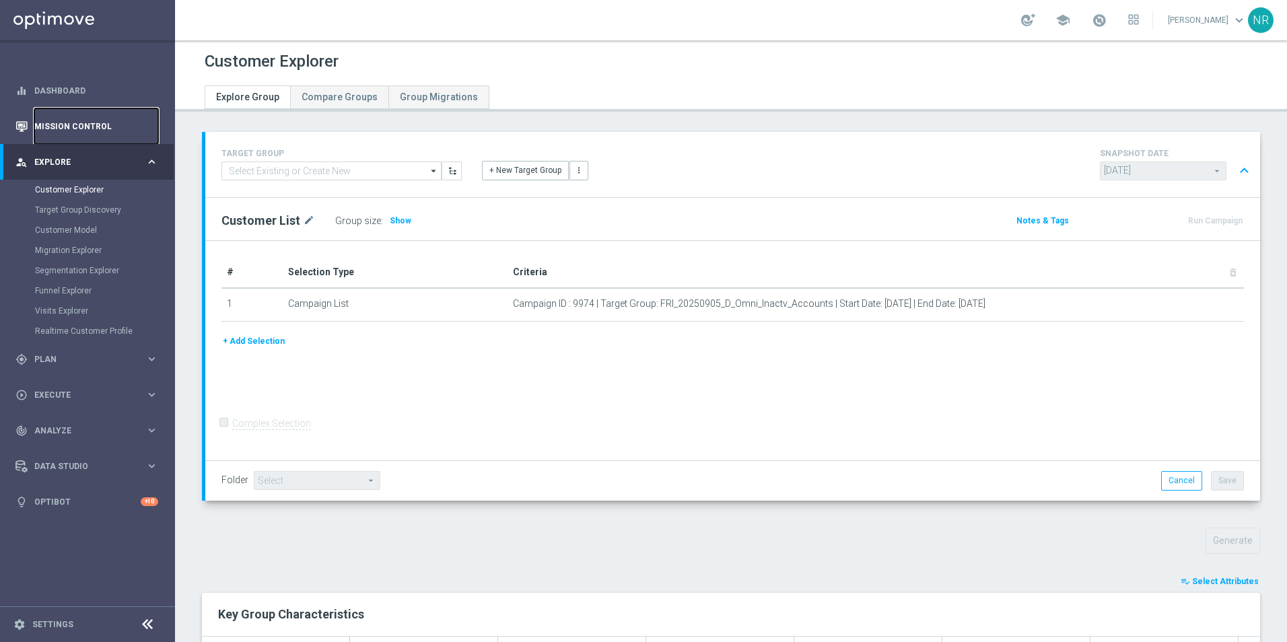
click at [85, 118] on link "Mission Control" at bounding box center [96, 126] width 124 height 36
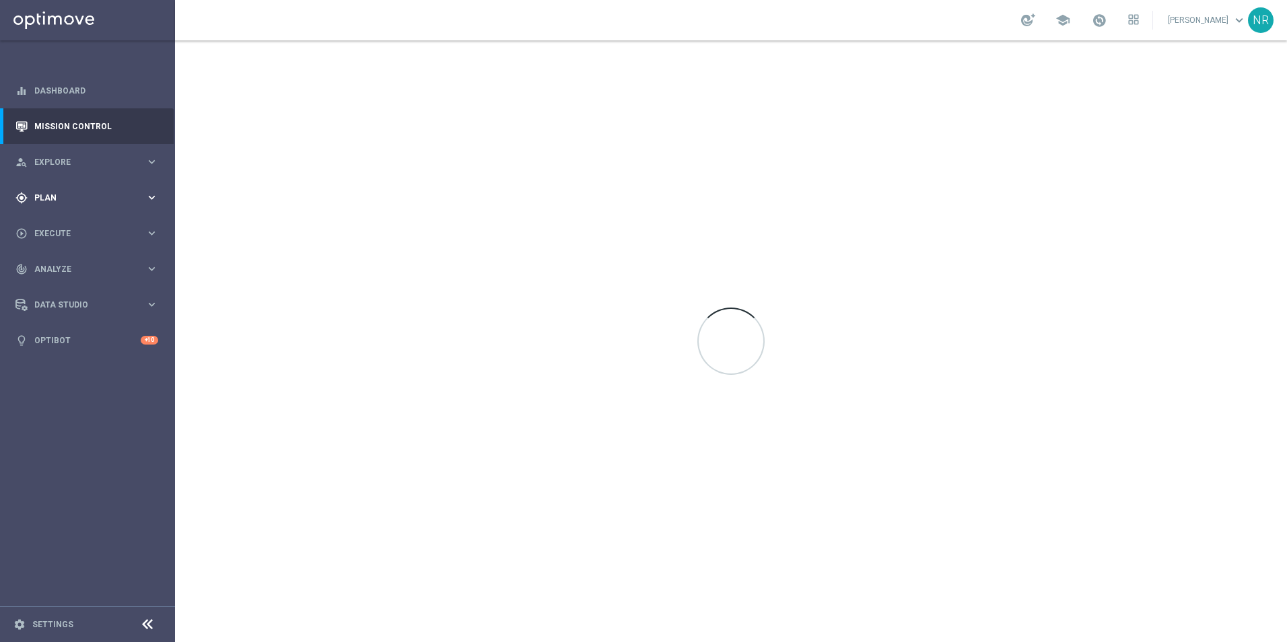
click at [92, 199] on span "Plan" at bounding box center [89, 198] width 111 height 8
click at [66, 330] on span "Execute" at bounding box center [89, 334] width 111 height 8
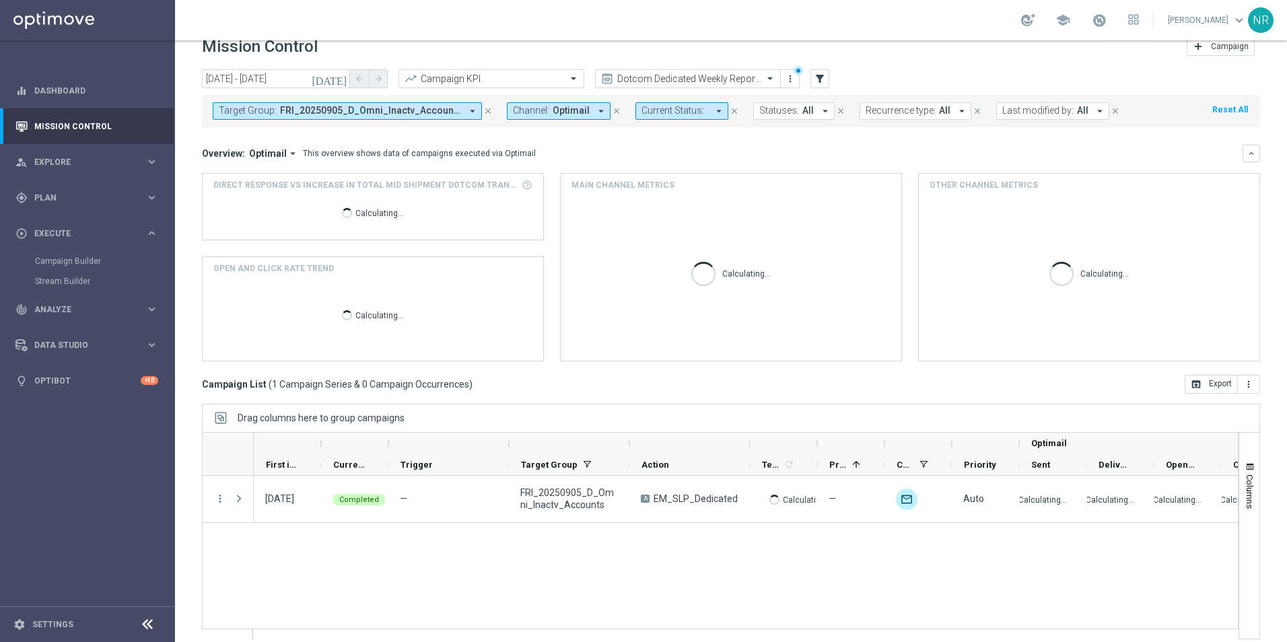
scroll to position [31, 0]
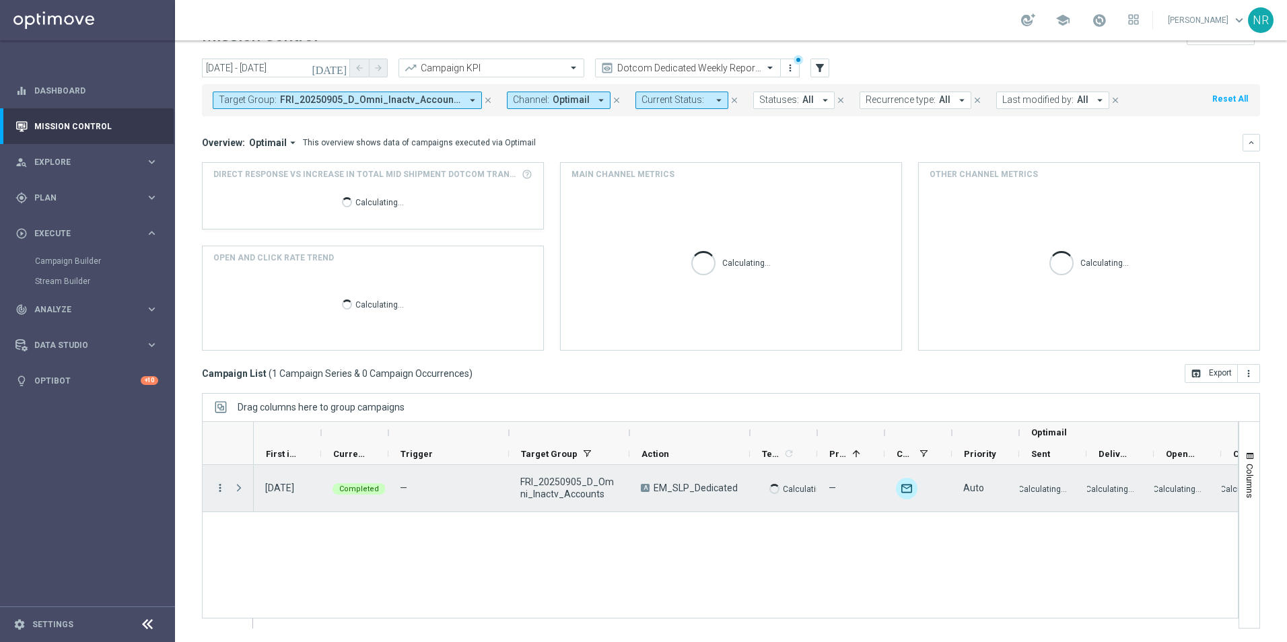
click at [223, 491] on icon "more_vert" at bounding box center [220, 488] width 12 height 12
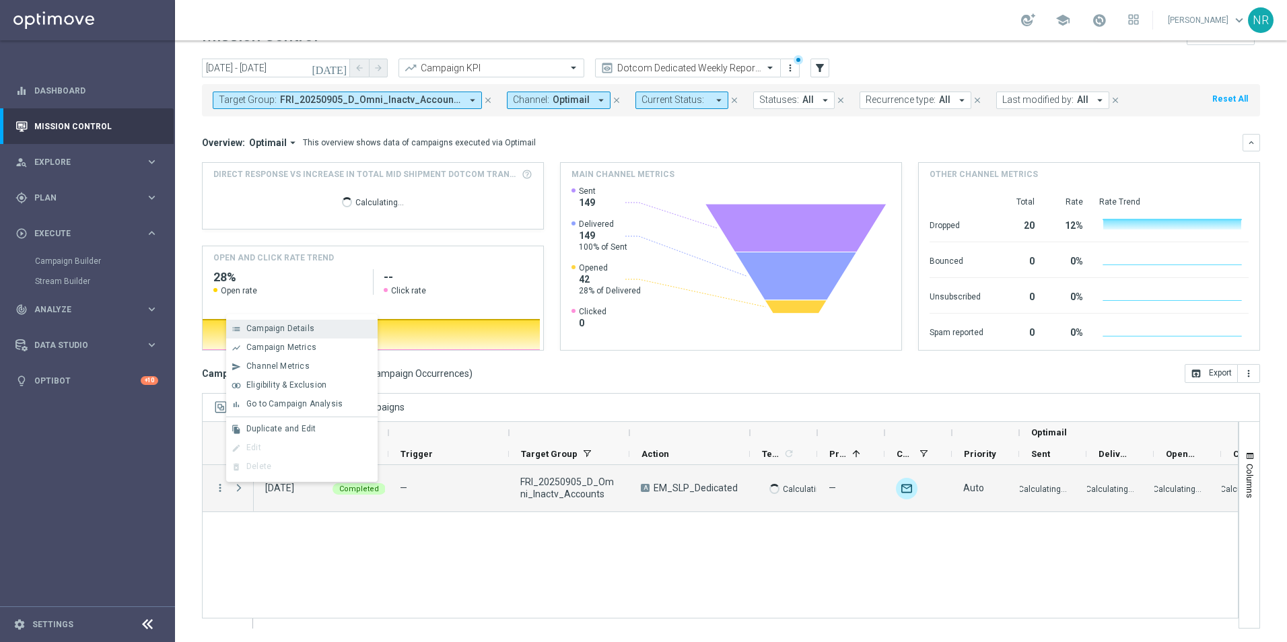
click at [297, 328] on span "Campaign Details" at bounding box center [280, 328] width 68 height 9
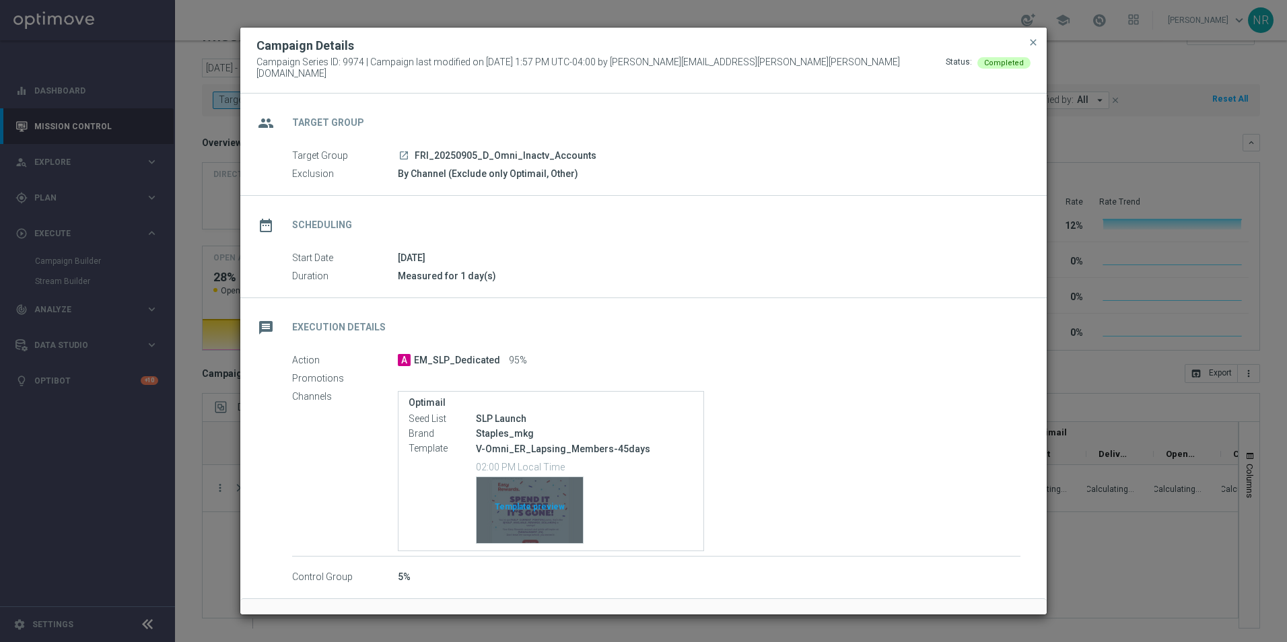
click at [561, 530] on div "Template preview" at bounding box center [530, 510] width 106 height 66
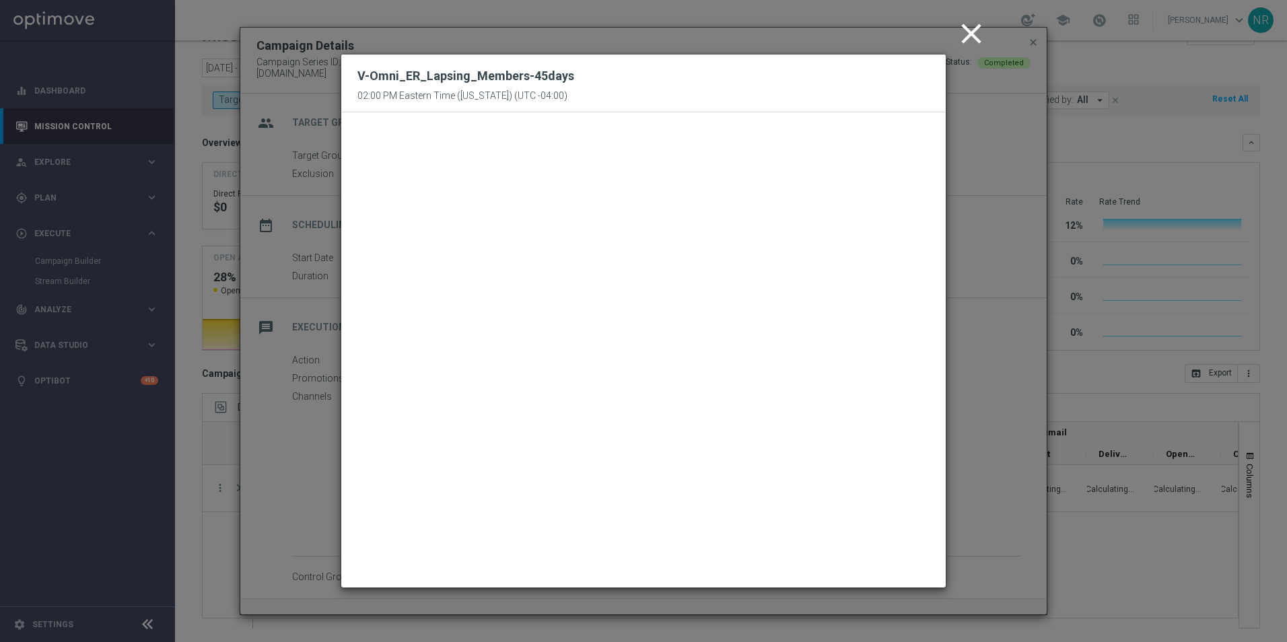
click at [978, 40] on icon "close" at bounding box center [971, 34] width 34 height 34
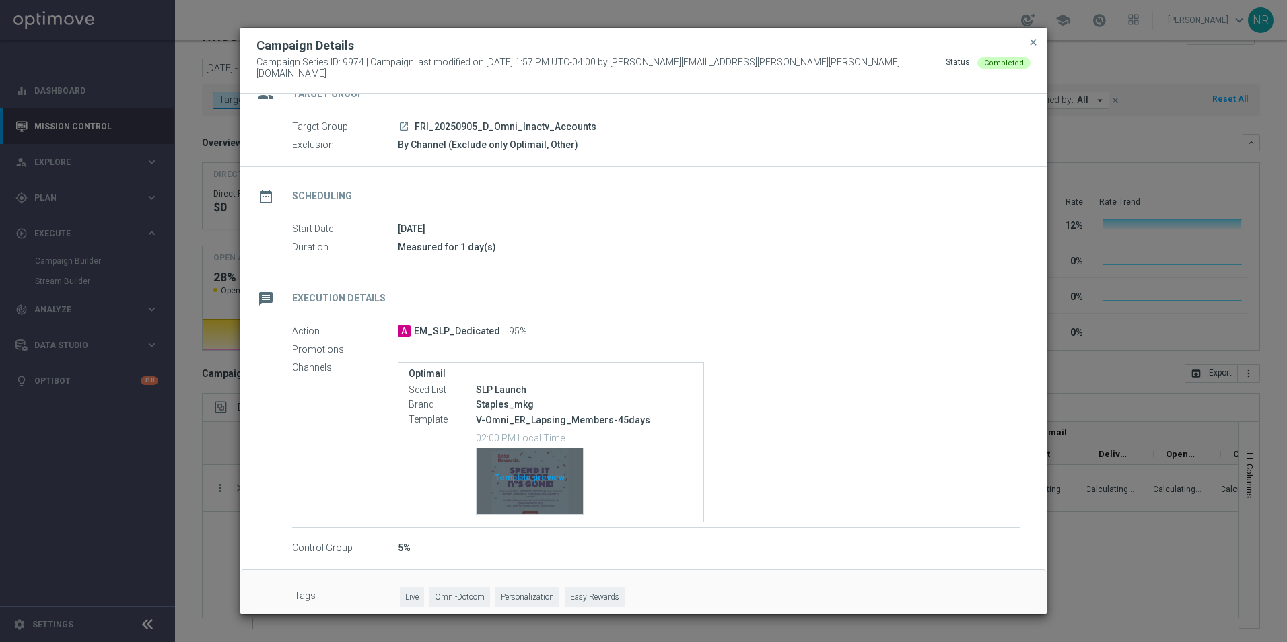
scroll to position [42, 0]
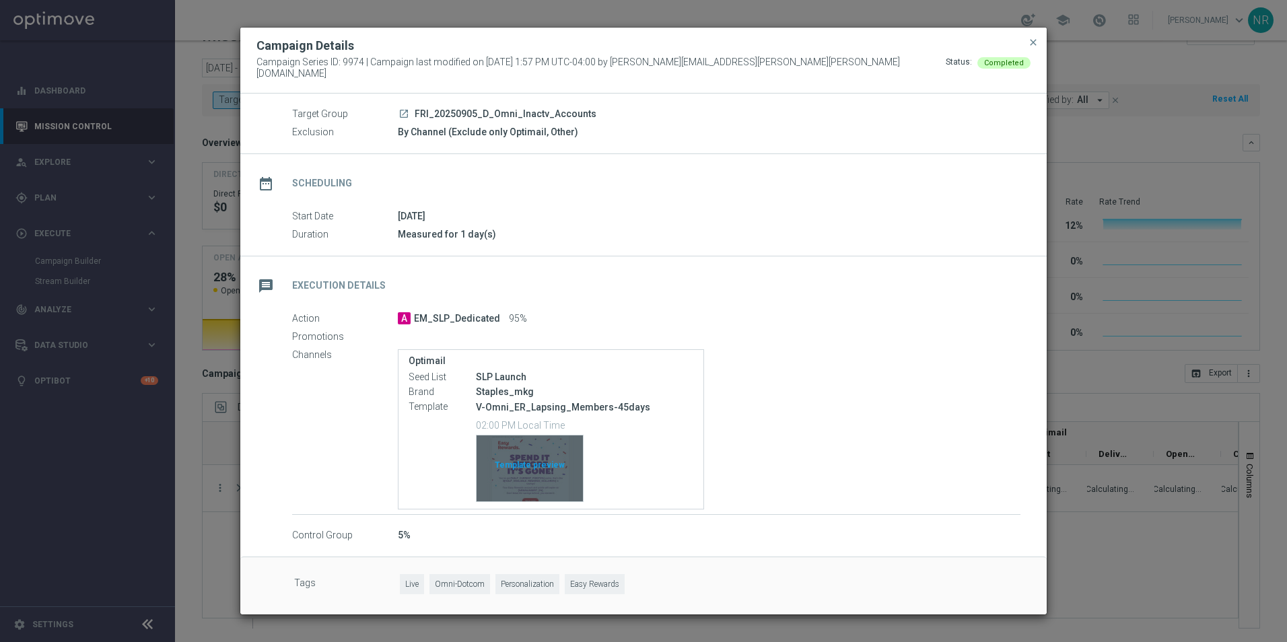
click at [519, 460] on div "Template preview" at bounding box center [530, 468] width 106 height 66
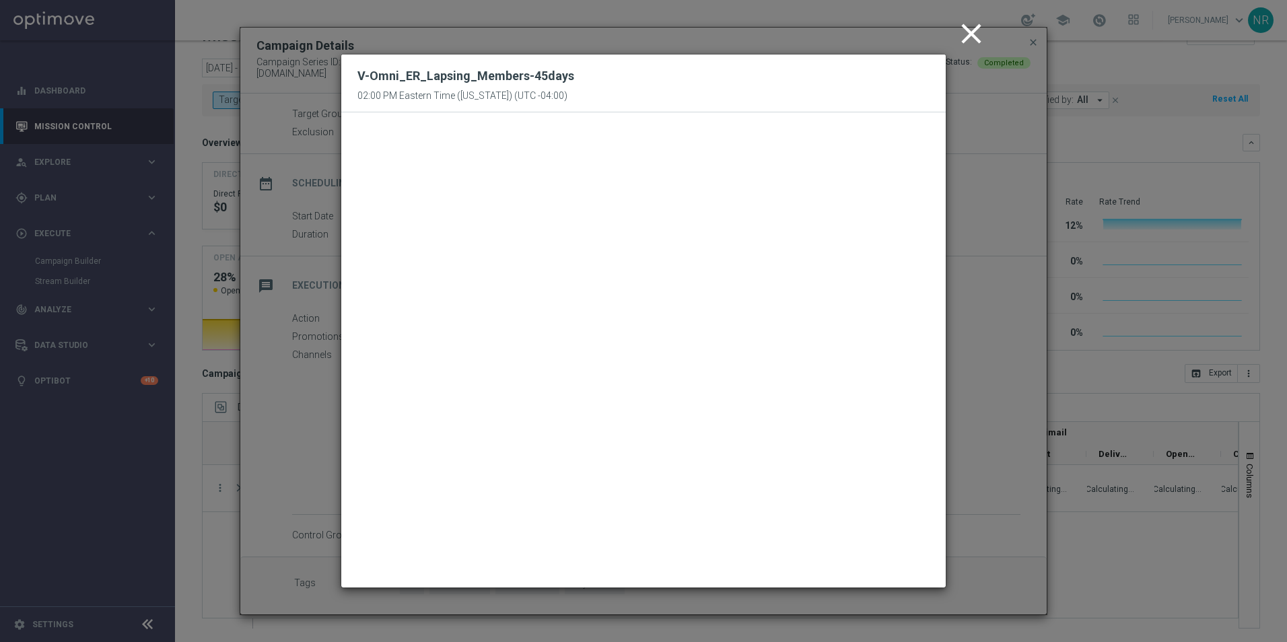
click at [960, 34] on icon "close" at bounding box center [971, 34] width 34 height 34
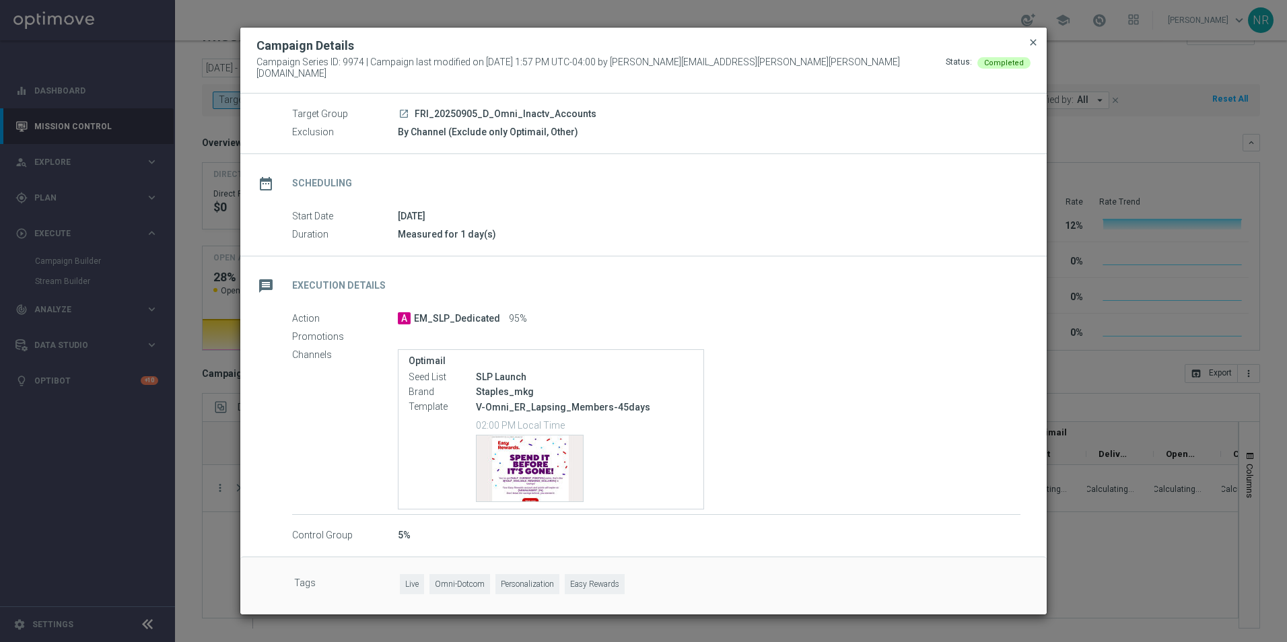
click at [1036, 48] on span "close" at bounding box center [1033, 42] width 11 height 11
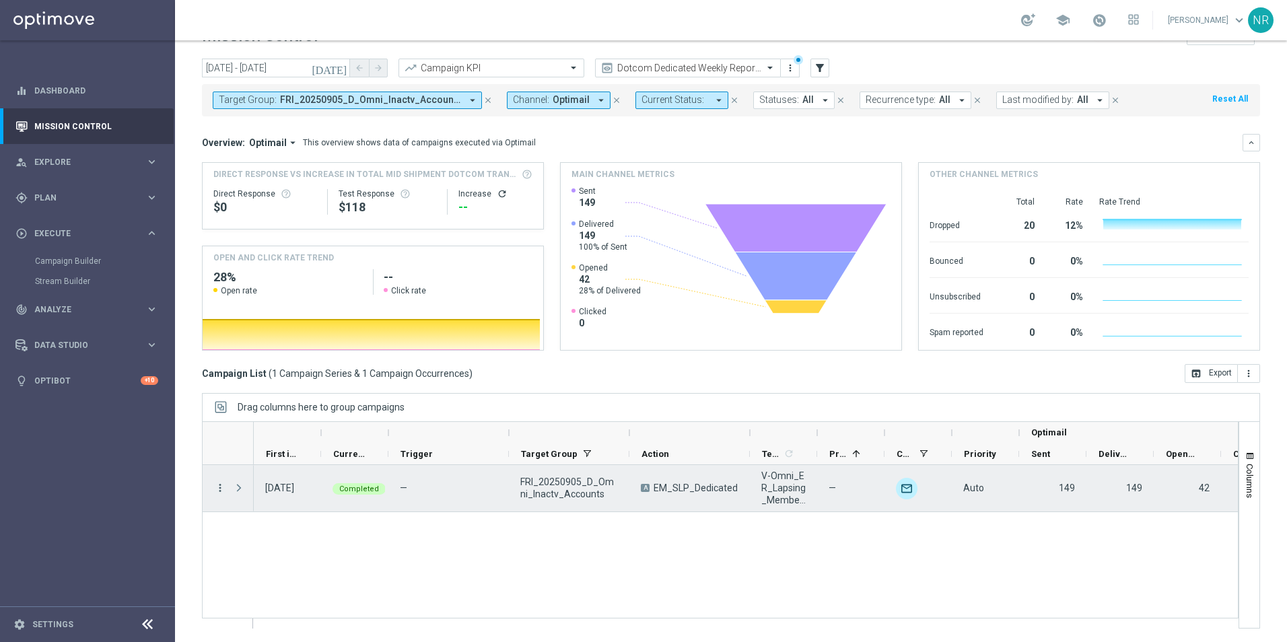
click at [216, 485] on icon "more_vert" at bounding box center [220, 488] width 12 height 12
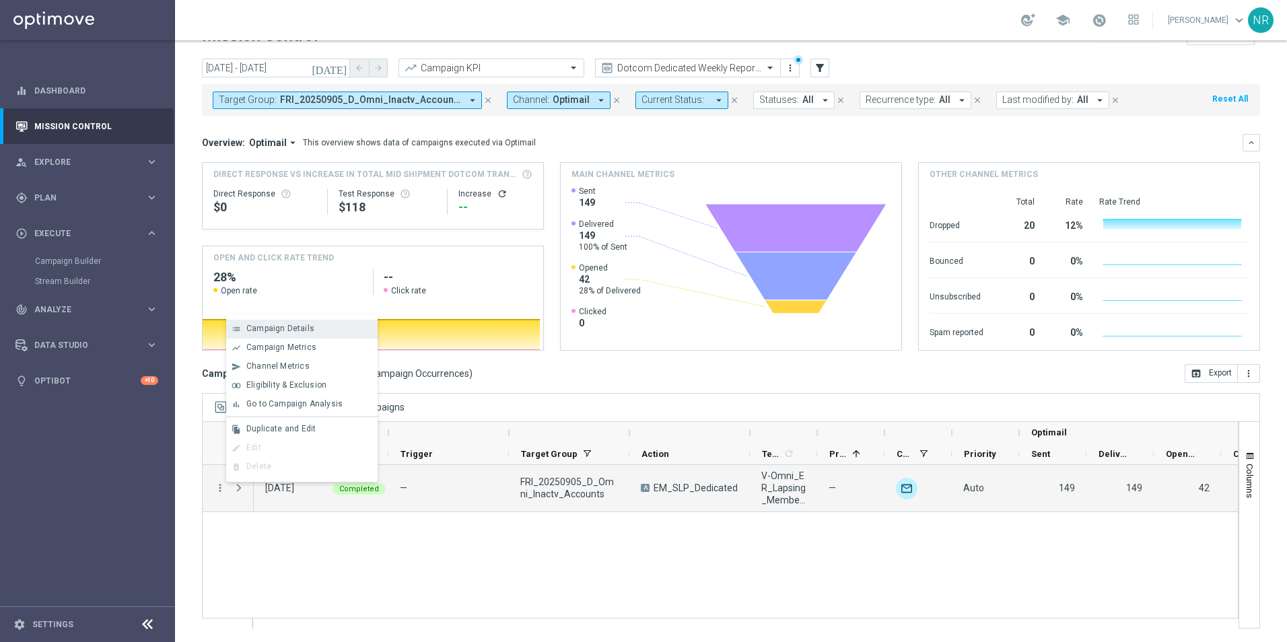
drag, startPoint x: 310, startPoint y: 341, endPoint x: 310, endPoint y: 332, distance: 8.1
click at [310, 332] on div "list Campaign Details show_chart Campaign Metrics send Channel Metrics" at bounding box center [301, 398] width 151 height 168
click at [344, 69] on icon "[DATE]" at bounding box center [330, 68] width 36 height 12
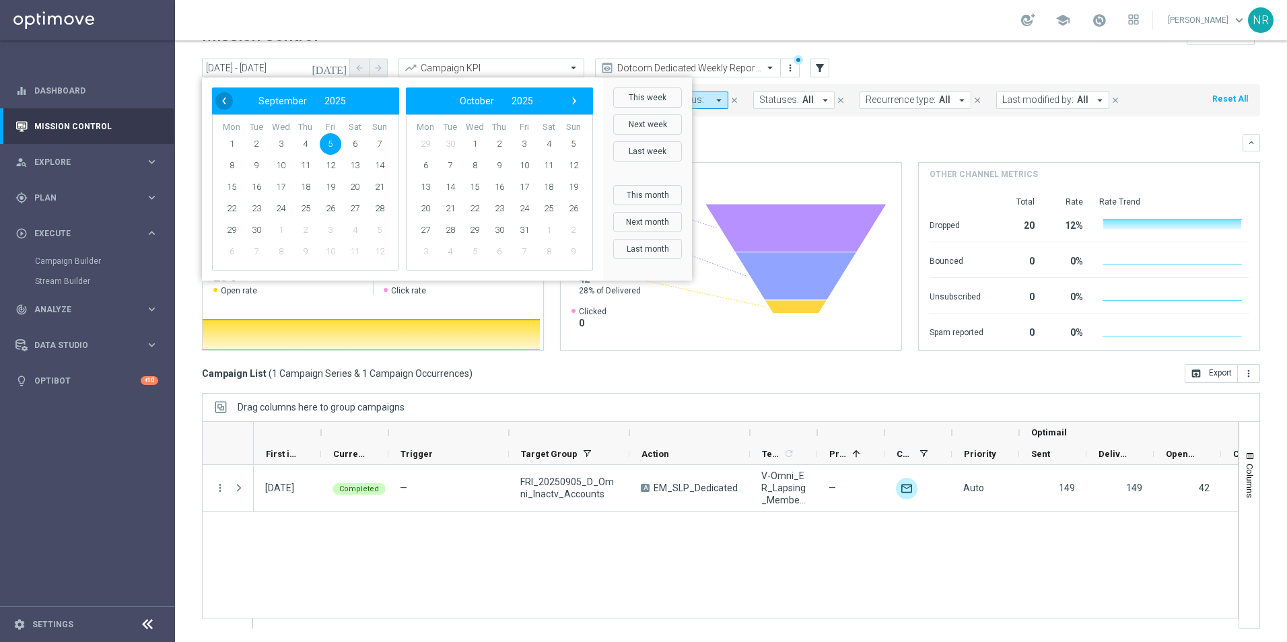
click at [225, 104] on span "‹" at bounding box center [223, 100] width 17 height 17
click at [427, 166] on span "4" at bounding box center [426, 166] width 22 height 22
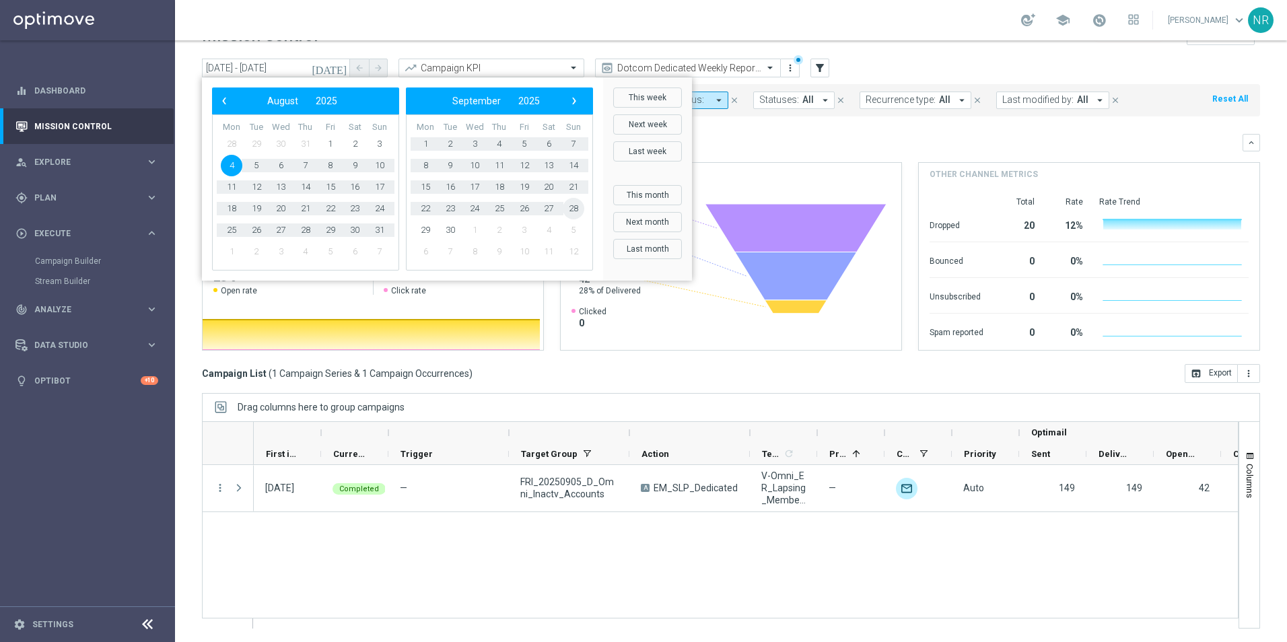
click at [566, 206] on span "28" at bounding box center [574, 209] width 22 height 22
type input "[DATE] - [DATE]"
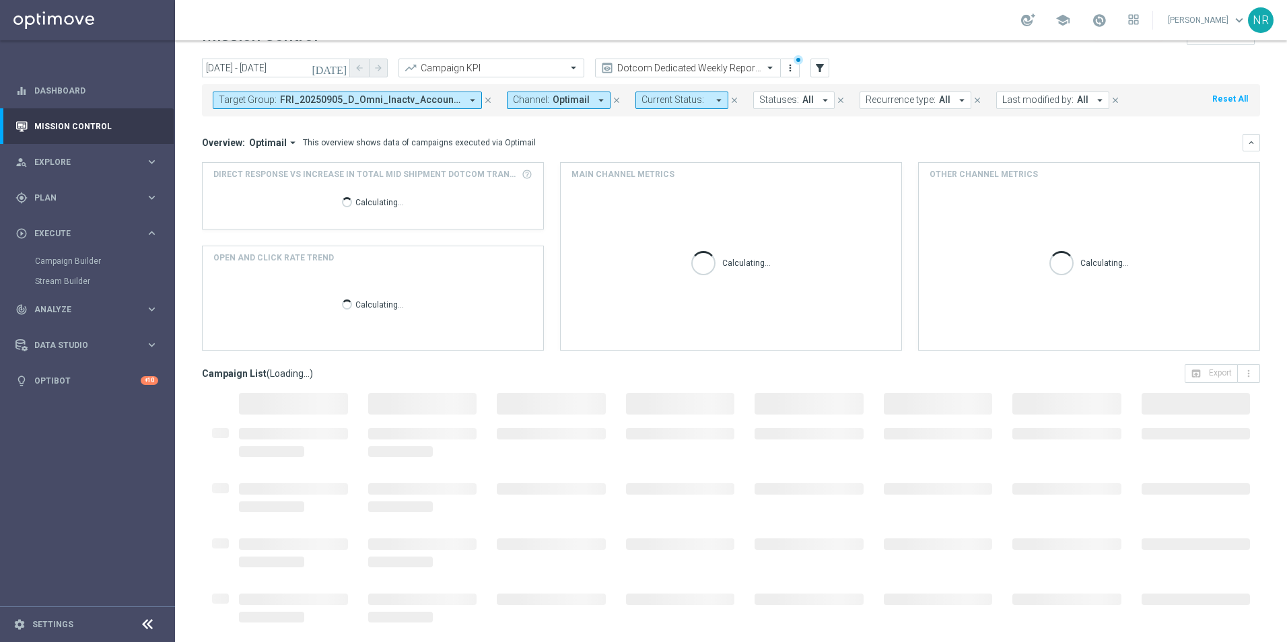
click at [483, 102] on icon "close" at bounding box center [487, 100] width 9 height 9
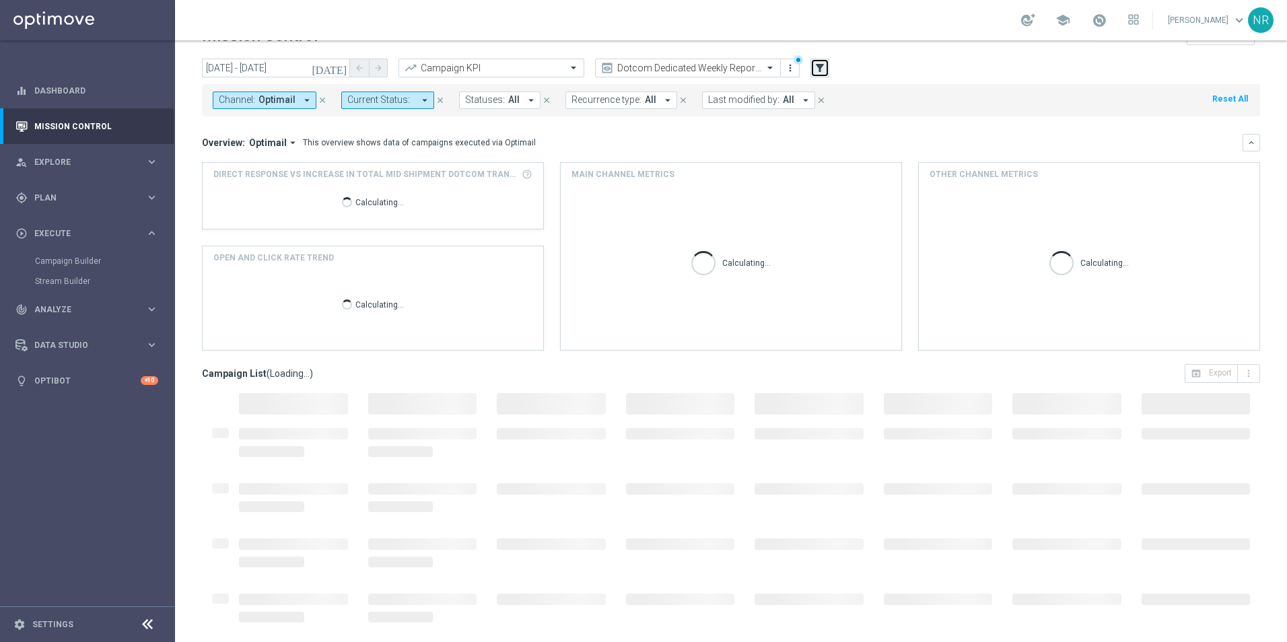
click at [820, 73] on icon "filter_alt" at bounding box center [820, 68] width 12 height 12
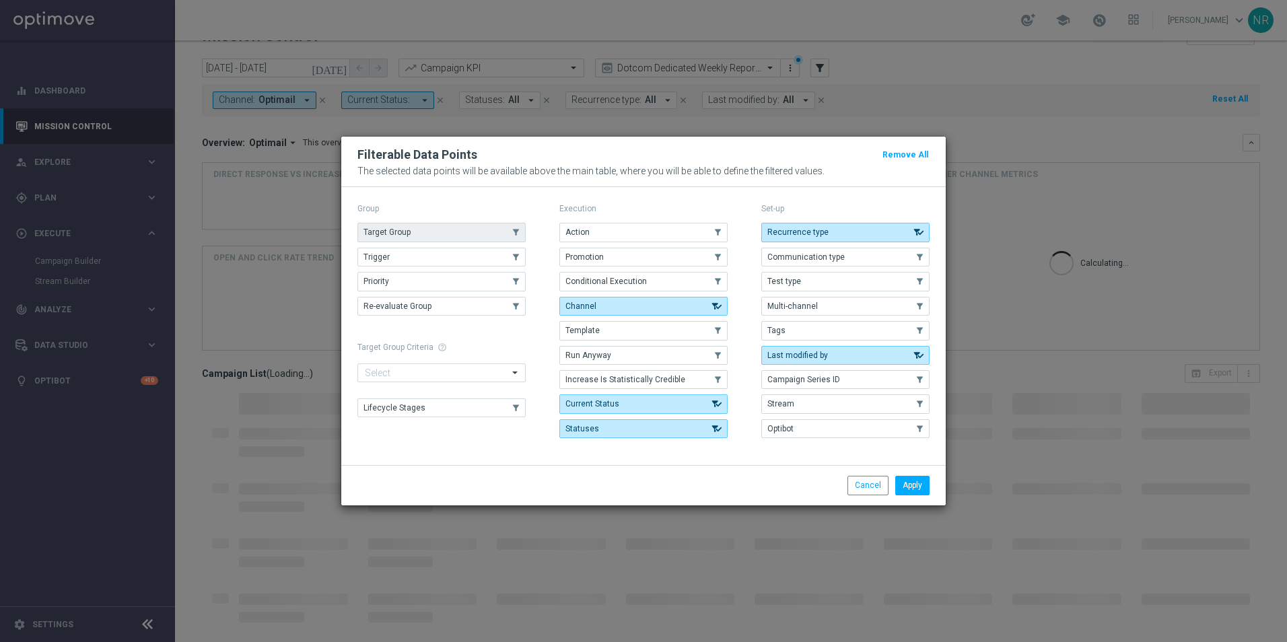
click at [461, 232] on button "Target Group" at bounding box center [441, 232] width 168 height 19
click at [921, 491] on button "Apply" at bounding box center [912, 485] width 34 height 19
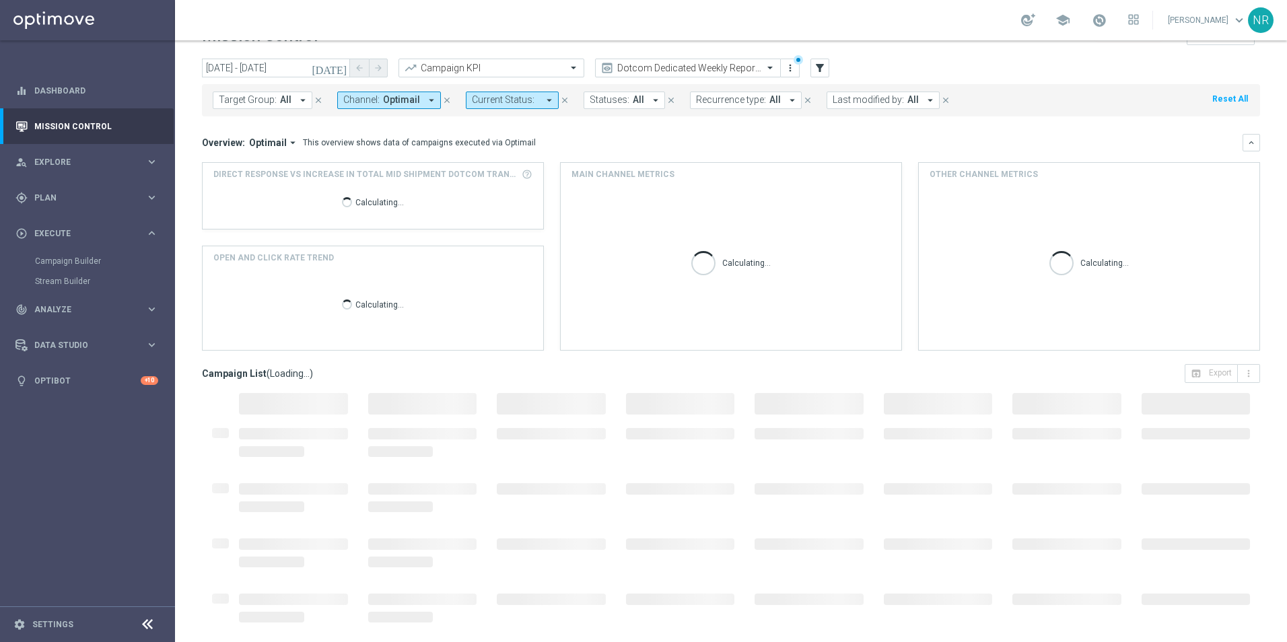
click at [289, 85] on div "Target Group: All arrow_drop_down close Channel: Optimail arrow_drop_down close…" at bounding box center [731, 100] width 1058 height 32
click at [285, 93] on button "Target Group: All arrow_drop_down" at bounding box center [263, 100] width 100 height 17
click at [226, 121] on div "V-Omni_ER_Lapsing_Members-45days" at bounding box center [324, 126] width 199 height 13
type input "V-Omni_ER_Lapsing_Members-45days"
click at [705, 124] on mini-dashboard "Overview: Optimail arrow_drop_down This overview shows data of campaigns execut…" at bounding box center [731, 240] width 1058 height 248
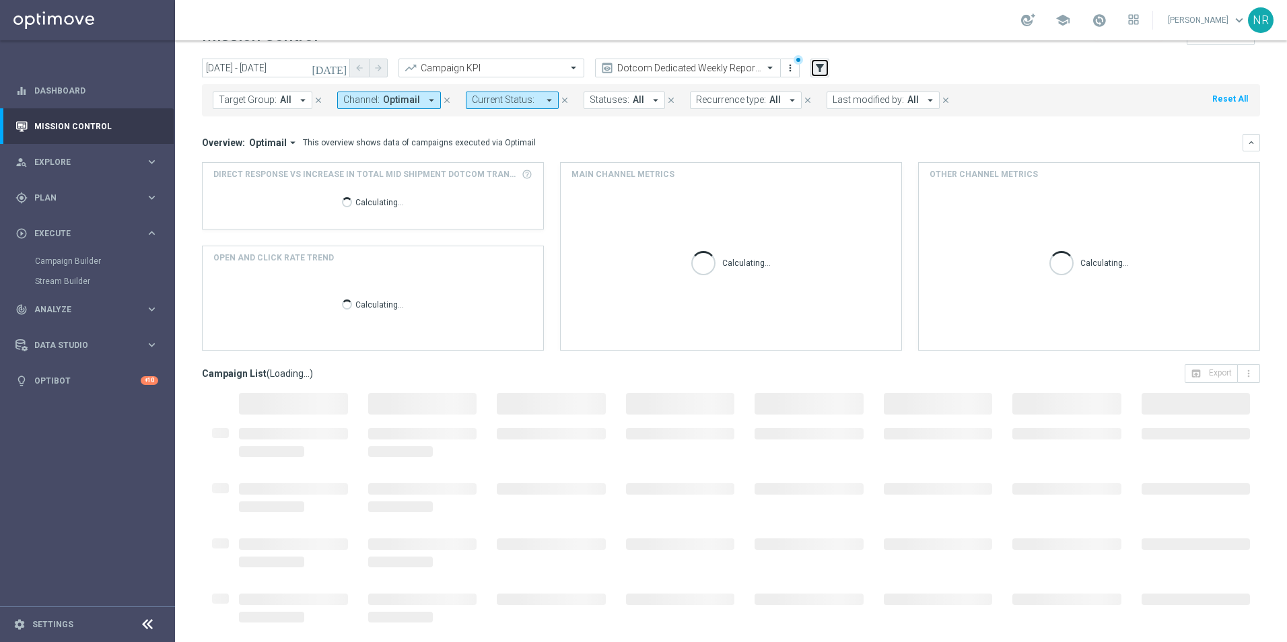
click at [823, 72] on icon "filter_alt" at bounding box center [820, 68] width 12 height 12
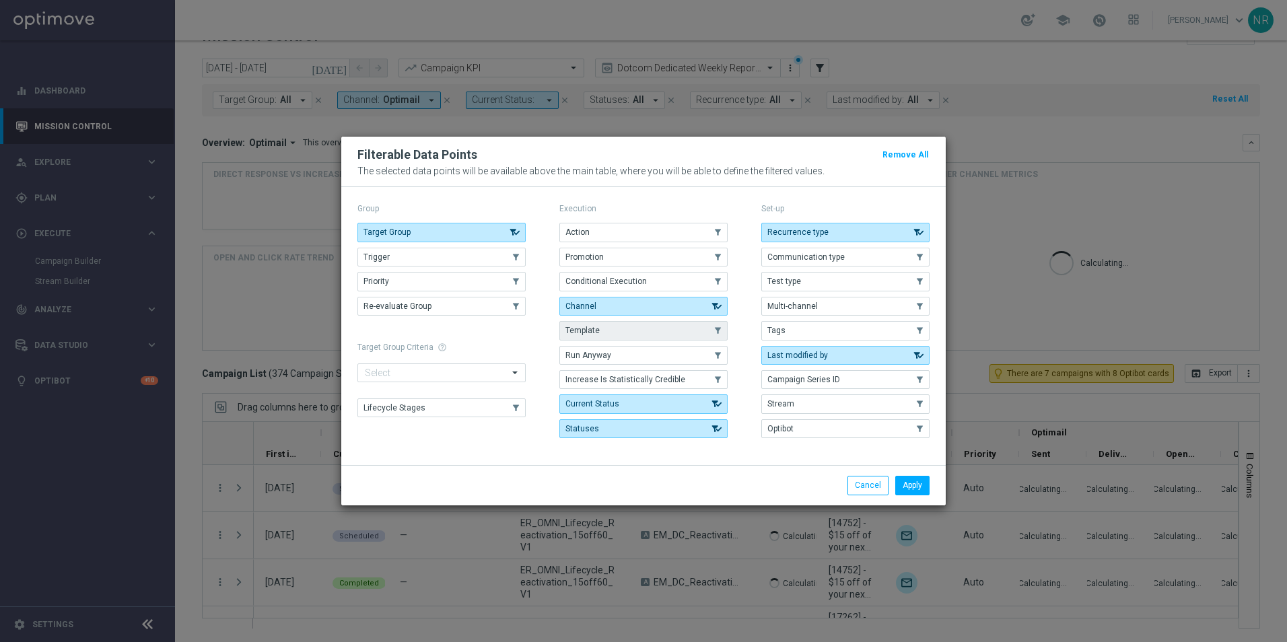
click at [625, 335] on button "Template" at bounding box center [643, 330] width 168 height 19
click at [925, 485] on button "Apply" at bounding box center [912, 485] width 34 height 19
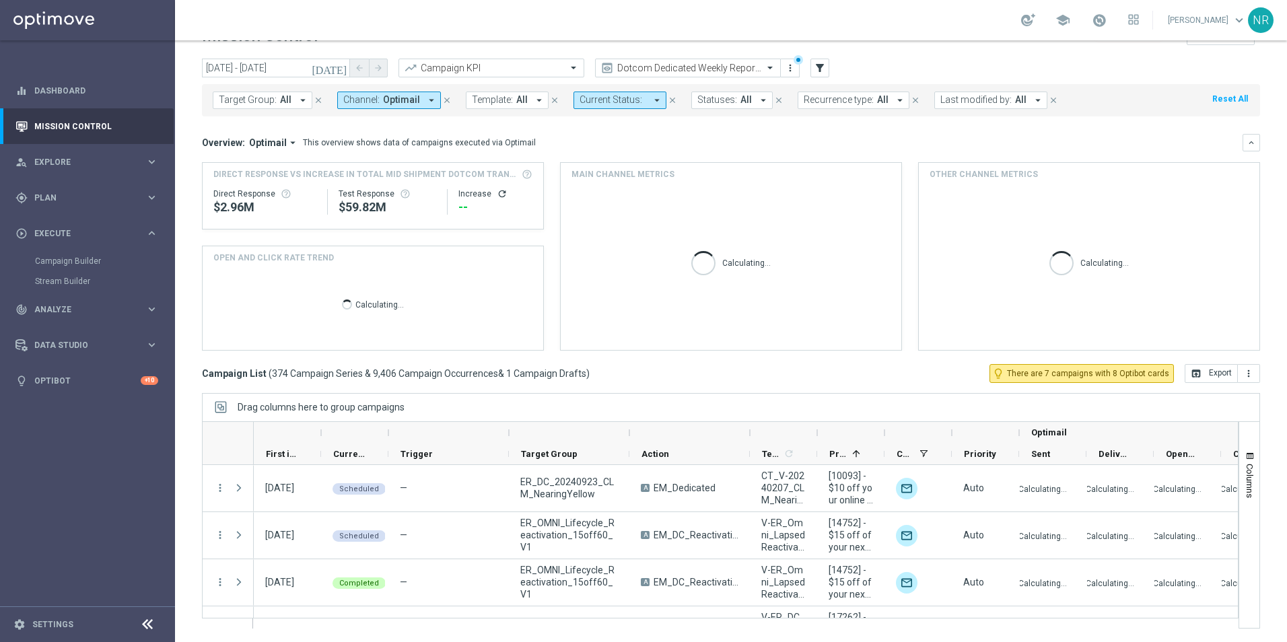
click at [518, 102] on span "All" at bounding box center [521, 99] width 11 height 11
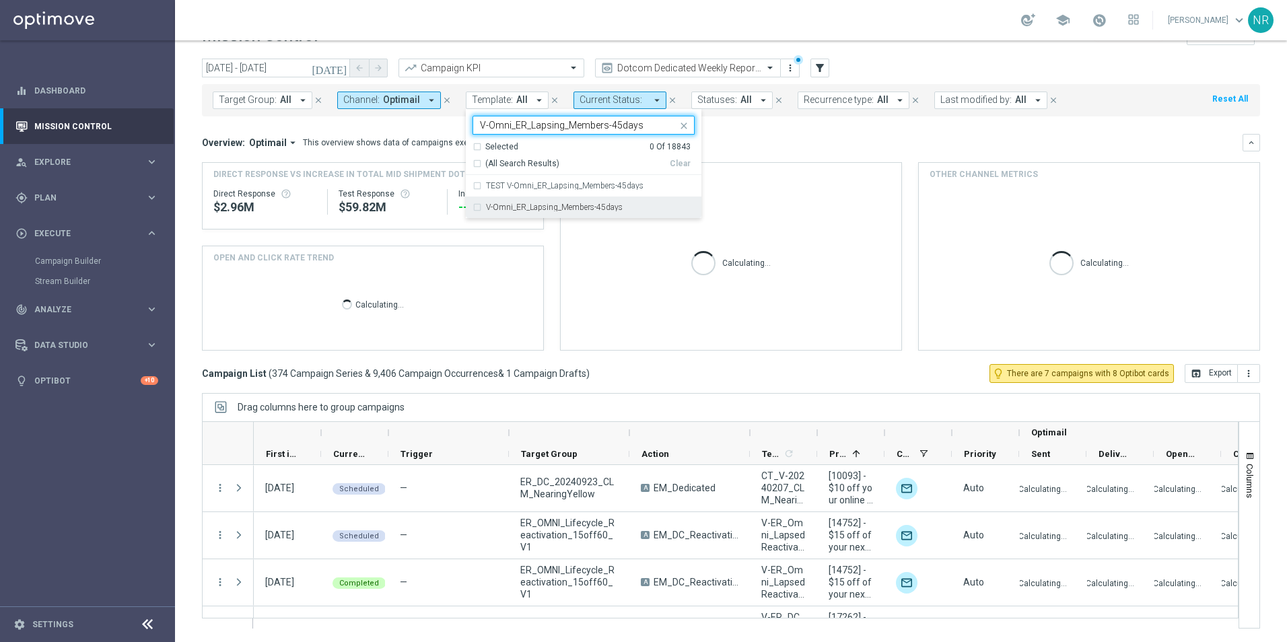
click at [553, 203] on div "V-Omni_ER_Lapsing_Members-45days" at bounding box center [583, 208] width 222 height 22
type input "V-Omni_ER_Lapsing_Members-45days"
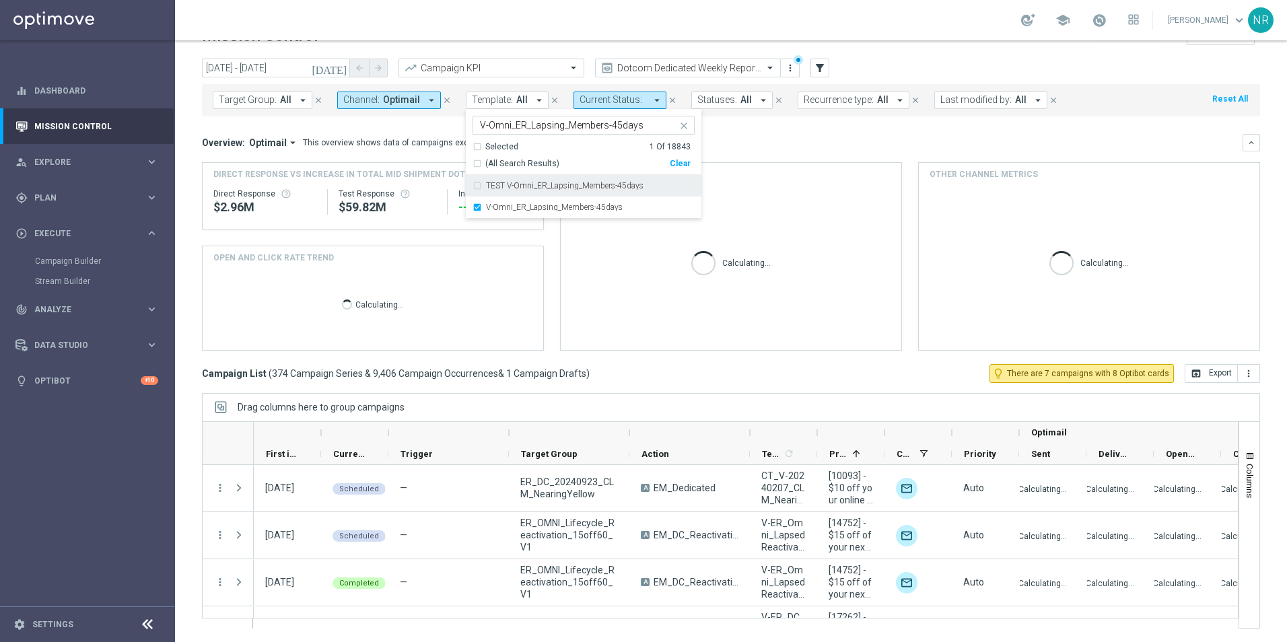
click at [775, 151] on div "Overview: Optimail arrow_drop_down This overview shows data of campaigns execut…" at bounding box center [731, 242] width 1058 height 217
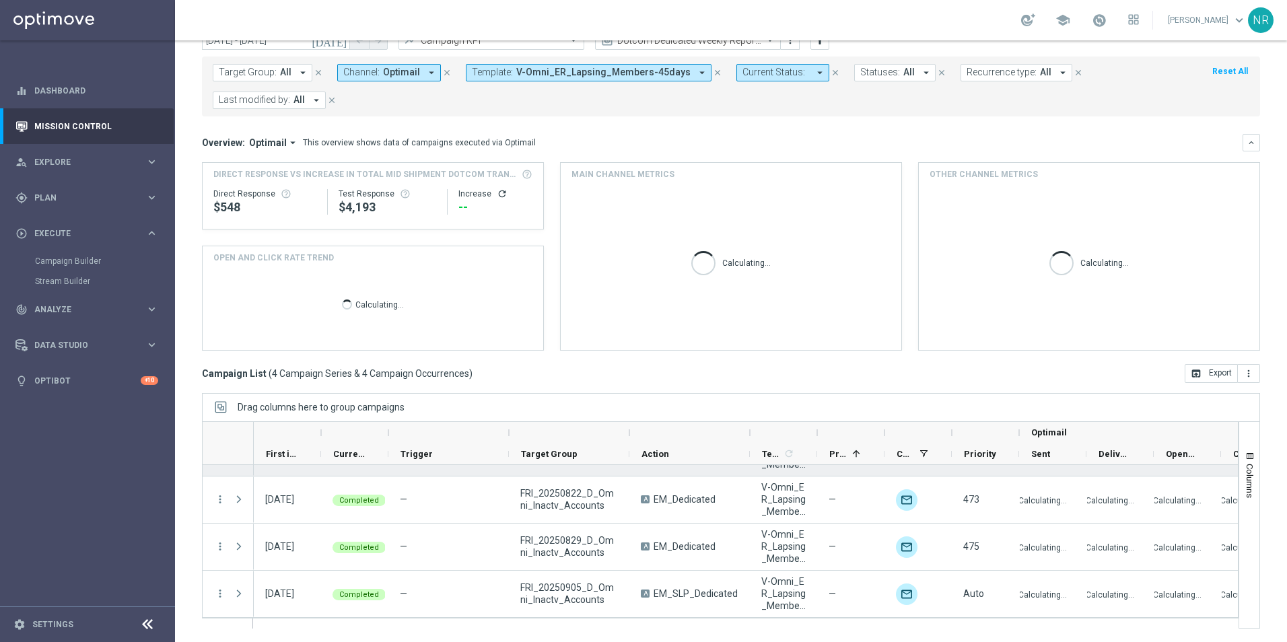
scroll to position [0, 0]
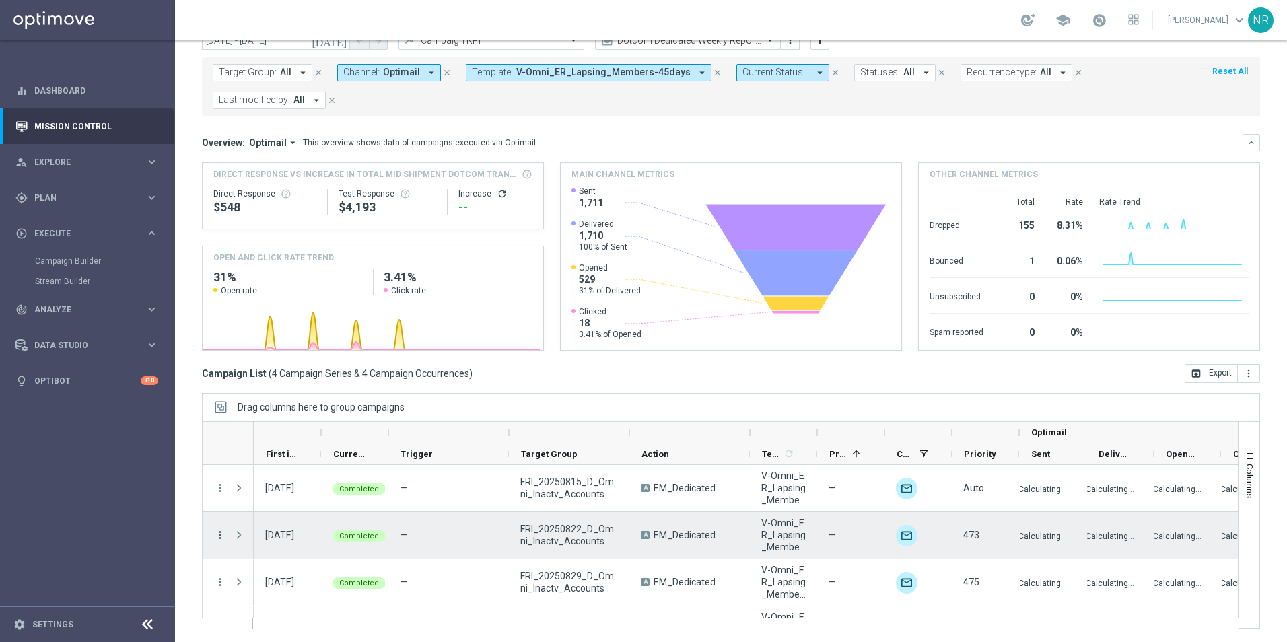
click at [222, 539] on icon "more_vert" at bounding box center [220, 535] width 12 height 12
click at [287, 373] on span "Campaign Details" at bounding box center [280, 375] width 68 height 9
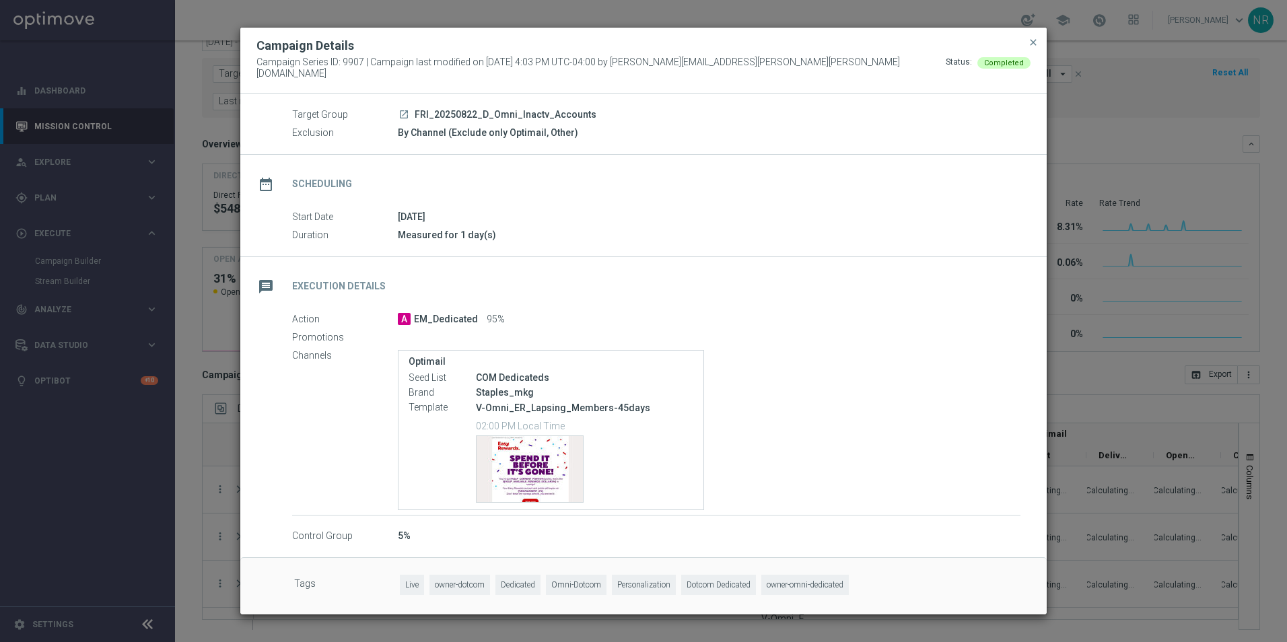
scroll to position [42, 0]
click at [1034, 48] on span "close" at bounding box center [1033, 42] width 11 height 11
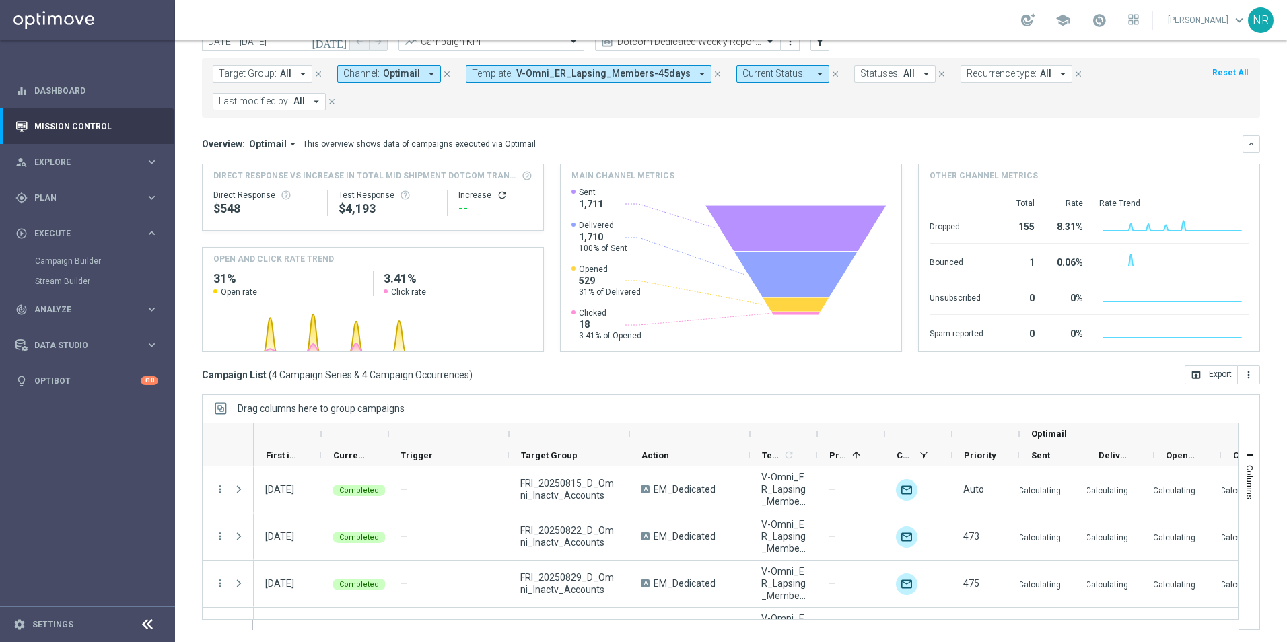
scroll to position [57, 0]
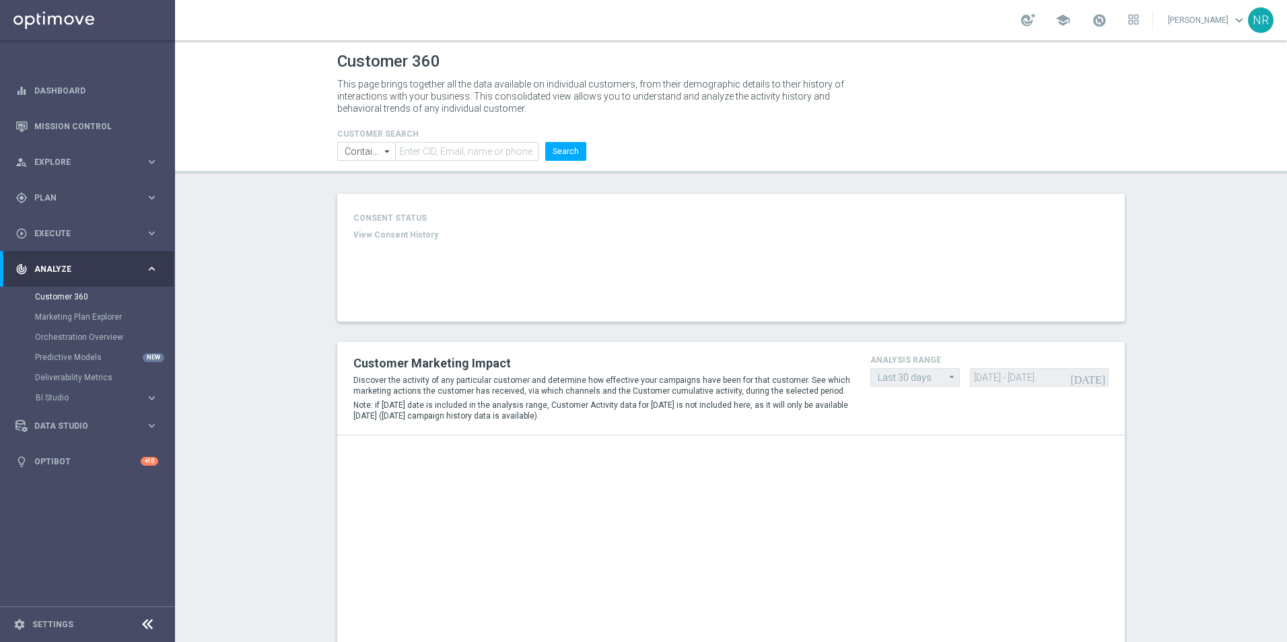
type input "Last 30 days"
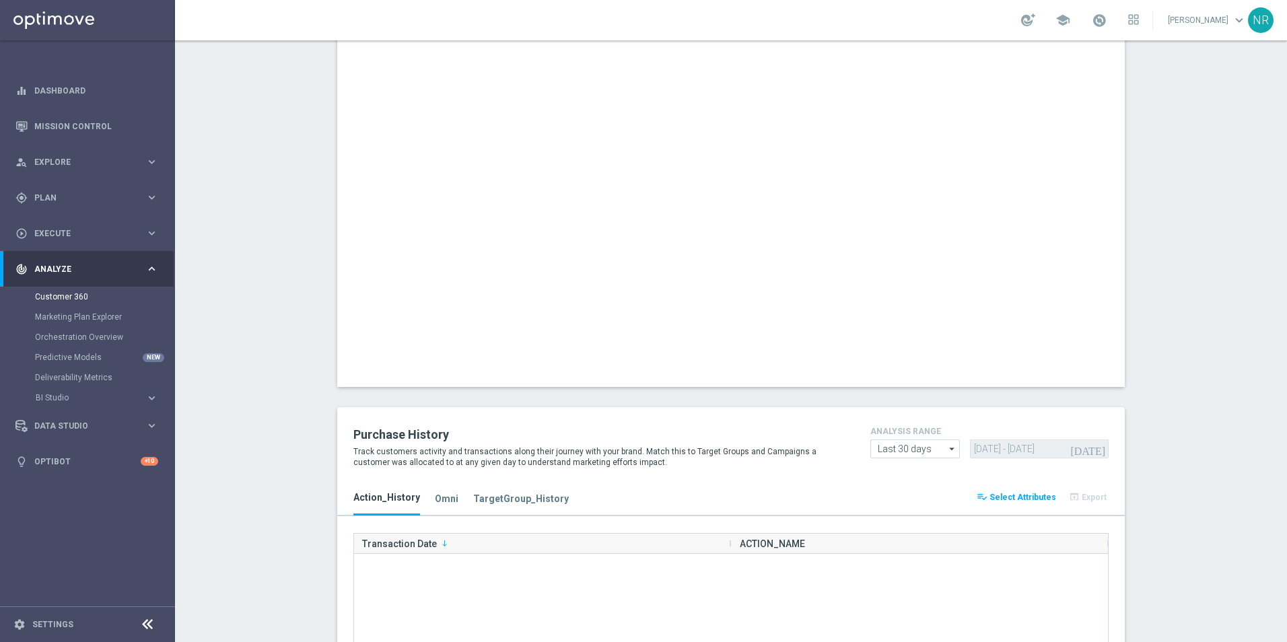
scroll to position [1018, 0]
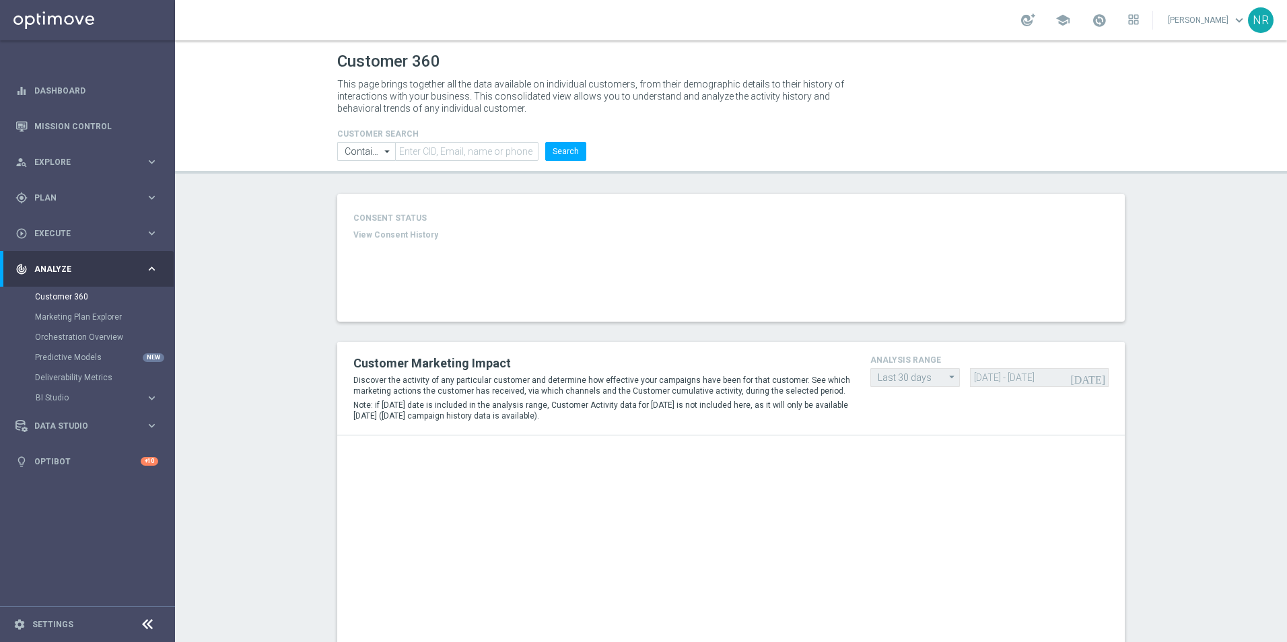
type input "Last 30 days"
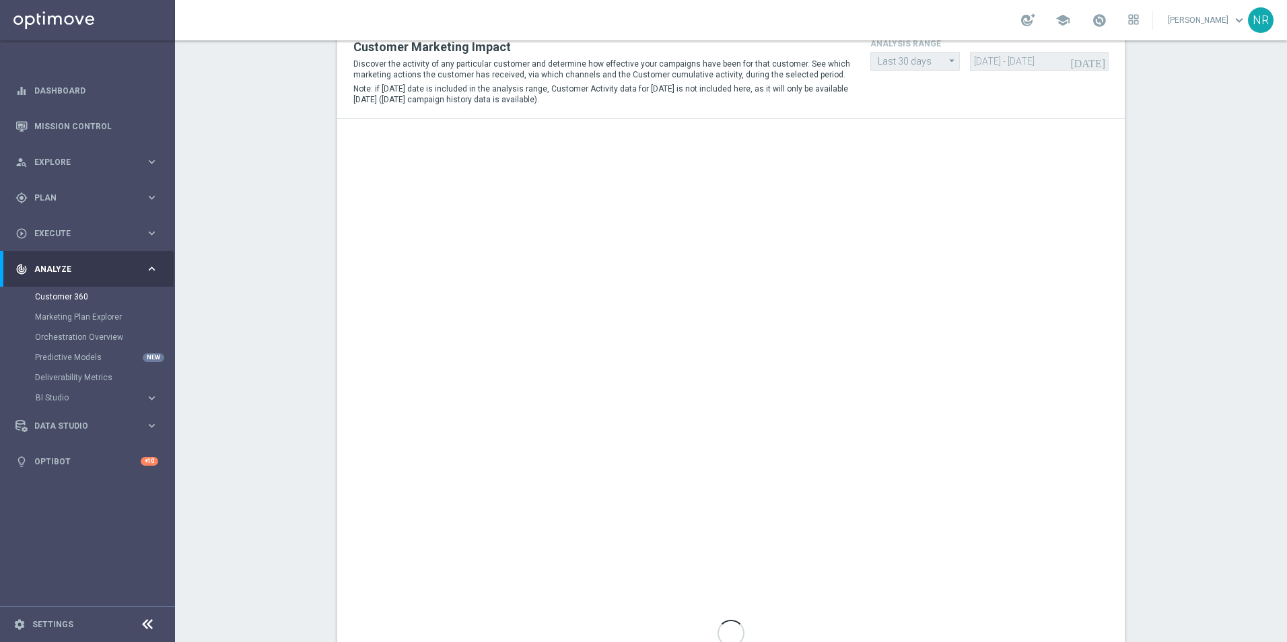
scroll to position [362, 0]
